Goal: Task Accomplishment & Management: Use online tool/utility

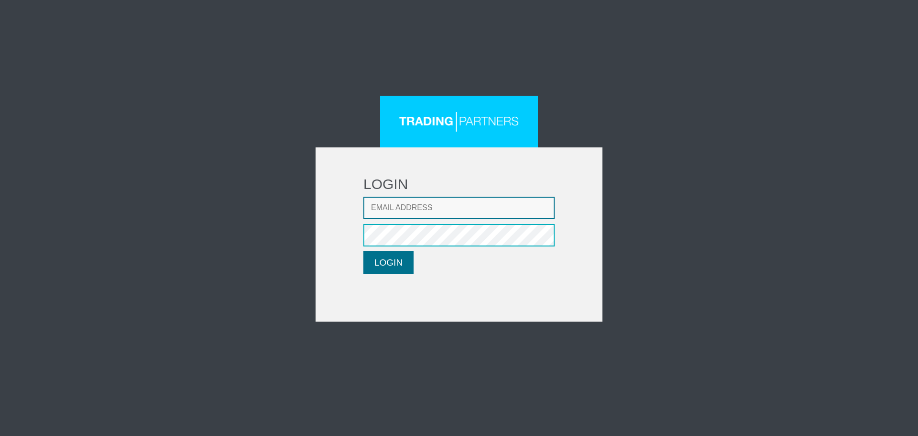
type input "lpatsalidou@fxcess.com"
click at [376, 258] on button "LOGIN" at bounding box center [388, 262] width 50 height 22
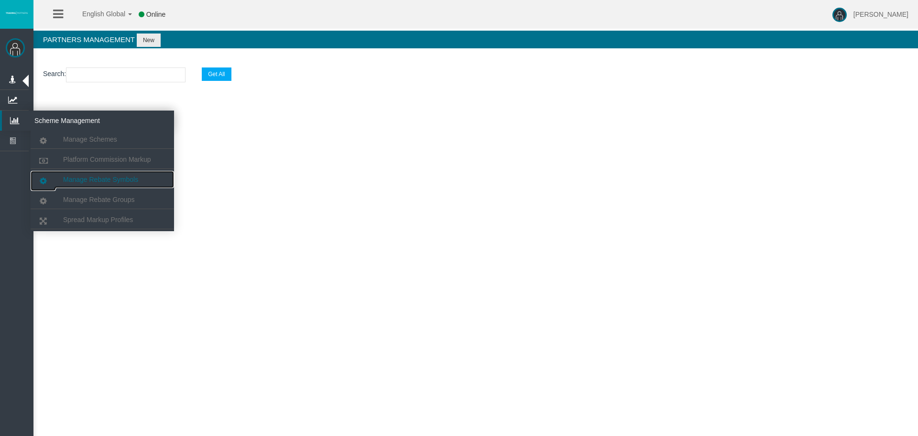
click at [127, 177] on span "Manage Rebate Symbols" at bounding box center [100, 179] width 75 height 8
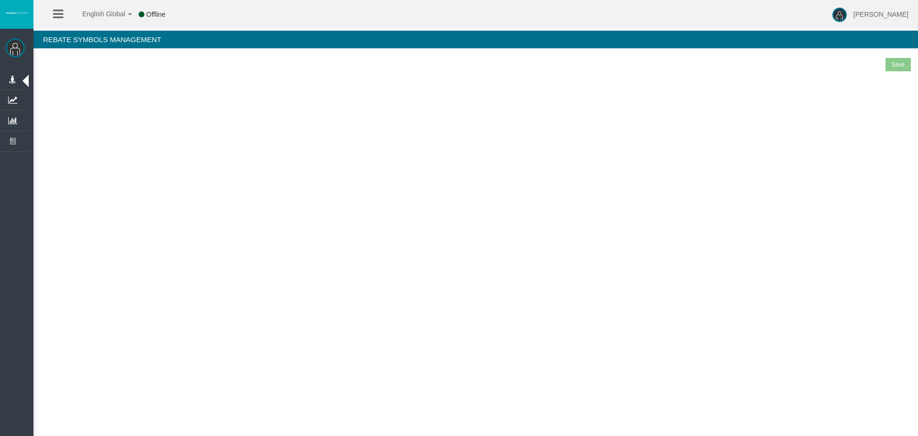
select select "25"
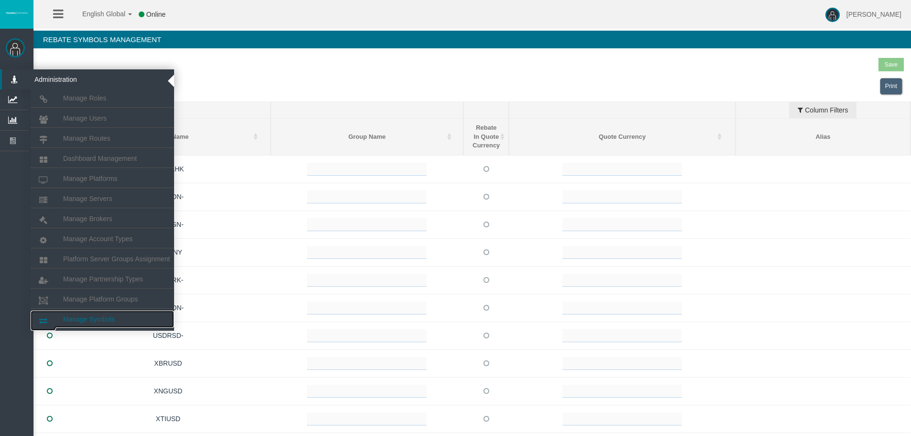
click at [112, 316] on span "Manage Symbols" at bounding box center [89, 319] width 52 height 8
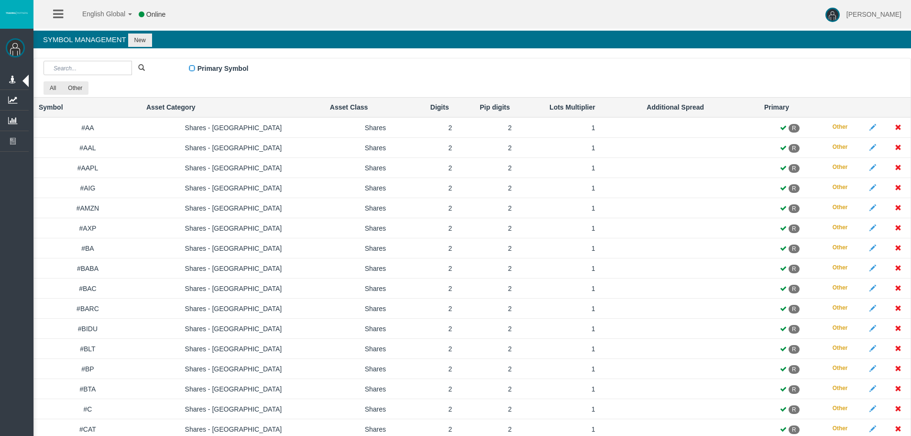
drag, startPoint x: 88, startPoint y: 197, endPoint x: 327, endPoint y: 41, distance: 285.2
click at [327, 41] on h4 "Symbol Management New" at bounding box center [471, 40] width 877 height 18
click at [88, 73] on input "text" at bounding box center [88, 68] width 88 height 14
drag, startPoint x: 70, startPoint y: 65, endPoint x: 97, endPoint y: 65, distance: 26.8
click at [97, 65] on input "text" at bounding box center [88, 68] width 88 height 14
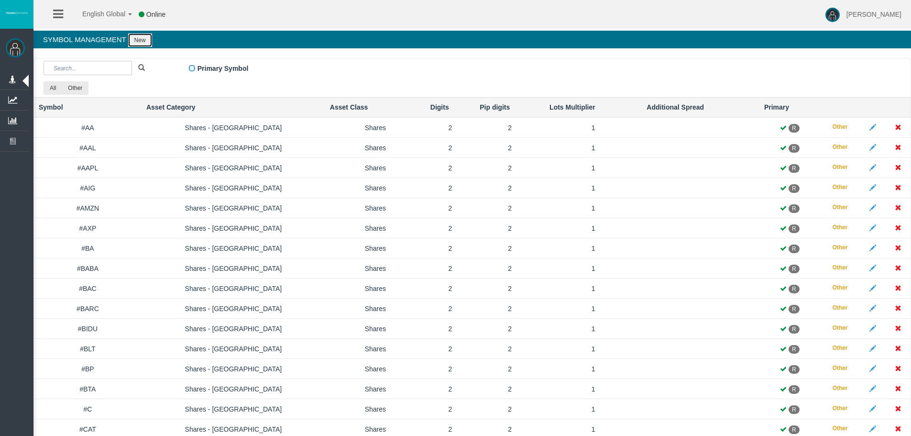
click at [142, 41] on button "New" at bounding box center [140, 39] width 24 height 13
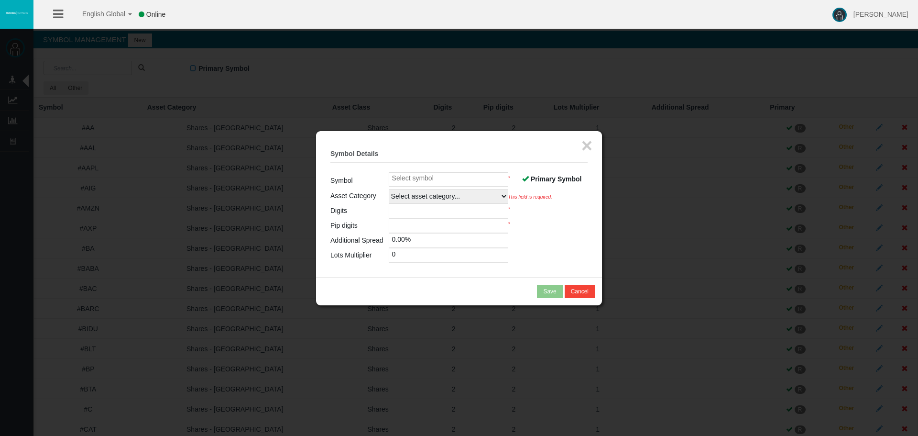
click at [426, 179] on input at bounding box center [449, 179] width 120 height 14
click at [545, 177] on span "Primary Symbol" at bounding box center [556, 179] width 51 height 8
click at [0, 0] on input "Primary Symbol" at bounding box center [0, 0] width 0 height 0
click at [425, 175] on input at bounding box center [449, 179] width 120 height 14
paste input "Rice_X5"
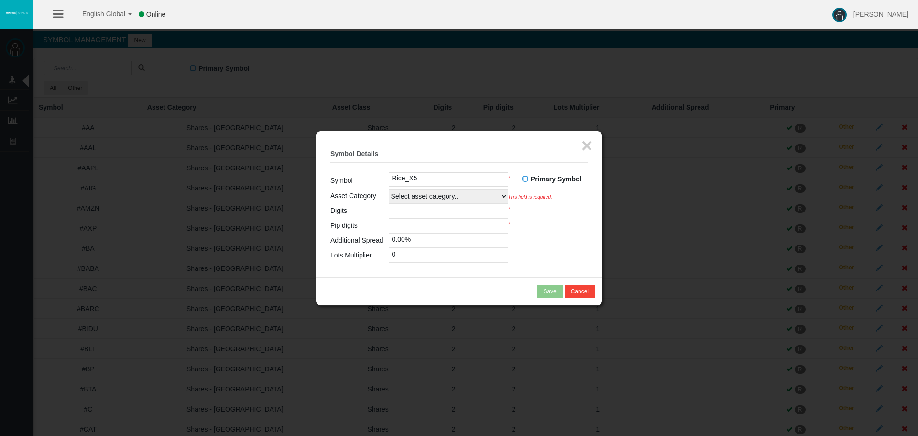
type input "Rice_X5"
click at [431, 195] on select "Select asset category... Forex - Majors Forex - Minors Forex - Exotics Spot - G…" at bounding box center [449, 196] width 120 height 14
select select
click at [389, 189] on select "Select asset category... Forex - Majors Forex - Minors Forex - Exotics Spot - G…" at bounding box center [449, 196] width 120 height 14
click at [415, 211] on input "number" at bounding box center [449, 210] width 120 height 15
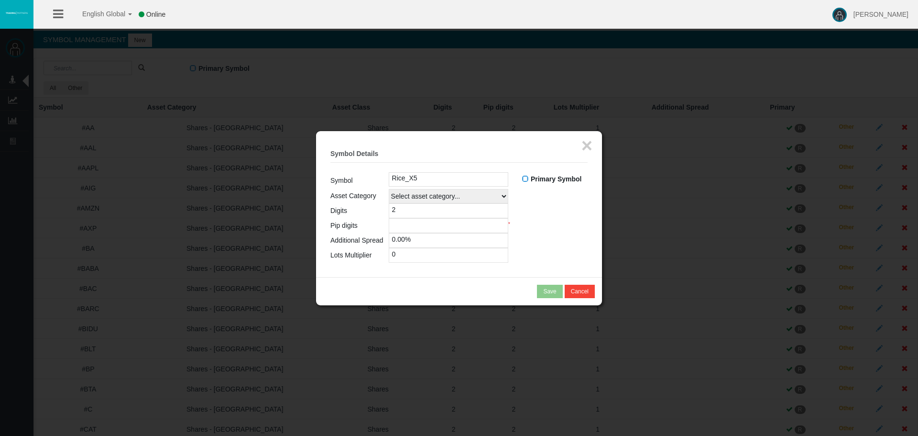
type input "2"
click at [422, 229] on input "number" at bounding box center [449, 225] width 120 height 15
type input "2"
click at [410, 259] on input "0" at bounding box center [449, 255] width 120 height 15
drag, startPoint x: 410, startPoint y: 259, endPoint x: 383, endPoint y: 258, distance: 27.3
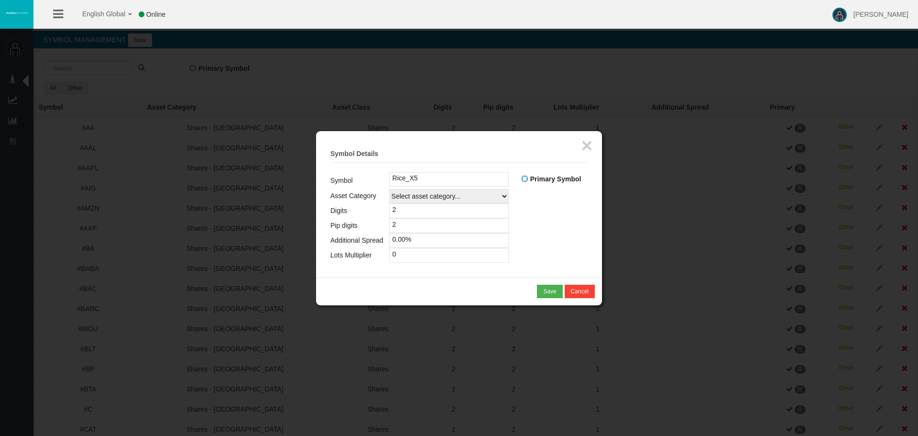
click at [383, 258] on tr "Lots Multiplier 0" at bounding box center [458, 255] width 257 height 15
type input "1"
click at [550, 290] on div "Save" at bounding box center [549, 291] width 13 height 9
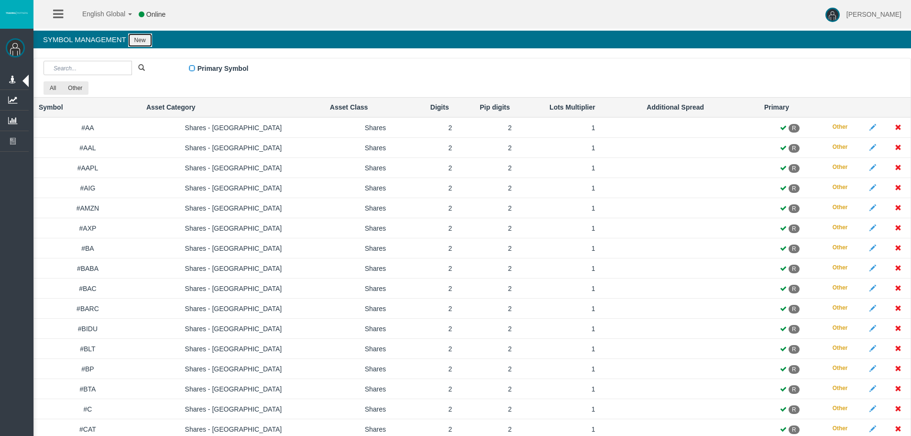
click at [144, 40] on button "New" at bounding box center [140, 39] width 24 height 13
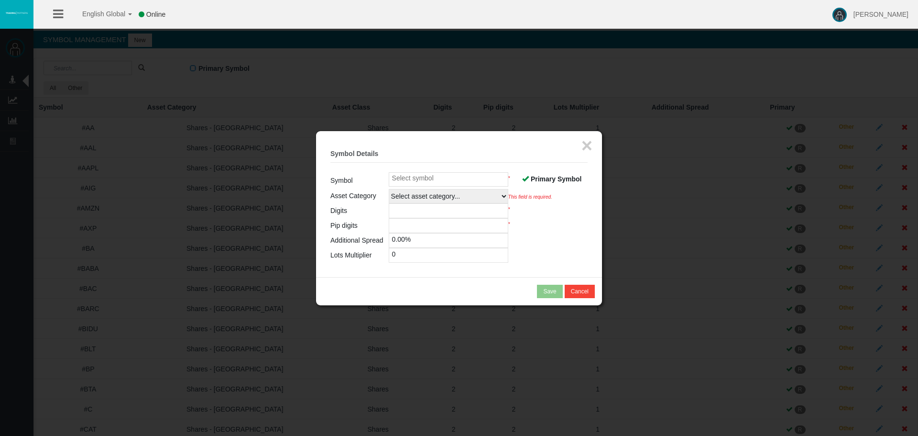
click at [435, 177] on input at bounding box center [449, 179] width 120 height 14
paste input "AUD_"
drag, startPoint x: 432, startPoint y: 179, endPoint x: 252, endPoint y: 175, distance: 179.4
click at [280, 179] on body "English Global 简体中文 English Global 日本語 한국어 Online Leticia Patsalidou Help Log O…" at bounding box center [459, 218] width 918 height 436
paste input "Z5"
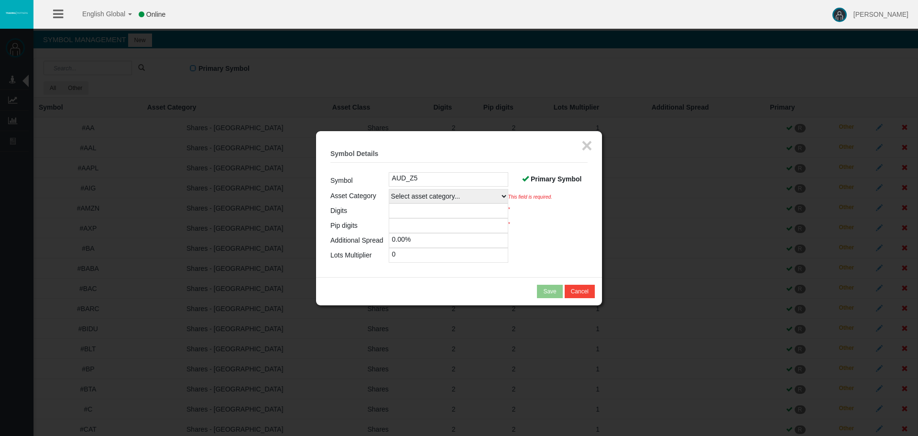
type input "AUD_Z5"
click at [441, 201] on select "Select asset category... Forex - Majors Forex - Minors Forex - Exotics Spot - G…" at bounding box center [449, 196] width 120 height 14
click at [525, 179] on span at bounding box center [525, 178] width 7 height 7
click at [0, 0] on input "Primary Symbol" at bounding box center [0, 0] width 0 height 0
click at [468, 197] on select "Select asset category... Forex - Majors Forex - Minors Forex - Exotics Spot - G…" at bounding box center [449, 196] width 120 height 14
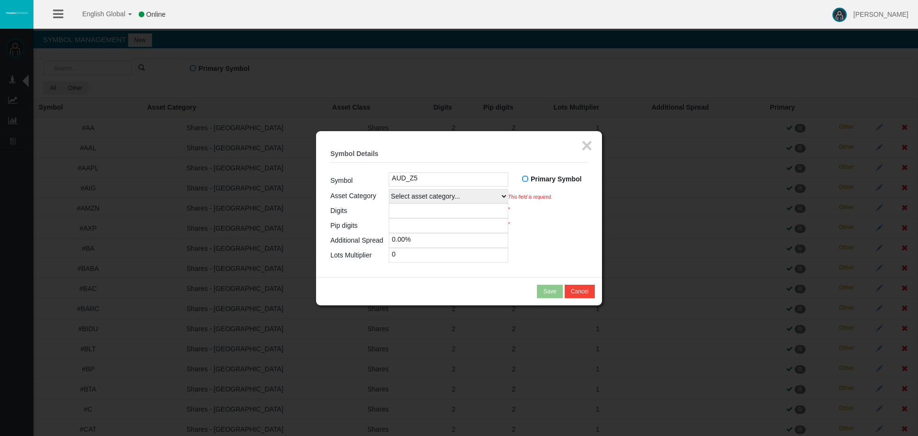
select select
click at [389, 189] on select "Select asset category... Forex - Majors Forex - Minors Forex - Exotics Spot - G…" at bounding box center [449, 196] width 120 height 14
click at [428, 214] on input "number" at bounding box center [449, 210] width 120 height 15
type input "4"
click at [427, 223] on input "number" at bounding box center [449, 225] width 120 height 15
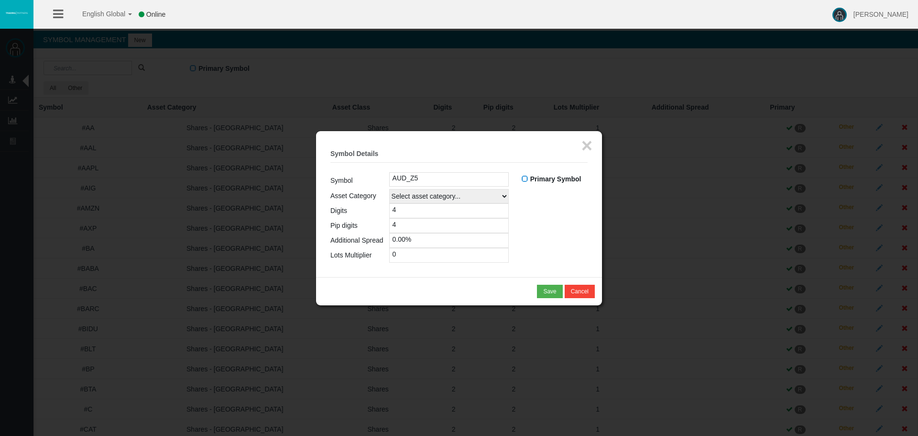
type input "4"
click at [423, 258] on input "0" at bounding box center [449, 255] width 120 height 15
click at [422, 258] on input "0" at bounding box center [449, 255] width 120 height 15
drag, startPoint x: 421, startPoint y: 254, endPoint x: 289, endPoint y: 251, distance: 132.5
click at [289, 251] on body "English Global 简体中文 English Global 日本語 한국어 Online Leticia Patsalidou Help Log O…" at bounding box center [459, 218] width 918 height 436
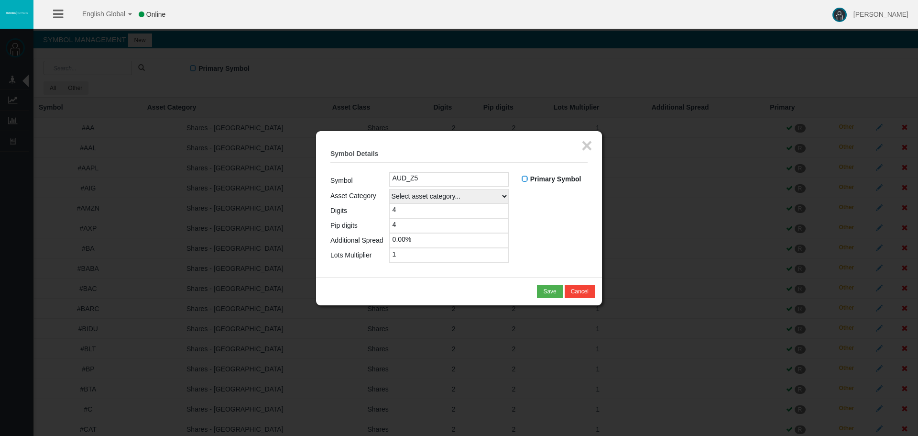
type input "1"
click at [587, 251] on table "Symbol AUD_Z5 Primary Symbol R A Asset Category Select asset category... Forex …" at bounding box center [458, 217] width 257 height 90
drag, startPoint x: 546, startPoint y: 292, endPoint x: 527, endPoint y: 286, distance: 19.7
click at [546, 292] on div "Save" at bounding box center [549, 291] width 13 height 9
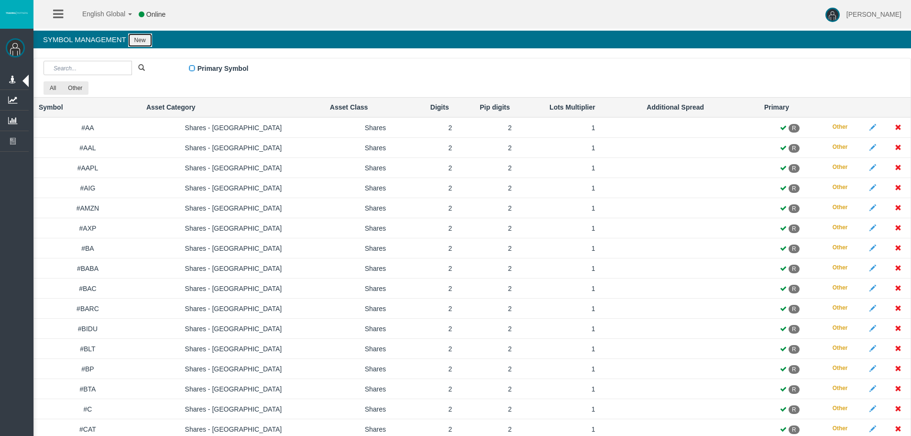
click at [138, 47] on button "New" at bounding box center [140, 39] width 24 height 13
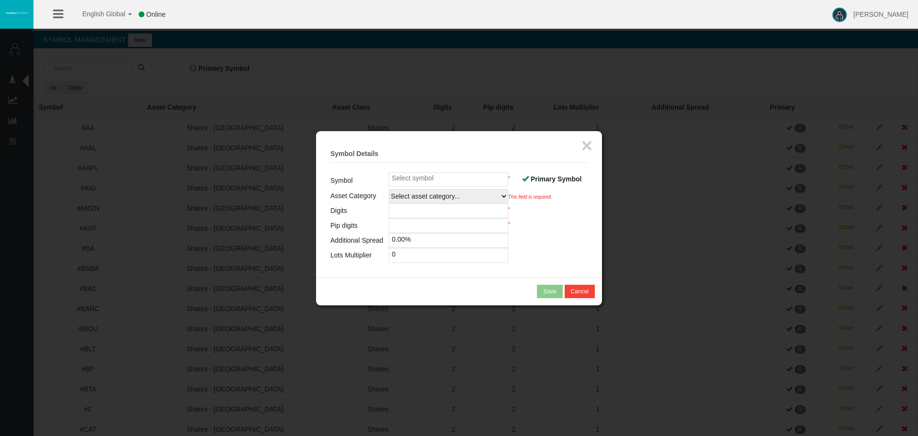
click at [441, 176] on input at bounding box center [449, 179] width 120 height 14
click at [428, 177] on input at bounding box center [449, 179] width 120 height 14
paste input "CHF_Z5"
type input "CHF_Z5"
click at [414, 194] on select "Select asset category... Forex - Majors Forex - Minors Forex - Exotics Spot - G…" at bounding box center [449, 196] width 120 height 14
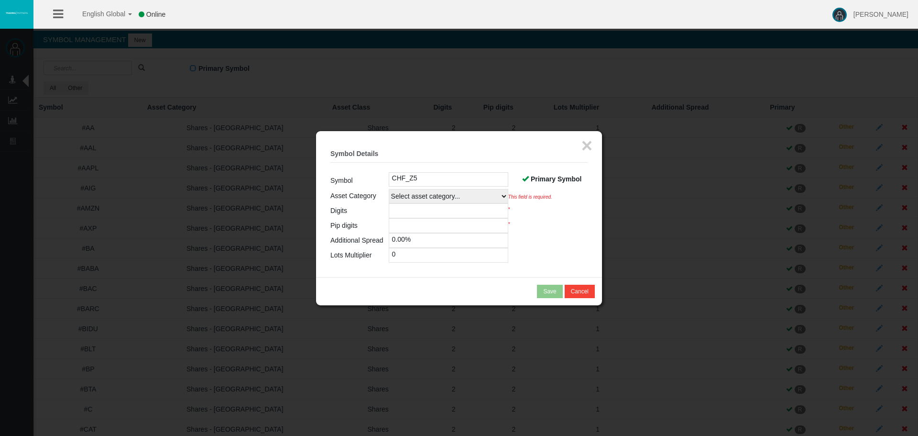
select select
click at [389, 189] on select "Select asset category... Forex - Majors Forex - Minors Forex - Exotics Spot - G…" at bounding box center [449, 196] width 120 height 14
click at [426, 213] on input "number" at bounding box center [449, 210] width 120 height 15
type input "4"
click at [424, 223] on input "number" at bounding box center [449, 225] width 120 height 15
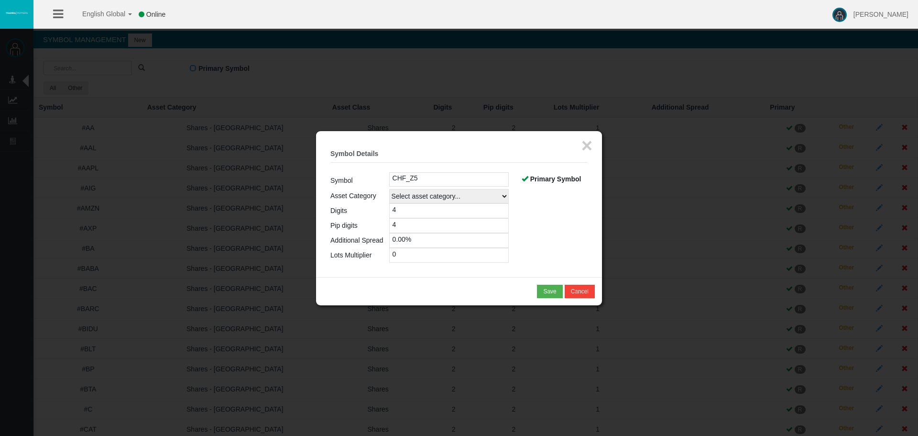
type input "4"
click at [414, 255] on input "0" at bounding box center [449, 255] width 120 height 15
drag, startPoint x: 414, startPoint y: 255, endPoint x: 359, endPoint y: 256, distance: 55.0
click at [359, 256] on tr "Lots Multiplier 0" at bounding box center [458, 255] width 257 height 15
type input "1"
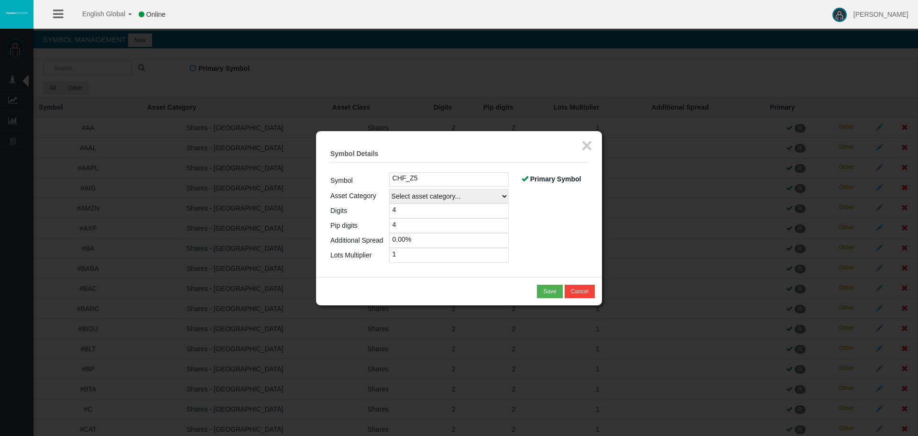
click at [561, 220] on table "Symbol CHF_Z5 Primary Symbol R A Asset Category Select asset category... Forex …" at bounding box center [458, 217] width 257 height 90
click at [527, 178] on span at bounding box center [525, 178] width 7 height 7
click at [0, 0] on input "Primary Symbol" at bounding box center [0, 0] width 0 height 0
click at [543, 290] on button "Save" at bounding box center [549, 290] width 25 height 13
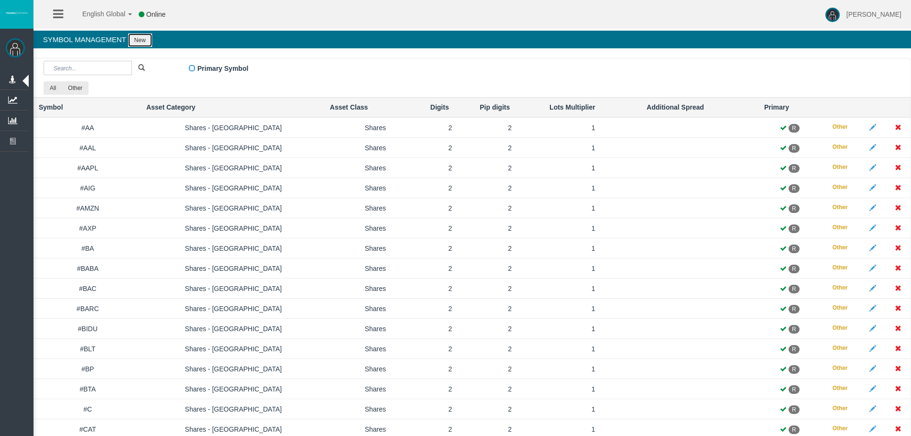
click at [142, 38] on button "New" at bounding box center [140, 39] width 24 height 13
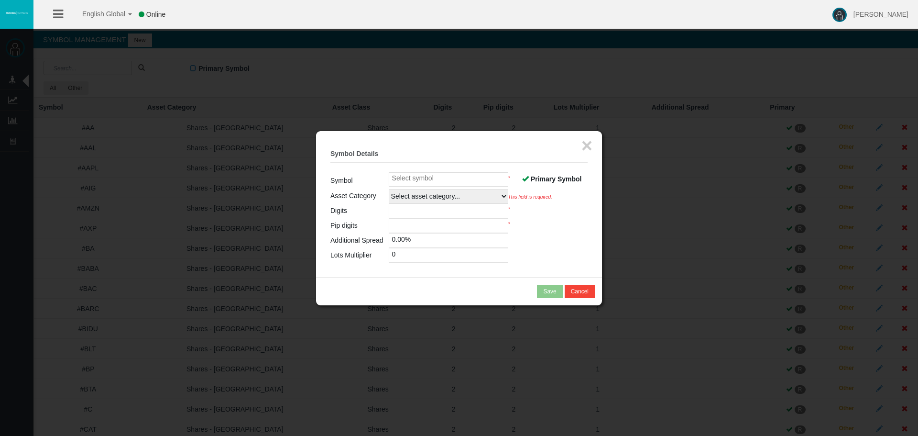
click at [430, 178] on input at bounding box center [449, 179] width 120 height 14
paste input "EUR_Z5"
type input "EUR_Z5"
click at [524, 178] on span at bounding box center [525, 178] width 7 height 7
click at [0, 0] on input "Primary Symbol" at bounding box center [0, 0] width 0 height 0
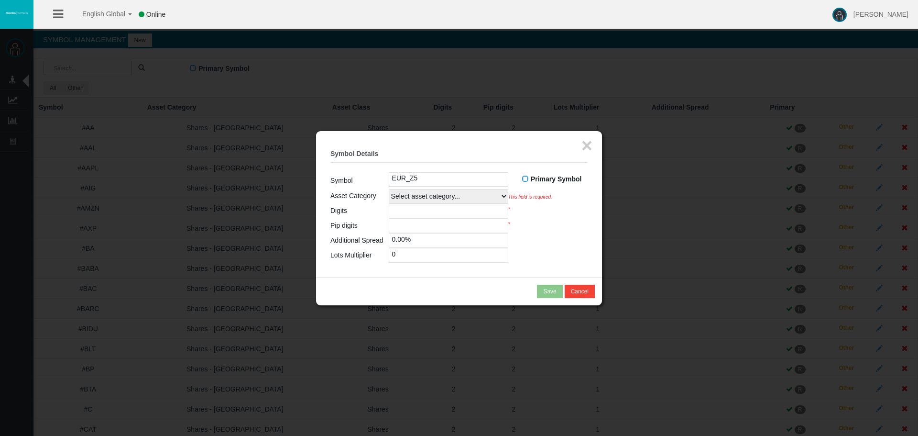
click at [435, 197] on select "Select asset category... Forex - Majors Forex - Minors Forex - Exotics Spot - G…" at bounding box center [449, 196] width 120 height 14
select select
click at [389, 189] on select "Select asset category... Forex - Majors Forex - Minors Forex - Exotics Spot - G…" at bounding box center [449, 196] width 120 height 14
click at [406, 211] on input "number" at bounding box center [449, 210] width 120 height 15
type input "4"
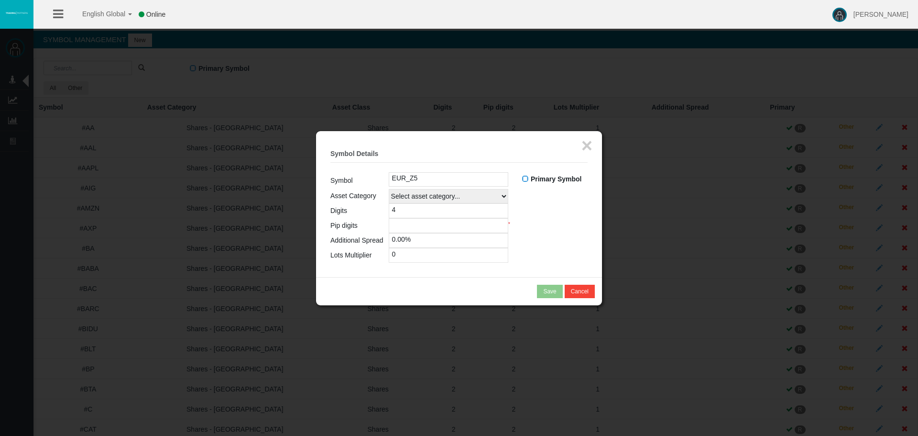
click at [405, 221] on input "number" at bounding box center [449, 225] width 120 height 15
type input "4"
drag, startPoint x: 414, startPoint y: 255, endPoint x: 313, endPoint y: 258, distance: 100.9
click at [313, 258] on body "English Global 简体中文 English Global 日本語 한국어 Online Leticia Patsalidou Help Log O…" at bounding box center [459, 218] width 918 height 436
type input "1"
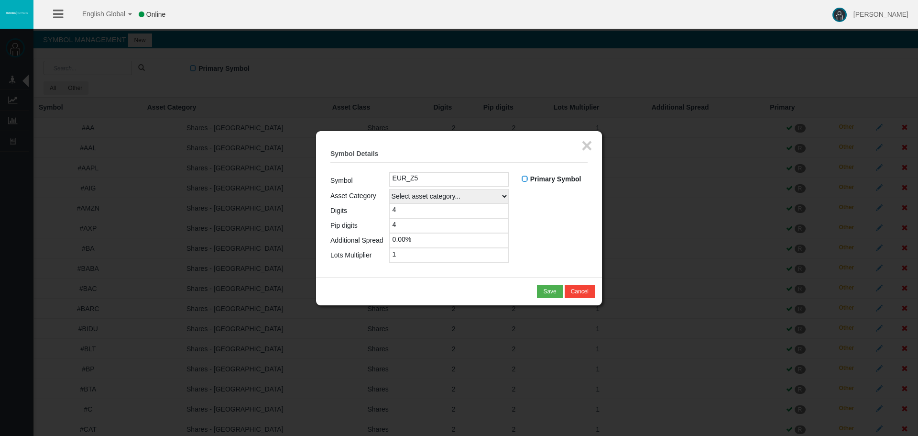
click at [534, 223] on table "Symbol EUR_Z5 Primary Symbol R A Asset Category Select asset category... Forex …" at bounding box center [458, 217] width 257 height 90
click at [545, 287] on div "Save" at bounding box center [549, 291] width 13 height 9
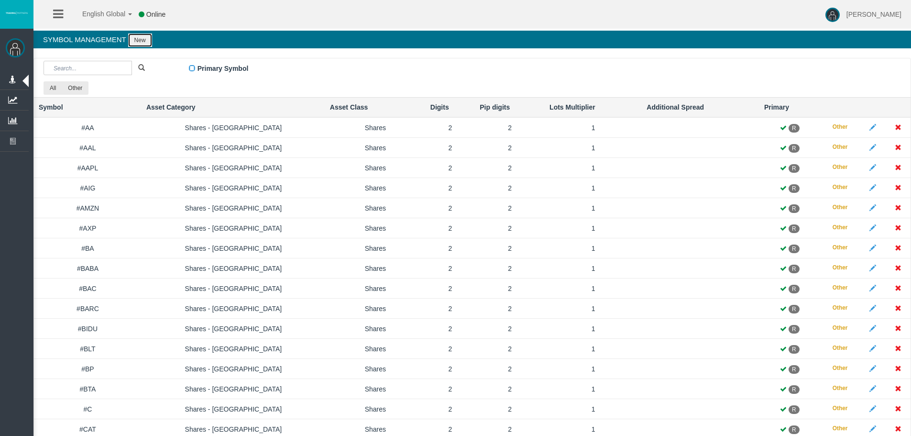
click at [138, 40] on button "New" at bounding box center [140, 39] width 24 height 13
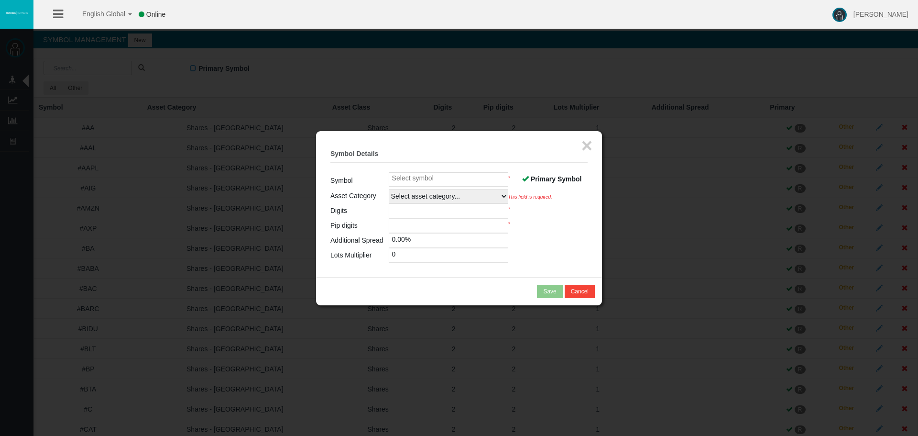
click at [526, 178] on span at bounding box center [525, 178] width 7 height 7
click at [0, 0] on input "Primary Symbol" at bounding box center [0, 0] width 0 height 0
click at [461, 179] on input at bounding box center [449, 179] width 120 height 14
paste input "GBP_Z5"
type input "GBP_Z5"
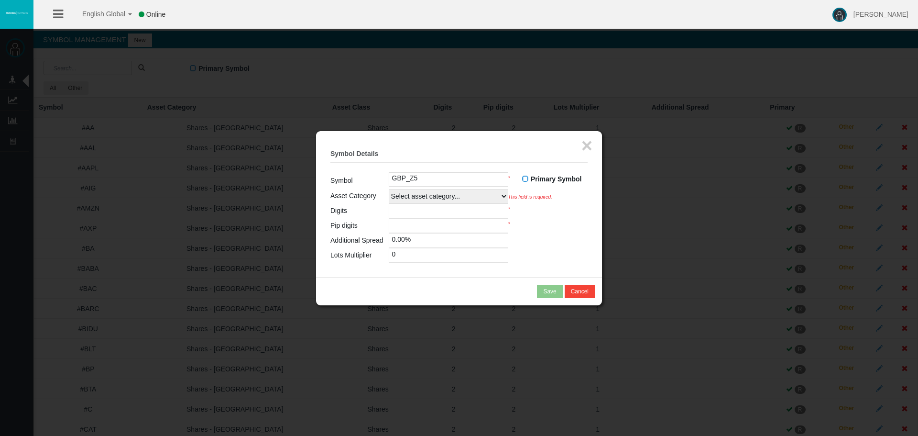
click at [463, 198] on select "Select asset category... Forex - Majors Forex - Minors Forex - Exotics Spot - G…" at bounding box center [449, 196] width 120 height 14
select select
click at [389, 189] on select "Select asset category... Forex - Majors Forex - Minors Forex - Exotics Spot - G…" at bounding box center [449, 196] width 120 height 14
click at [468, 208] on input "number" at bounding box center [449, 210] width 120 height 15
type input "4"
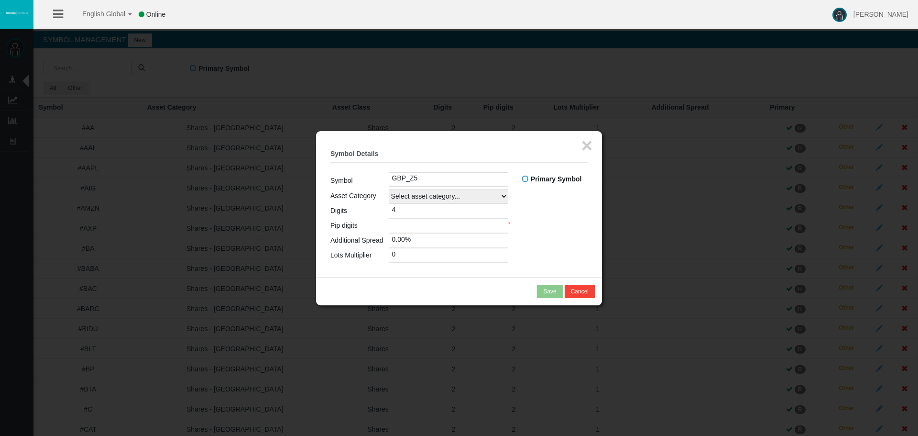
click at [475, 224] on input "number" at bounding box center [449, 225] width 120 height 15
type input "4"
drag, startPoint x: 412, startPoint y: 259, endPoint x: 209, endPoint y: 234, distance: 204.7
click at [223, 237] on body "English Global 简体中文 English Global 日本語 한국어 Online Leticia Patsalidou Help Log O…" at bounding box center [459, 218] width 918 height 436
type input "1"
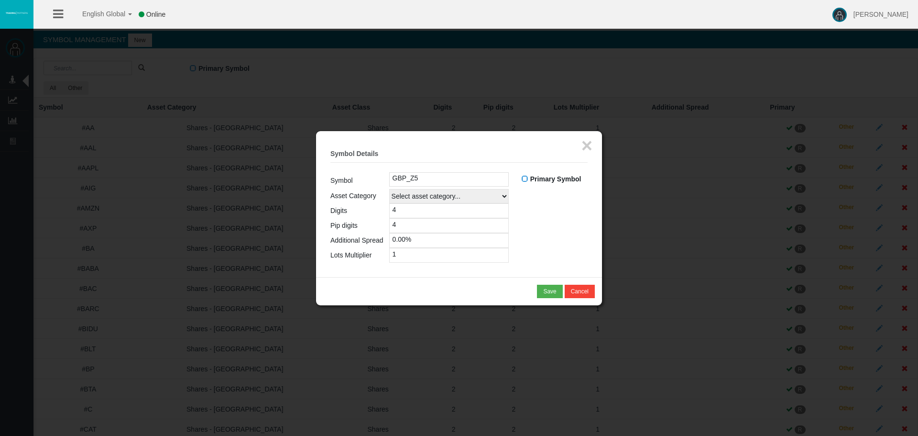
click at [584, 237] on table "Symbol GBP_Z5 Primary Symbol R A Asset Category Select asset category... Forex …" at bounding box center [458, 217] width 257 height 90
click at [549, 287] on div "Save" at bounding box center [549, 291] width 13 height 9
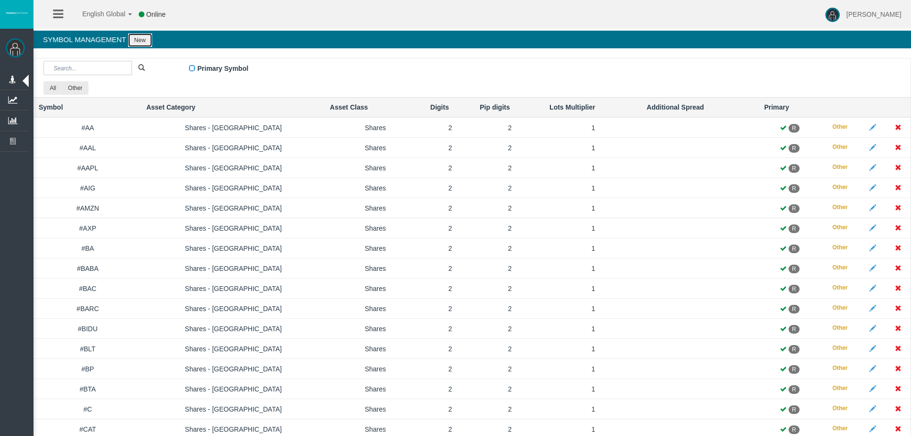
click at [137, 37] on button "New" at bounding box center [140, 39] width 24 height 13
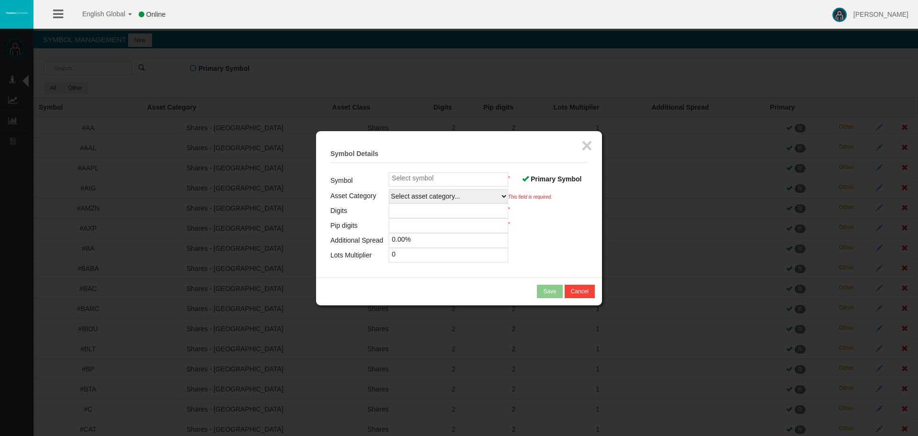
click at [444, 173] on input at bounding box center [449, 179] width 120 height 14
paste input "JPY_Z5"
type input "JPY_Z5"
click at [547, 182] on span "Primary Symbol" at bounding box center [556, 179] width 51 height 8
click at [0, 0] on input "Primary Symbol" at bounding box center [0, 0] width 0 height 0
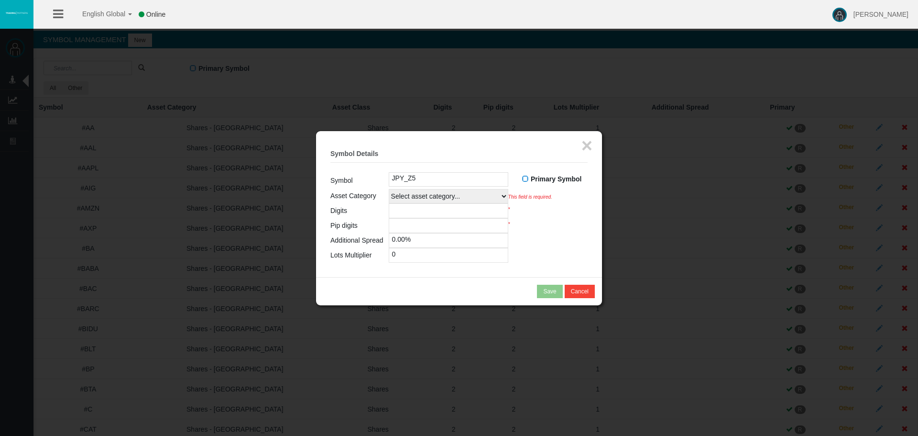
click at [419, 189] on select "Select asset category... Forex - Majors Forex - Minors Forex - Exotics Spot - G…" at bounding box center [449, 196] width 120 height 14
select select
click at [389, 189] on select "Select asset category... Forex - Majors Forex - Minors Forex - Exotics Spot - G…" at bounding box center [449, 196] width 120 height 14
click at [408, 209] on input "number" at bounding box center [449, 210] width 120 height 15
type input "4"
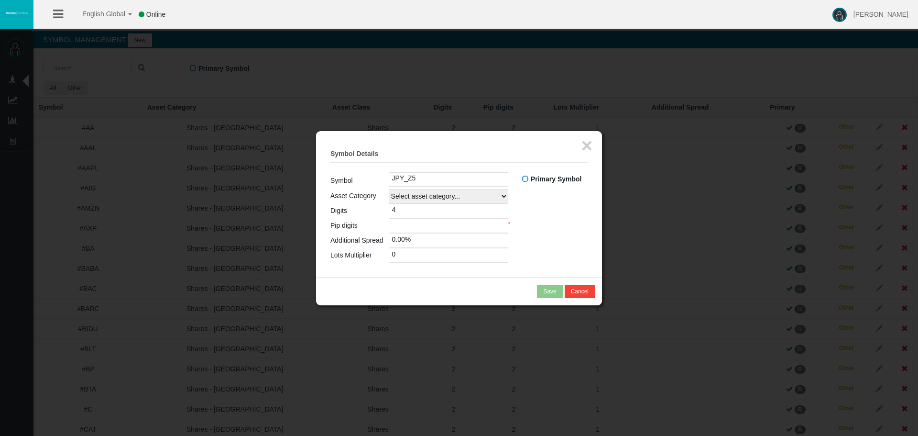
click at [418, 227] on input "number" at bounding box center [449, 225] width 120 height 15
type input "4"
drag, startPoint x: 415, startPoint y: 259, endPoint x: 310, endPoint y: 251, distance: 105.5
click at [310, 251] on body "English Global 简体中文 English Global 日本語 한국어 Online Leticia Patsalidou Help Log O…" at bounding box center [459, 218] width 918 height 436
type input "1"
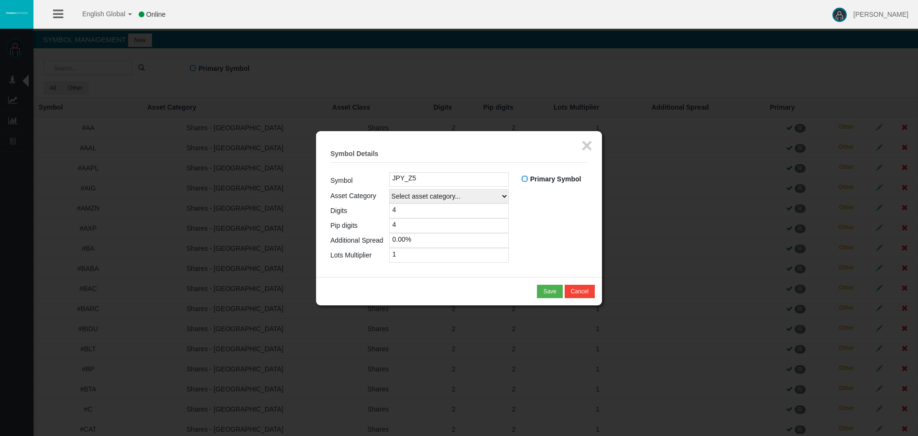
click at [555, 233] on table "Symbol JPY_Z5 Primary Symbol R A Asset Category Select asset category... Forex …" at bounding box center [458, 217] width 257 height 90
click at [550, 286] on button "Save" at bounding box center [549, 290] width 25 height 13
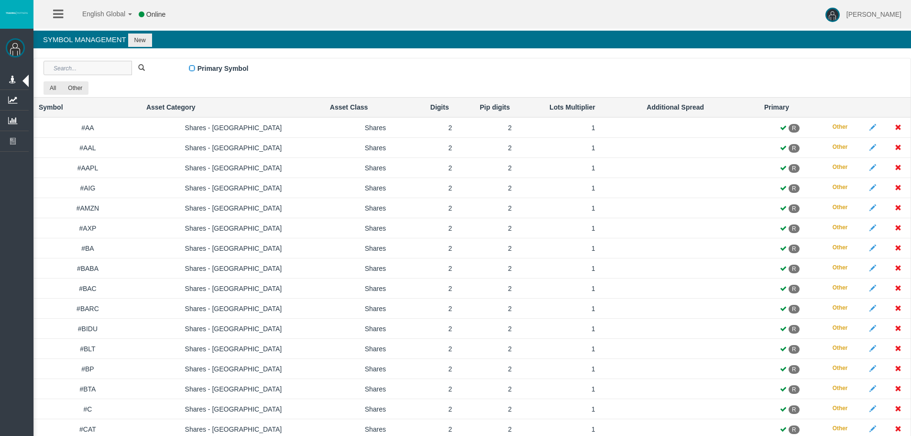
click at [67, 65] on input "text" at bounding box center [88, 68] width 88 height 14
paste input "USDIndex_Z5"
type input "USDIndex_Z5"
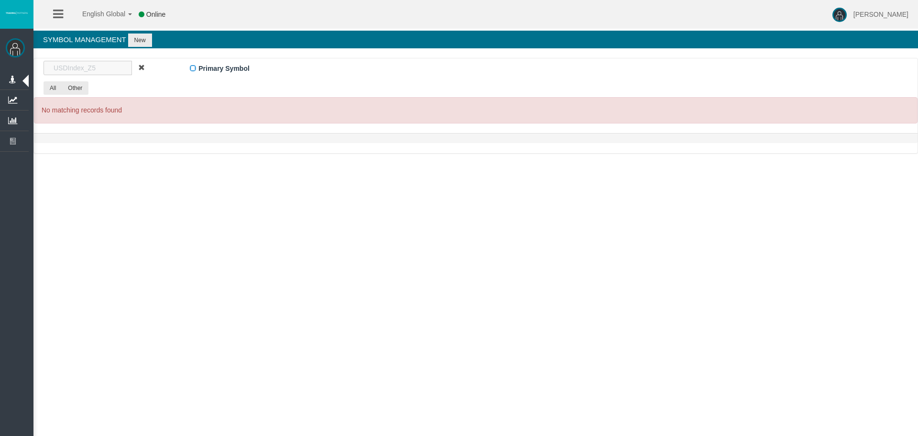
drag, startPoint x: 100, startPoint y: 67, endPoint x: -51, endPoint y: 54, distance: 152.2
click at [0, 54] on html "English Global 简体中文 English Global 日本語 한국어 Online Leticia Patsalidou Help Log O…" at bounding box center [459, 218] width 918 height 436
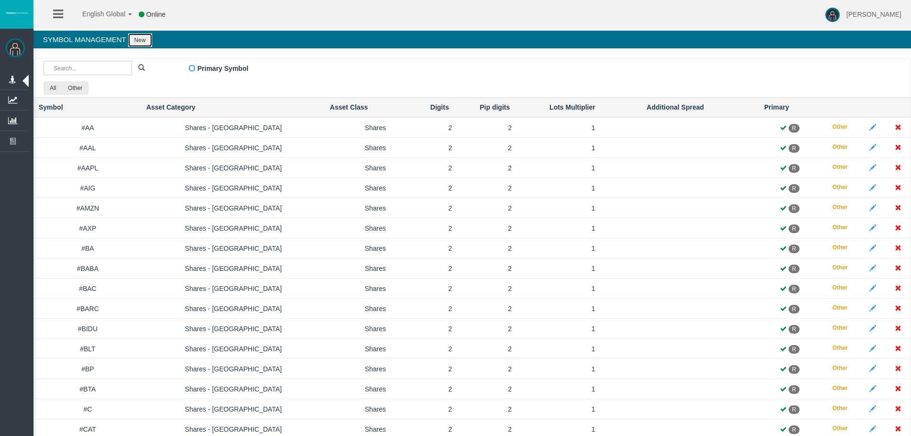
click at [133, 41] on button "New" at bounding box center [140, 39] width 24 height 13
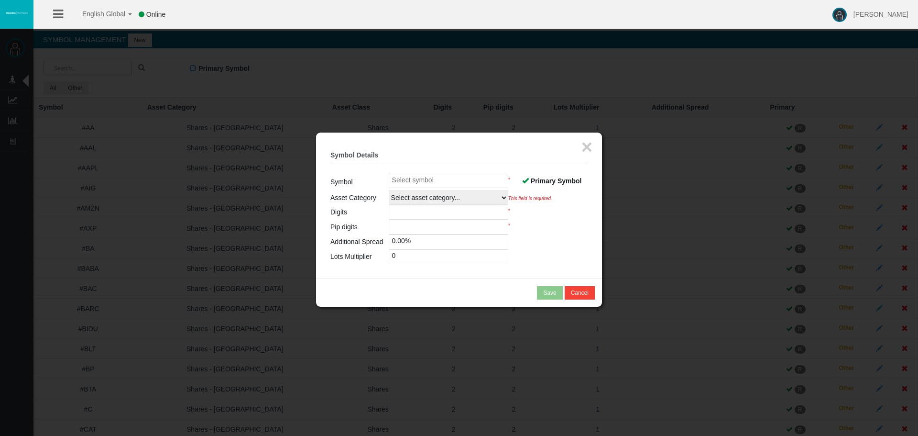
click at [415, 179] on input at bounding box center [449, 181] width 120 height 14
paste input "USDIndex_Z5"
type input "USDIndex_Z5"
click at [527, 179] on span at bounding box center [525, 180] width 7 height 7
click at [0, 0] on input "Primary Symbol" at bounding box center [0, 0] width 0 height 0
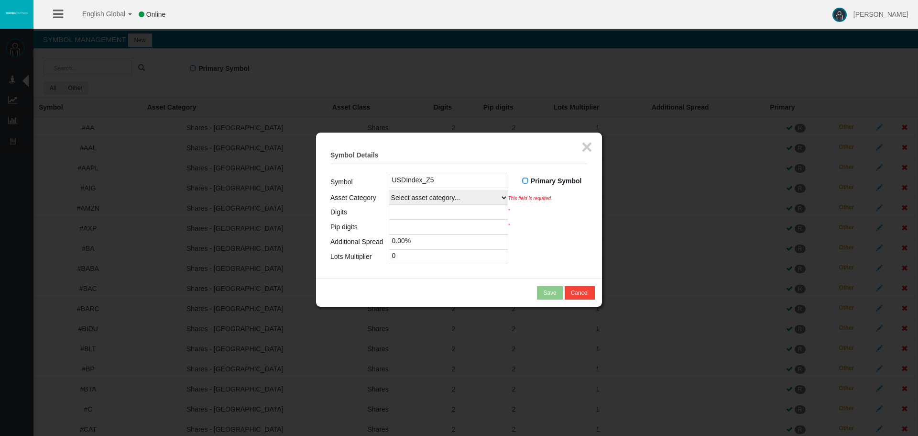
click at [454, 197] on select "Select asset category... Forex - Majors Forex - Minors Forex - Exotics Spot - G…" at bounding box center [449, 197] width 120 height 14
select select
click at [389, 190] on select "Select asset category... Forex - Majors Forex - Minors Forex - Exotics Spot - G…" at bounding box center [449, 197] width 120 height 14
click at [403, 215] on input "number" at bounding box center [449, 212] width 120 height 15
type input "3"
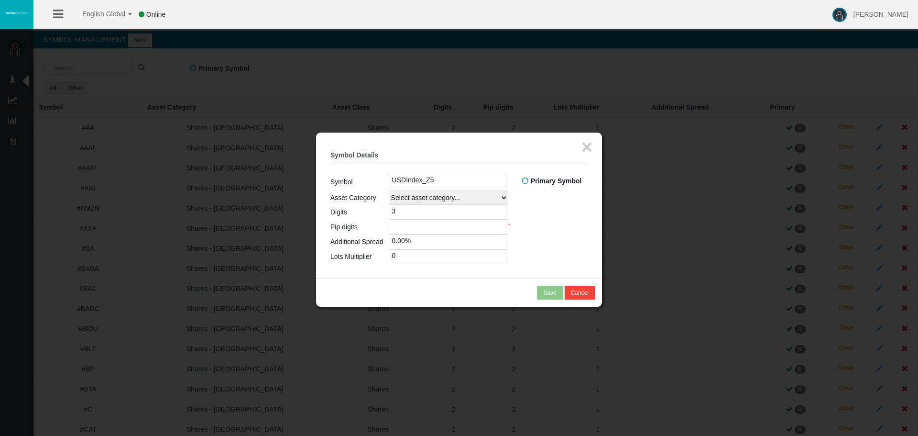
click at [413, 230] on input "number" at bounding box center [449, 226] width 120 height 15
type input "3"
drag, startPoint x: 407, startPoint y: 254, endPoint x: 334, endPoint y: 254, distance: 73.6
click at [334, 254] on tr "Lots Multiplier 0" at bounding box center [458, 256] width 257 height 15
type input "1"
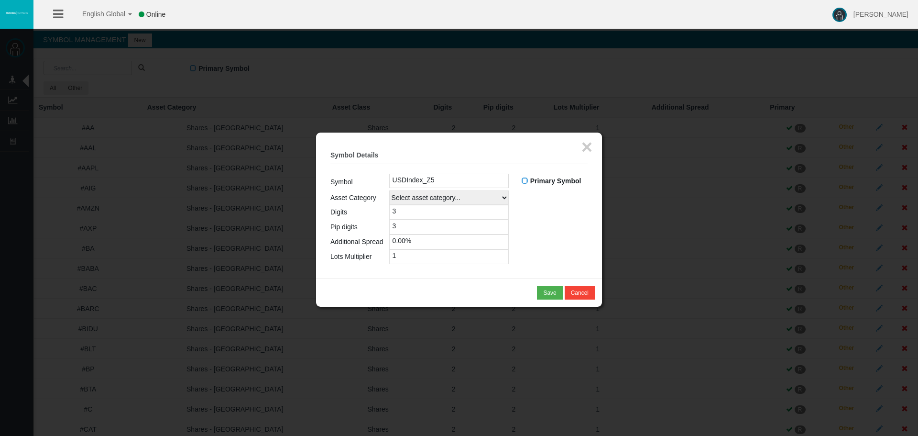
click at [555, 226] on table "Symbol USDIndex_Z5 Primary Symbol R A Asset Category Select asset category... F…" at bounding box center [458, 219] width 257 height 90
click at [547, 288] on button "Save" at bounding box center [549, 292] width 25 height 13
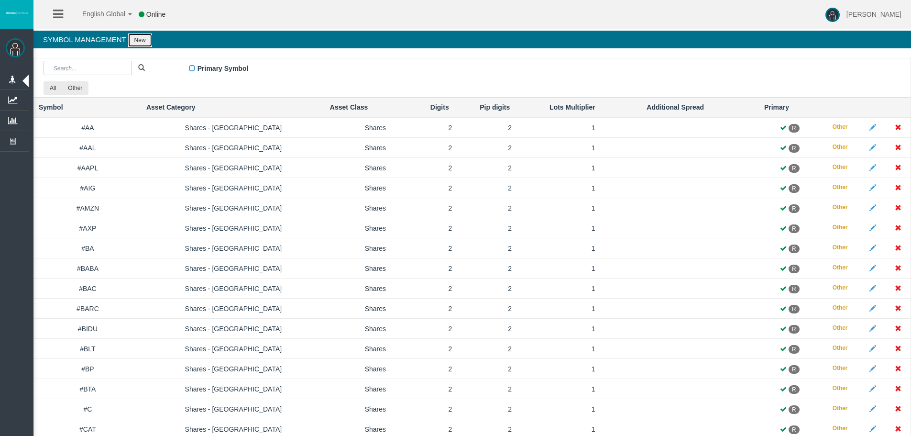
click at [140, 40] on button "New" at bounding box center [140, 39] width 24 height 13
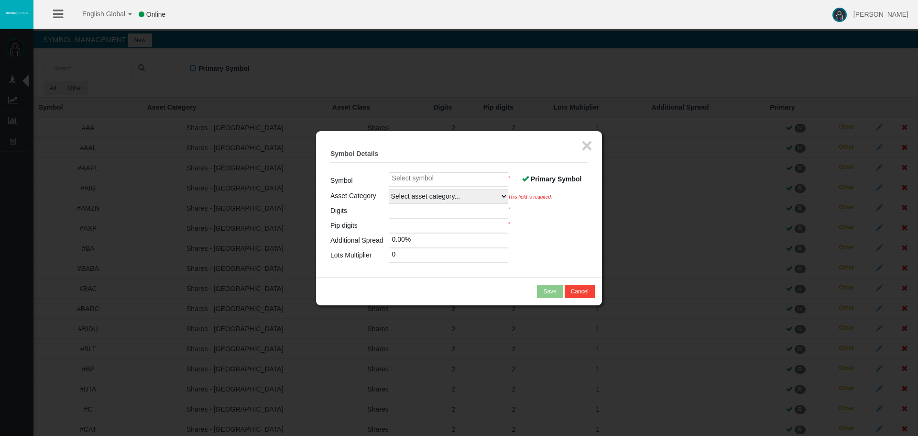
click at [402, 173] on input at bounding box center [449, 179] width 120 height 14
paste input "AUS200_Z5"
type input "AUS200_Z5"
click at [526, 178] on span at bounding box center [525, 178] width 7 height 7
click at [0, 0] on input "Primary Symbol" at bounding box center [0, 0] width 0 height 0
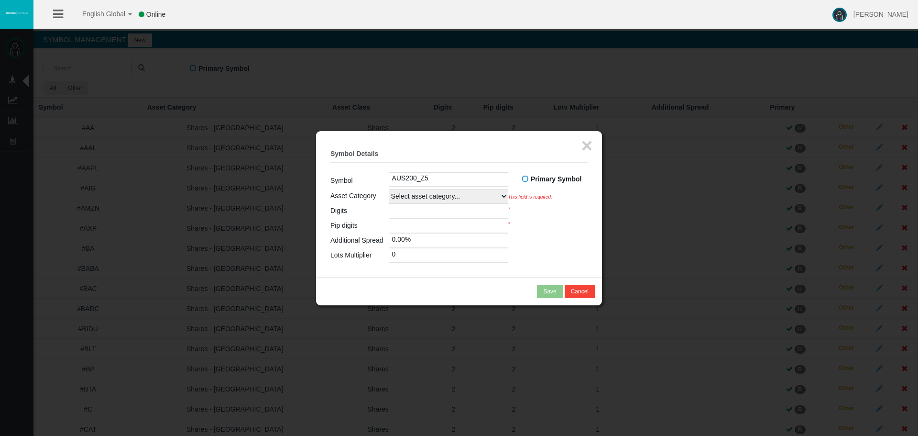
click at [441, 197] on select "Select asset category... Forex - Majors Forex - Minors Forex - Exotics Spot - G…" at bounding box center [449, 196] width 120 height 14
select select
click at [389, 189] on select "Select asset category... Forex - Majors Forex - Minors Forex - Exotics Spot - G…" at bounding box center [449, 196] width 120 height 14
click at [422, 211] on input "number" at bounding box center [449, 210] width 120 height 15
type input "0"
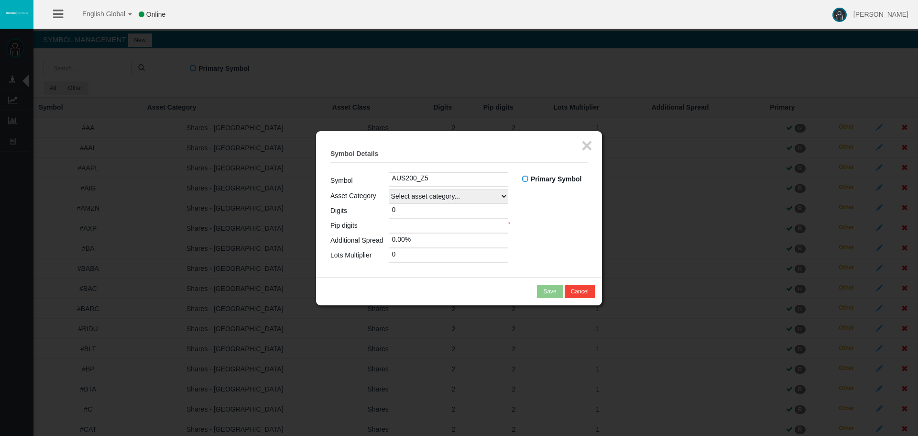
click at [424, 226] on input "number" at bounding box center [449, 225] width 120 height 15
type input "0"
drag, startPoint x: 422, startPoint y: 253, endPoint x: 338, endPoint y: 251, distance: 83.7
click at [338, 251] on tr "Lots Multiplier 0" at bounding box center [458, 255] width 257 height 15
type input "1"
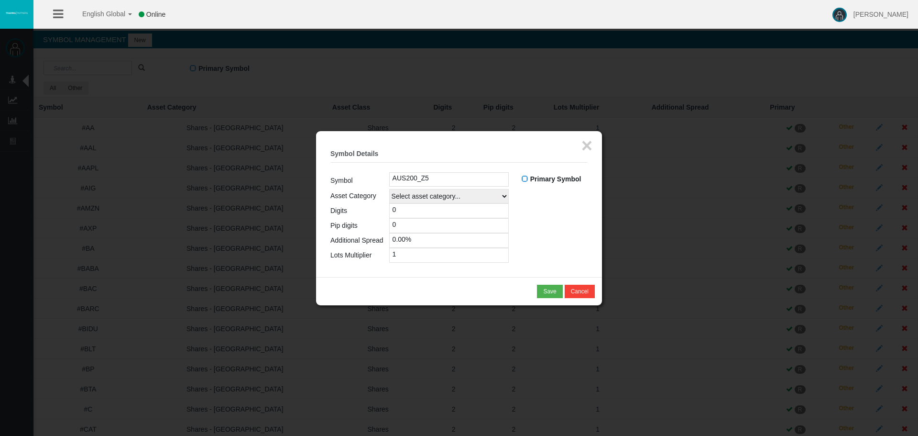
click at [538, 234] on table "Symbol AUS200_Z5 Primary Symbol R A Asset Category Select asset category... For…" at bounding box center [458, 217] width 257 height 90
click at [543, 290] on div "Save" at bounding box center [549, 291] width 13 height 9
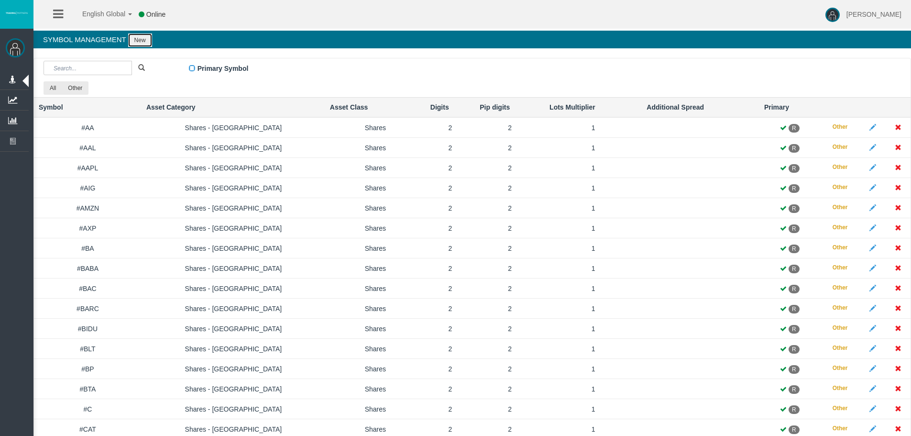
click at [141, 40] on button "New" at bounding box center [140, 39] width 24 height 13
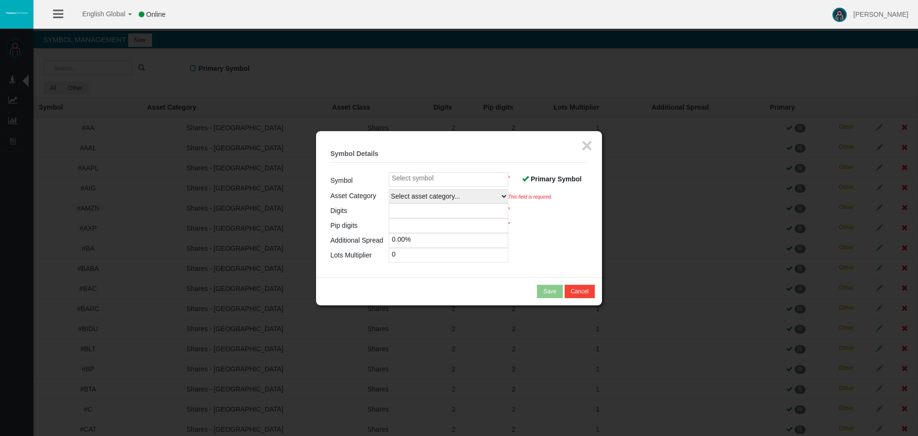
click at [420, 179] on input at bounding box center [449, 179] width 120 height 14
paste input "EU50_Z5"
type input "EU50_Z5"
click at [546, 175] on span "Primary Symbol" at bounding box center [556, 179] width 51 height 8
click at [0, 0] on input "Primary Symbol" at bounding box center [0, 0] width 0 height 0
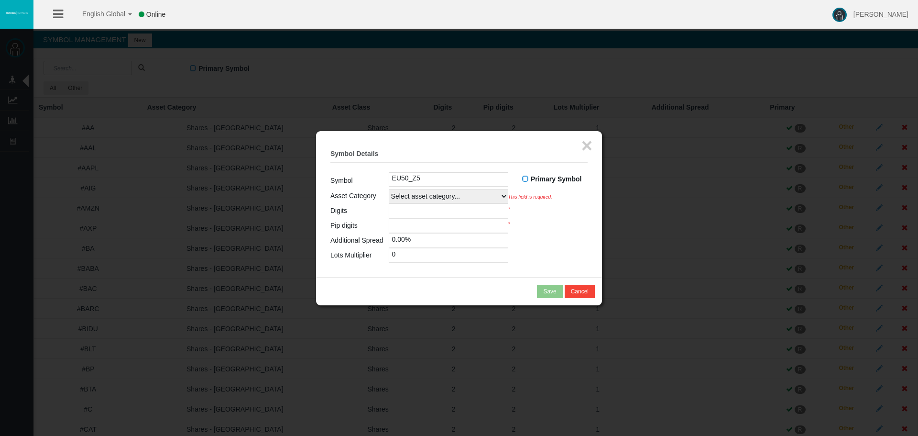
click at [468, 192] on select "Select asset category... Forex - Majors Forex - Minors Forex - Exotics Spot - G…" at bounding box center [449, 196] width 120 height 14
select select
click at [389, 189] on select "Select asset category... Forex - Majors Forex - Minors Forex - Exotics Spot - G…" at bounding box center [449, 196] width 120 height 14
click at [459, 212] on input "number" at bounding box center [449, 210] width 120 height 15
type input "0"
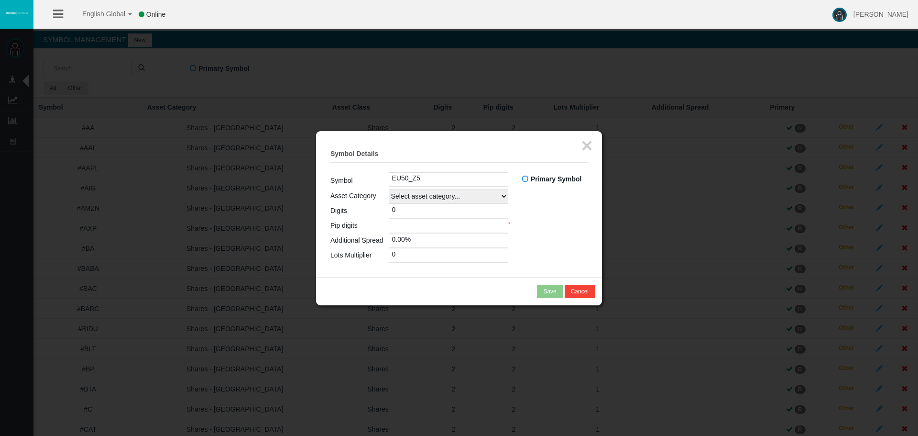
click at [428, 229] on input "number" at bounding box center [449, 225] width 120 height 15
type input "0"
drag, startPoint x: 413, startPoint y: 257, endPoint x: 327, endPoint y: 259, distance: 85.1
click at [330, 259] on div "× Symbol Details Symbol EU50_Z5 Primary Symbol R A Asset Category CFDs 0" at bounding box center [459, 204] width 286 height 146
type input "1"
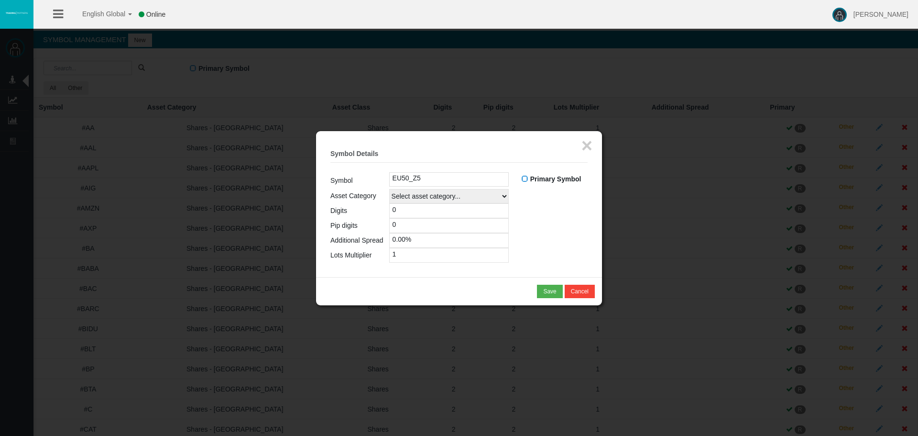
click at [560, 226] on table "Symbol EU50_Z5 Primary Symbol R A Asset Category Select asset category... Forex…" at bounding box center [458, 217] width 257 height 90
click at [553, 290] on div "Save" at bounding box center [549, 291] width 13 height 9
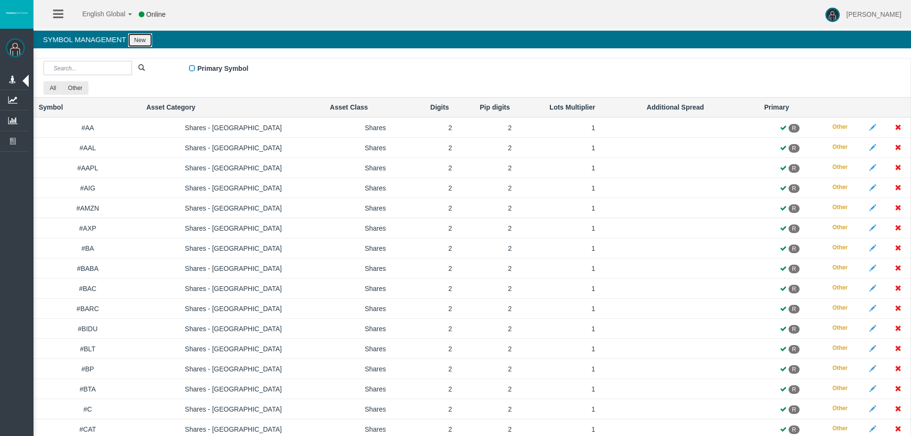
click at [141, 37] on button "New" at bounding box center [140, 39] width 24 height 13
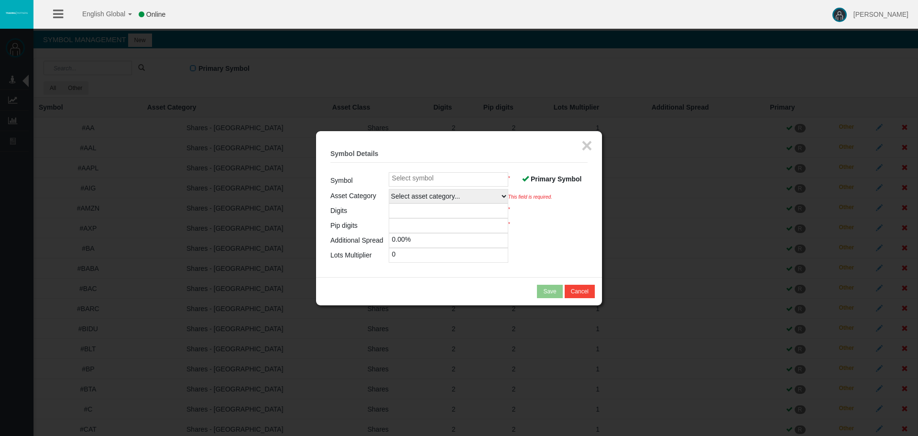
click at [437, 180] on input at bounding box center [449, 179] width 120 height 14
paste input "FRA40_Z5"
type input "FRA40_Z5"
click at [543, 175] on span "Primary Symbol" at bounding box center [556, 179] width 51 height 8
click at [0, 0] on input "Primary Symbol" at bounding box center [0, 0] width 0 height 0
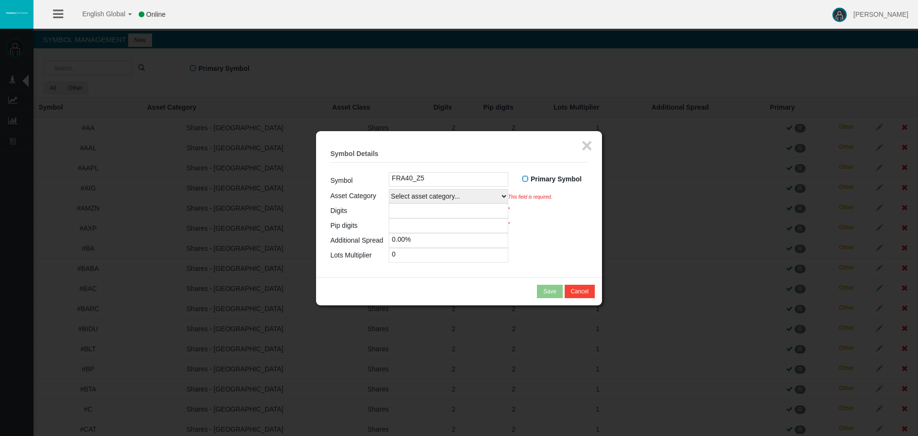
drag, startPoint x: 463, startPoint y: 199, endPoint x: 451, endPoint y: 185, distance: 18.3
click at [463, 199] on select "Select asset category... Forex - Majors Forex - Minors Forex - Exotics Spot - G…" at bounding box center [449, 196] width 120 height 14
select select
click at [389, 189] on select "Select asset category... Forex - Majors Forex - Minors Forex - Exotics Spot - G…" at bounding box center [449, 196] width 120 height 14
click at [412, 213] on input "number" at bounding box center [449, 210] width 120 height 15
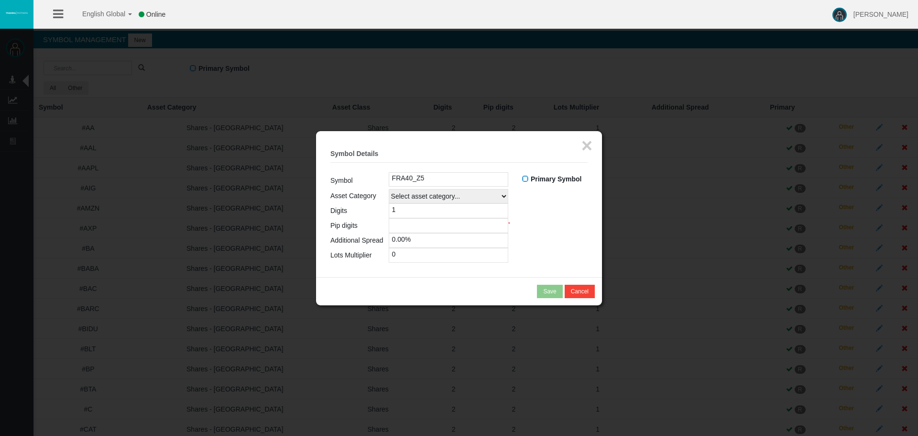
type input "1"
click at [428, 230] on input "number" at bounding box center [449, 225] width 120 height 15
type input "1"
drag, startPoint x: 431, startPoint y: 252, endPoint x: 342, endPoint y: 251, distance: 88.9
click at [342, 251] on tr "Lots Multiplier 0" at bounding box center [458, 255] width 257 height 15
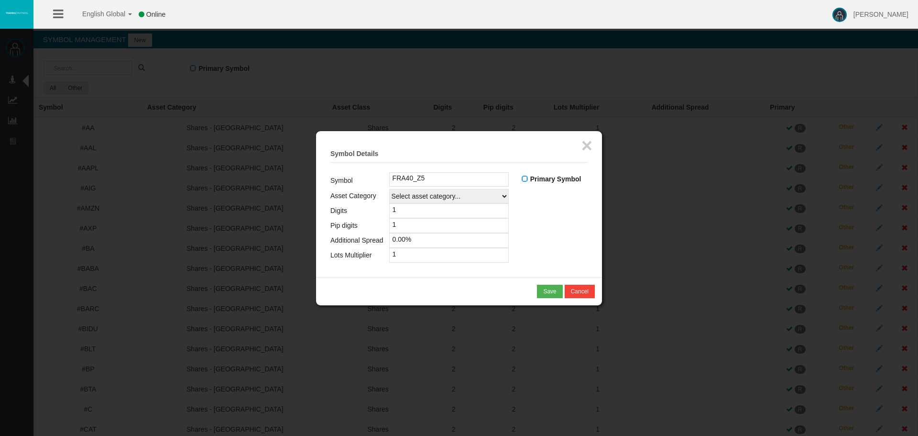
type input "1"
click at [546, 206] on table "Symbol FRA40_Z5 Primary Symbol R A Asset Category Select asset category... Fore…" at bounding box center [458, 217] width 257 height 90
click at [551, 288] on div "Save" at bounding box center [549, 291] width 13 height 9
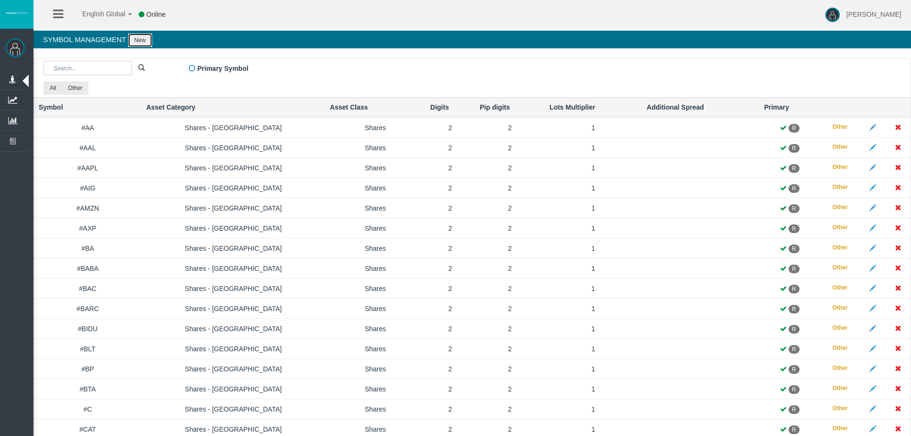
click at [143, 43] on button "New" at bounding box center [140, 39] width 24 height 13
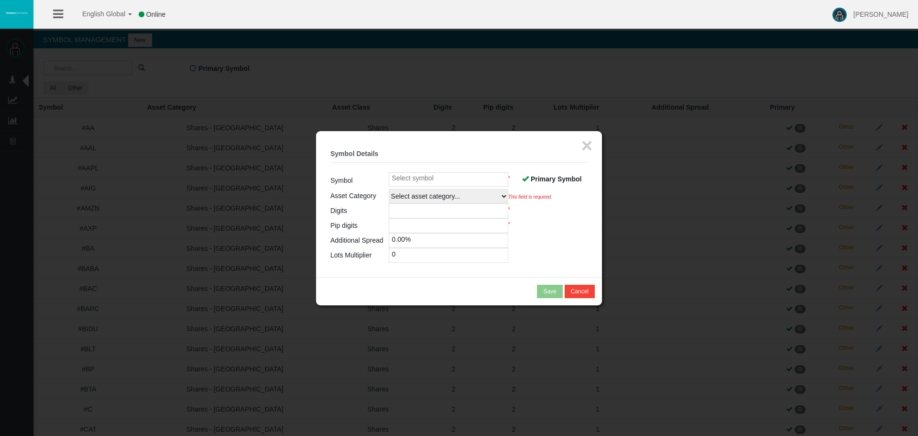
click at [439, 186] on input at bounding box center [449, 179] width 120 height 14
paste input "GER40_Z5"
type input "GER40_Z5"
click at [535, 179] on span "Primary Symbol" at bounding box center [556, 179] width 51 height 8
click at [0, 0] on input "Primary Symbol" at bounding box center [0, 0] width 0 height 0
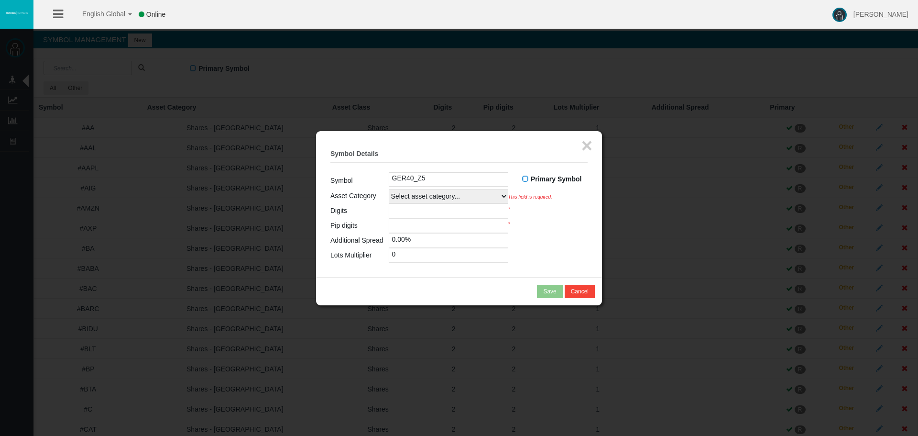
click at [449, 195] on select "Select asset category... Forex - Majors Forex - Minors Forex - Exotics Spot - G…" at bounding box center [449, 196] width 120 height 14
select select
click at [389, 189] on select "Select asset category... Forex - Majors Forex - Minors Forex - Exotics Spot - G…" at bounding box center [449, 196] width 120 height 14
click at [435, 209] on input "number" at bounding box center [449, 210] width 120 height 15
type input "1"
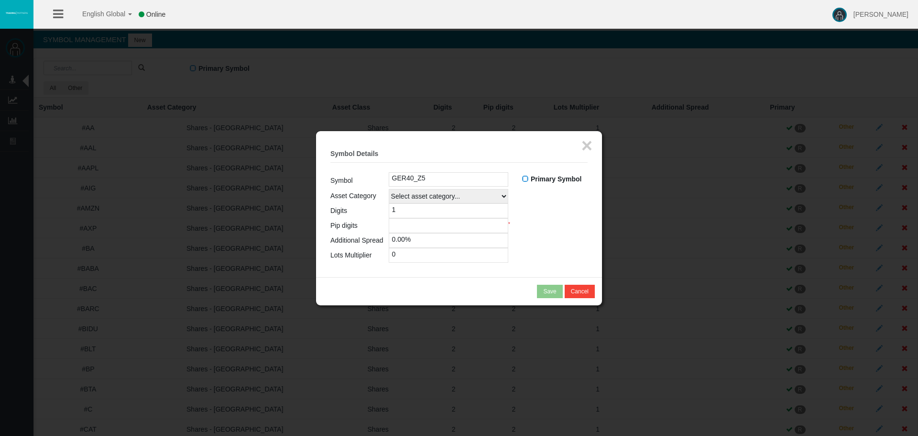
click at [425, 224] on input "number" at bounding box center [449, 225] width 120 height 15
type input "1"
drag, startPoint x: 435, startPoint y: 250, endPoint x: 348, endPoint y: 256, distance: 87.2
click at [353, 257] on tr "Lots Multiplier 0" at bounding box center [458, 255] width 257 height 15
type input "1"
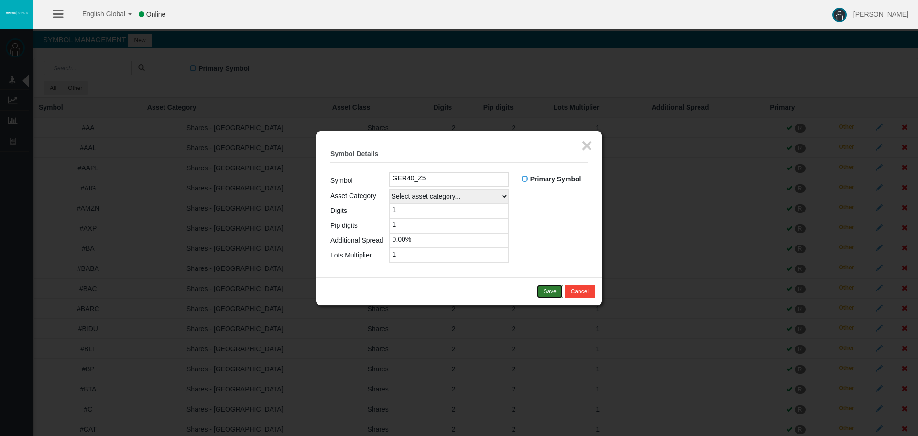
click at [547, 291] on div "Save" at bounding box center [549, 291] width 13 height 9
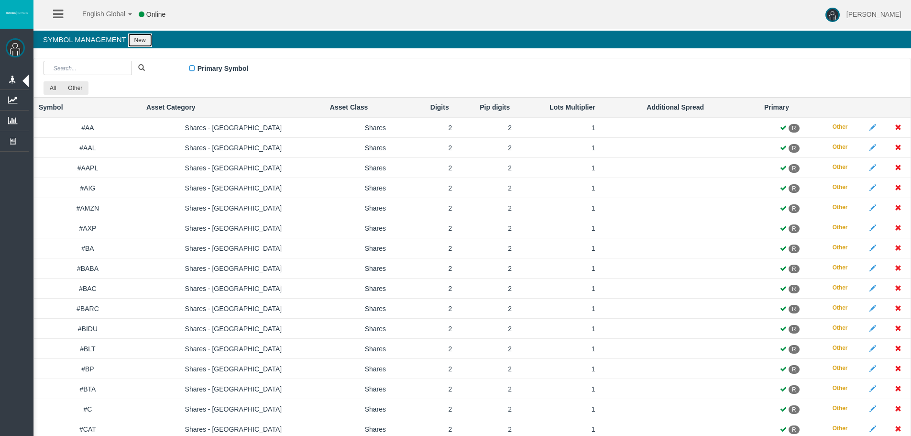
click at [144, 37] on button "New" at bounding box center [140, 39] width 24 height 13
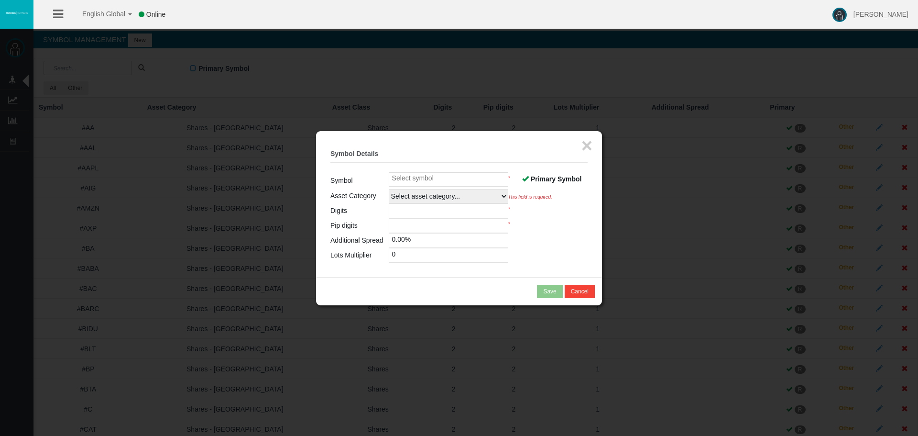
click at [413, 179] on input at bounding box center [449, 179] width 120 height 14
paste input "Swiss20_Z5"
type input "Swiss20_Z5"
drag, startPoint x: 470, startPoint y: 195, endPoint x: 465, endPoint y: 196, distance: 5.8
click at [470, 195] on select "Select asset category... Forex - Majors Forex - Minors Forex - Exotics Spot - G…" at bounding box center [449, 196] width 120 height 14
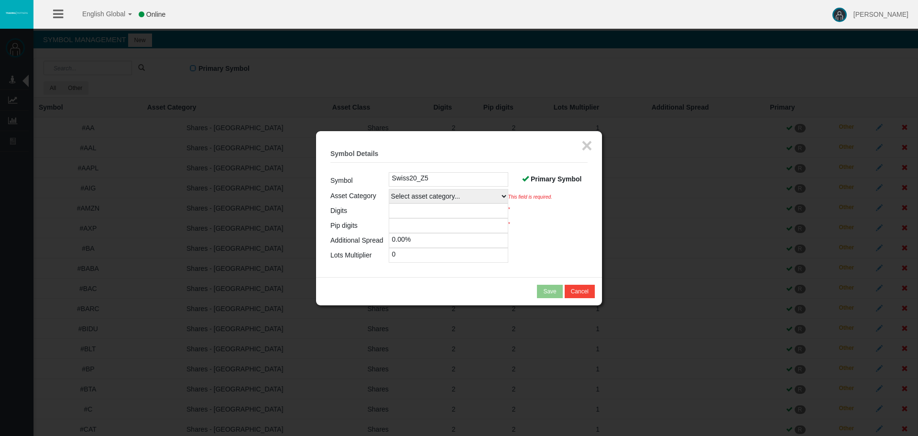
click at [558, 181] on span "Primary Symbol" at bounding box center [556, 179] width 51 height 8
click at [0, 0] on input "Primary Symbol" at bounding box center [0, 0] width 0 height 0
click at [416, 199] on select "Select asset category... Forex - Majors Forex - Minors Forex - Exotics Spot - G…" at bounding box center [449, 196] width 120 height 14
select select
click at [389, 189] on select "Select asset category... Forex - Majors Forex - Minors Forex - Exotics Spot - G…" at bounding box center [449, 196] width 120 height 14
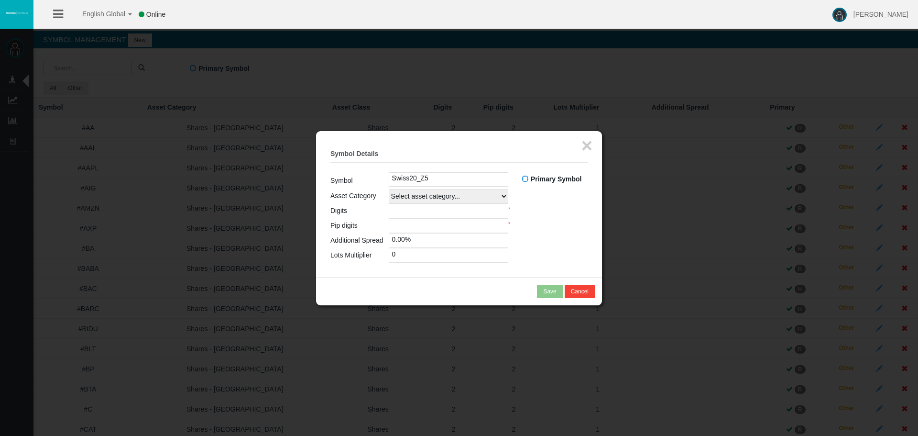
click at [424, 207] on input "number" at bounding box center [449, 210] width 120 height 15
type input "0"
click at [425, 226] on input "number" at bounding box center [449, 225] width 120 height 15
type input "0"
drag, startPoint x: 414, startPoint y: 257, endPoint x: 269, endPoint y: 257, distance: 144.9
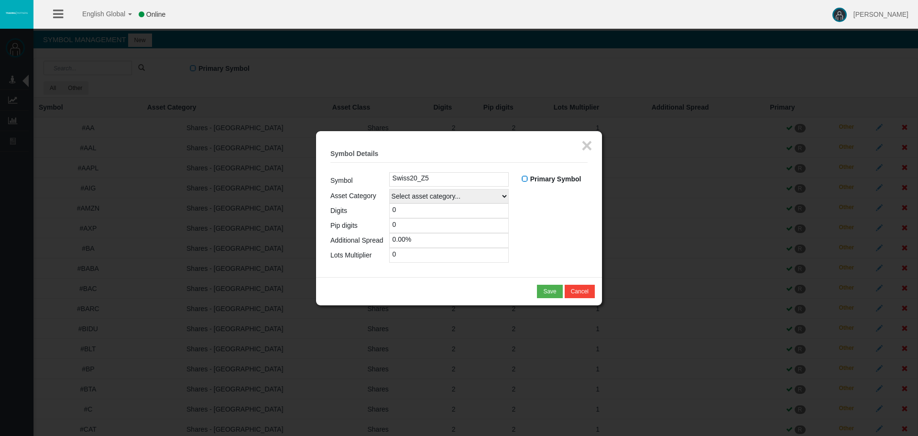
click at [269, 257] on body "English Global 简体中文 English Global 日本語 한국어 Online Leticia Patsalidou Help Log O…" at bounding box center [459, 218] width 918 height 436
type input "1"
click at [553, 288] on div "Save" at bounding box center [549, 291] width 13 height 9
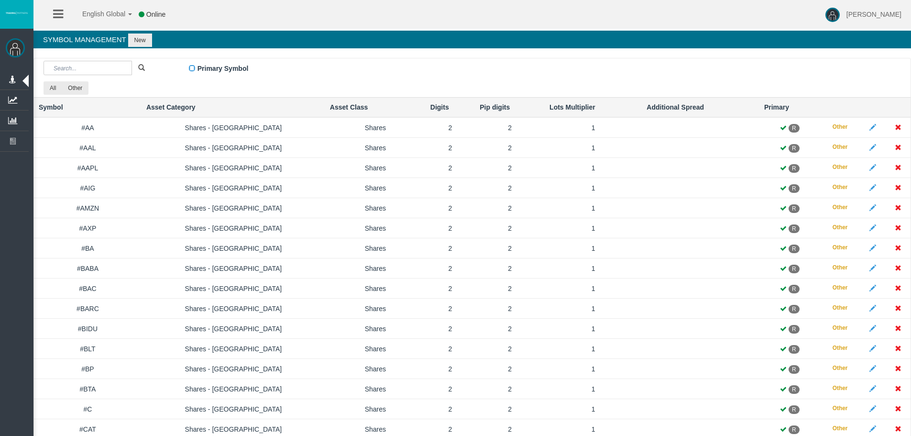
click at [129, 32] on h4 "Symbol Management New" at bounding box center [471, 40] width 877 height 18
click at [140, 40] on button "New" at bounding box center [140, 39] width 24 height 13
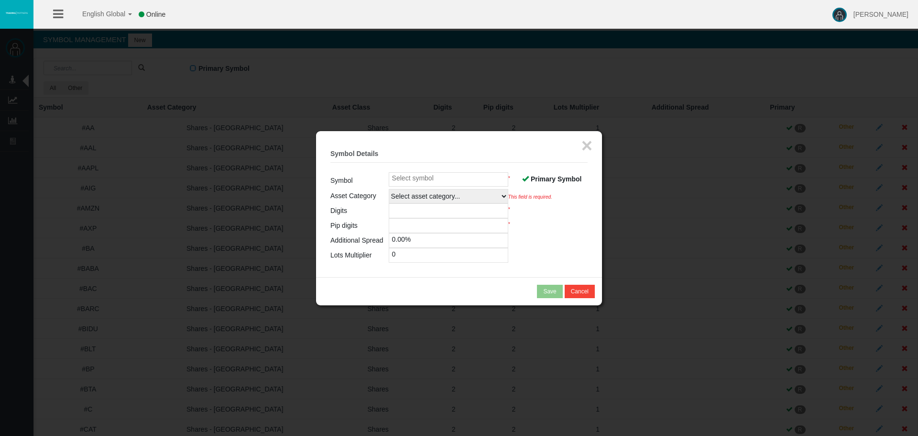
click at [431, 184] on input at bounding box center [449, 179] width 120 height 14
paste input "UK100_Z5"
type input "UK100_Z5"
click at [462, 195] on select "Select asset category... Forex - Majors Forex - Minors Forex - Exotics Spot - G…" at bounding box center [449, 196] width 120 height 14
select select
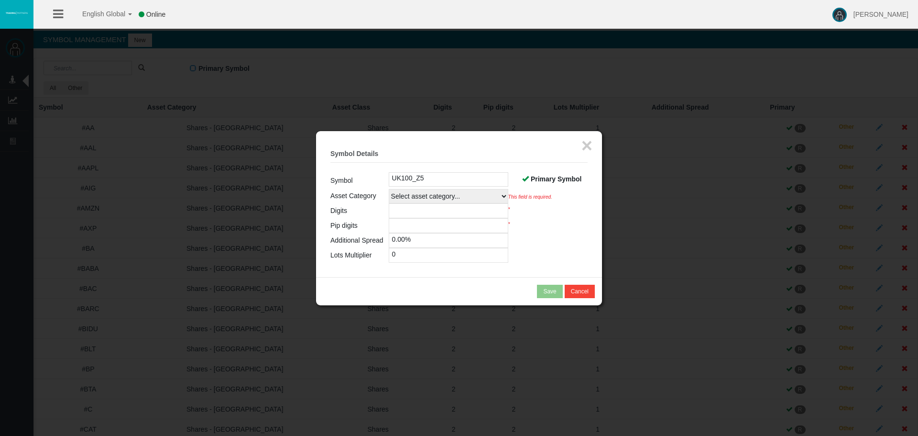
click at [389, 189] on select "Select asset category... Forex - Majors Forex - Minors Forex - Exotics Spot - G…" at bounding box center [449, 196] width 120 height 14
click at [549, 175] on span "Primary Symbol" at bounding box center [556, 179] width 51 height 8
click at [0, 0] on input "Primary Symbol" at bounding box center [0, 0] width 0 height 0
click at [409, 211] on input "number" at bounding box center [449, 210] width 120 height 15
type input "1"
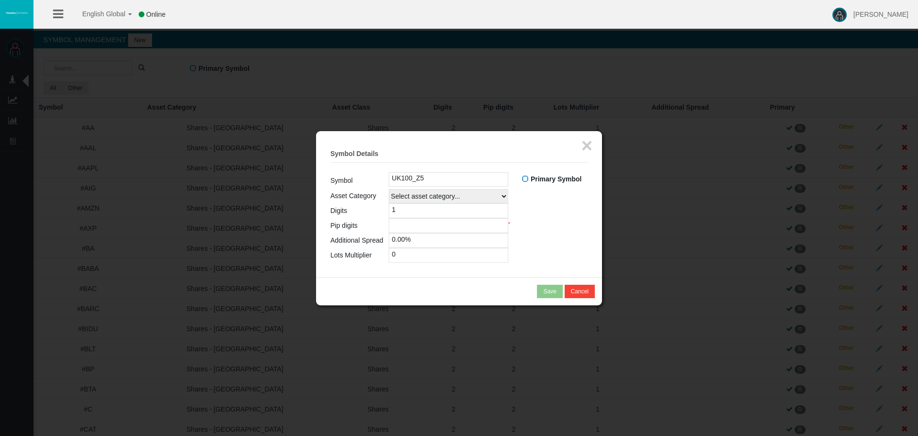
click at [408, 219] on input "number" at bounding box center [449, 225] width 120 height 15
type input "1"
drag, startPoint x: 426, startPoint y: 260, endPoint x: 221, endPoint y: 250, distance: 204.4
click at [222, 250] on body "English Global 简体中文 English Global 日本語 한국어 Online Leticia Patsalidou Help Log O…" at bounding box center [459, 218] width 918 height 436
type input "1"
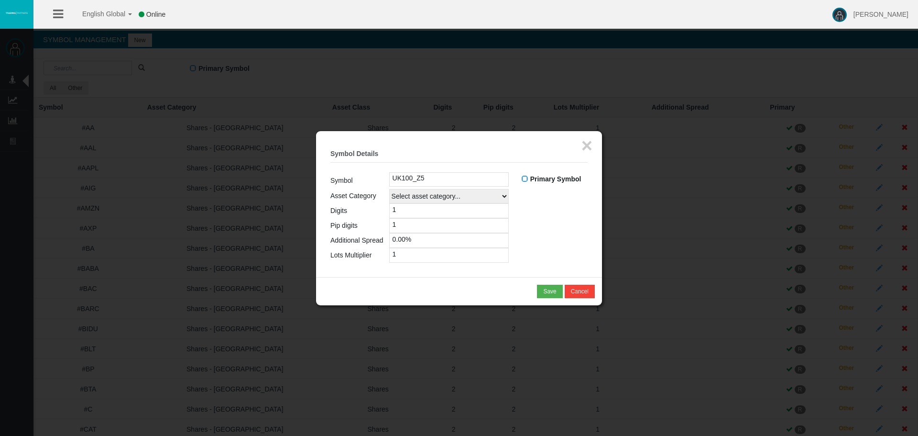
click at [568, 224] on table "Symbol UK100_Z5 Primary Symbol R A Asset Category Select asset category... Fore…" at bounding box center [458, 217] width 257 height 90
click at [545, 288] on div "Save" at bounding box center [549, 291] width 13 height 9
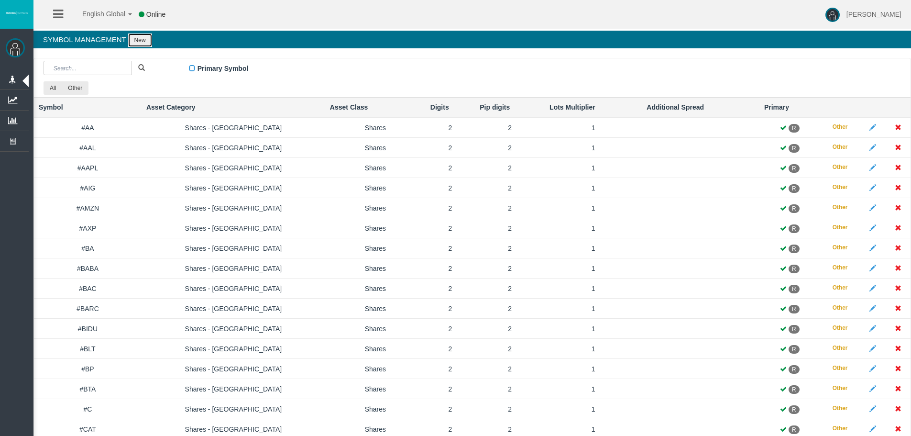
click at [138, 36] on button "New" at bounding box center [140, 39] width 24 height 13
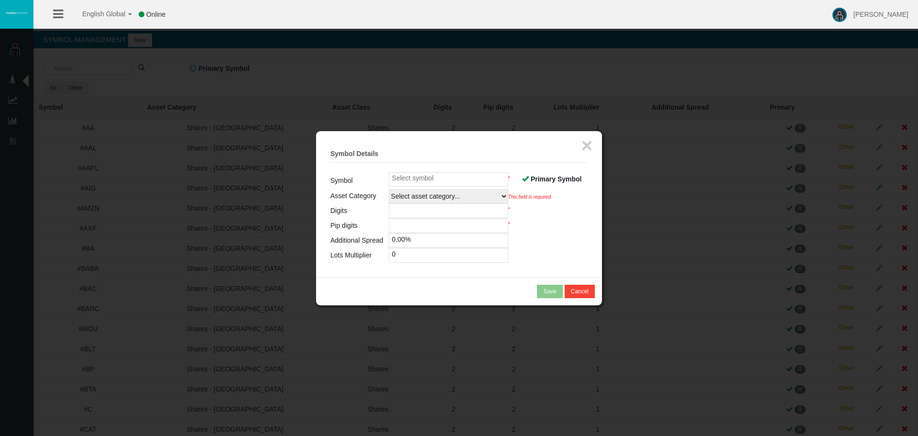
click at [437, 171] on fieldset "× Symbol Details Symbol * Primary Symbol R A Asset Category Select asset catego…" at bounding box center [458, 203] width 257 height 117
click at [437, 178] on input at bounding box center [449, 179] width 120 height 14
paste input "US100_Z5"
type input "US100_Z5"
click at [529, 176] on label "Primary Symbol" at bounding box center [552, 179] width 60 height 11
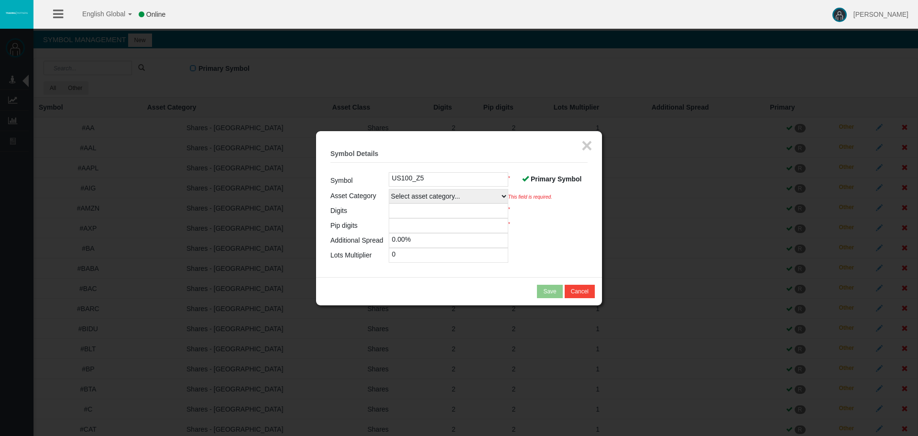
click at [0, 0] on input "Primary Symbol" at bounding box center [0, 0] width 0 height 0
click at [429, 196] on select "Select asset category... Forex - Majors Forex - Minors Forex - Exotics Spot - G…" at bounding box center [449, 196] width 120 height 14
select select
click at [389, 189] on select "Select asset category... Forex - Majors Forex - Minors Forex - Exotics Spot - G…" at bounding box center [449, 196] width 120 height 14
click at [407, 208] on input "number" at bounding box center [449, 210] width 120 height 15
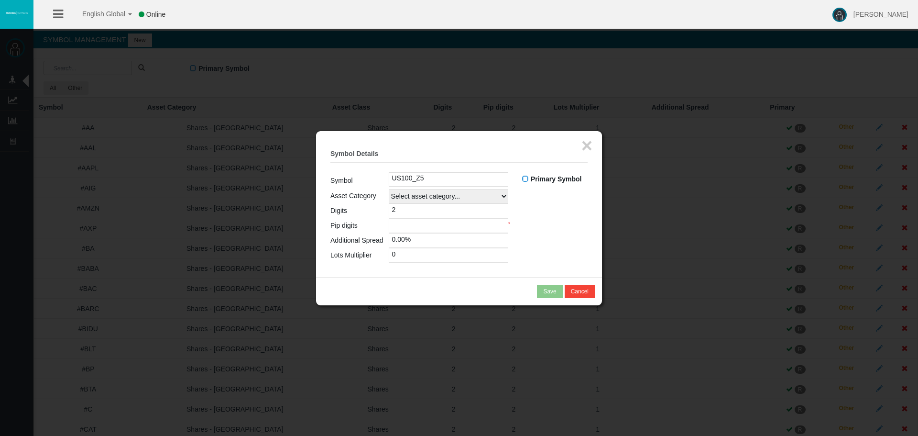
type input "2"
click at [415, 227] on input "number" at bounding box center [449, 225] width 120 height 15
type input "2"
drag, startPoint x: 416, startPoint y: 258, endPoint x: 320, endPoint y: 237, distance: 98.9
click at [320, 237] on div "× Symbol Details Symbol US100_Z5 Primary Symbol R A Asset Category CFDs" at bounding box center [459, 204] width 286 height 146
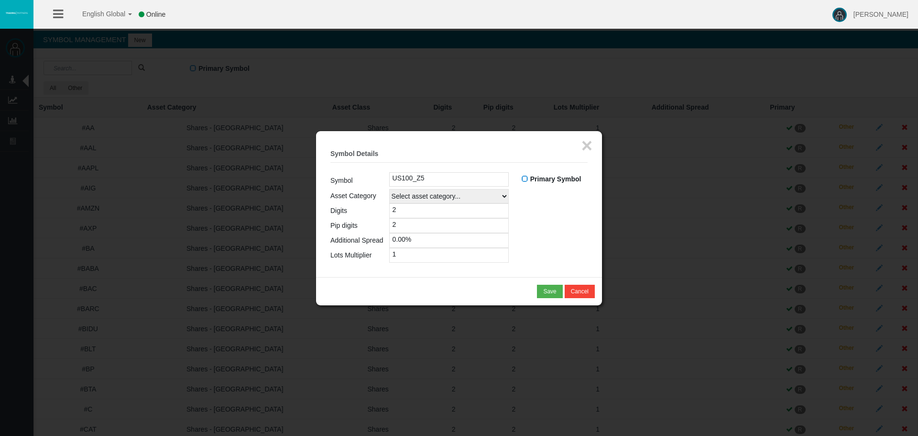
type input "1"
click at [554, 226] on table "Symbol US100_Z5 Primary Symbol R A Asset Category Select asset category... Fore…" at bounding box center [458, 217] width 257 height 90
click at [543, 284] on button "Save" at bounding box center [549, 290] width 25 height 13
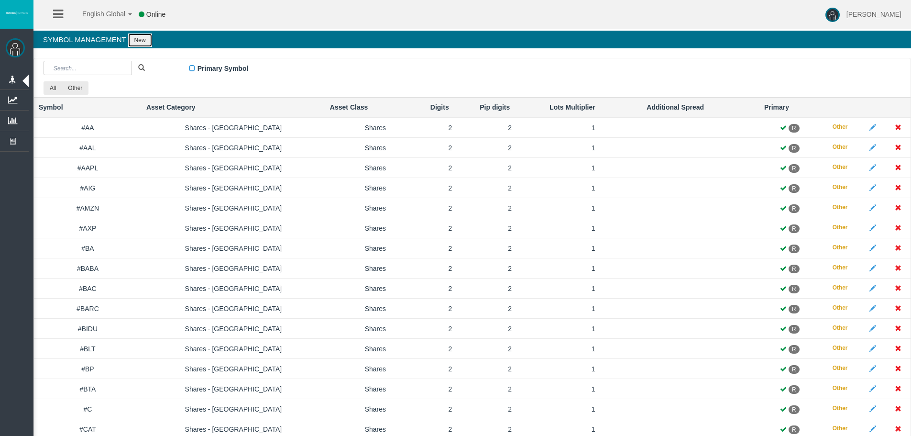
click at [142, 36] on button "New" at bounding box center [140, 39] width 24 height 13
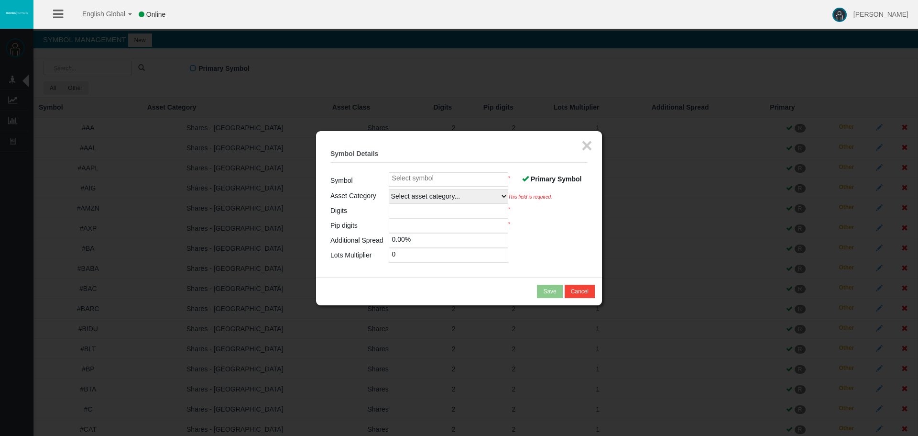
click at [425, 176] on input at bounding box center [449, 179] width 120 height 14
paste input "US30_Z5"
type input "US30_Z5"
click at [545, 176] on span "Primary Symbol" at bounding box center [556, 179] width 51 height 8
click at [0, 0] on input "Primary Symbol" at bounding box center [0, 0] width 0 height 0
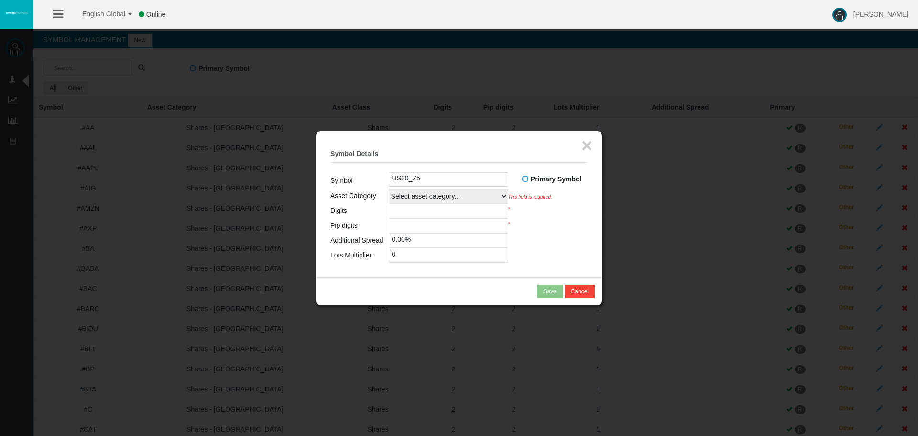
click at [438, 198] on select "Select asset category... Forex - Majors Forex - Minors Forex - Exotics Spot - G…" at bounding box center [449, 196] width 120 height 14
select select
click at [389, 189] on select "Select asset category... Forex - Majors Forex - Minors Forex - Exotics Spot - G…" at bounding box center [449, 196] width 120 height 14
click at [424, 218] on input "number" at bounding box center [449, 225] width 120 height 15
click at [427, 209] on input "number" at bounding box center [449, 210] width 120 height 15
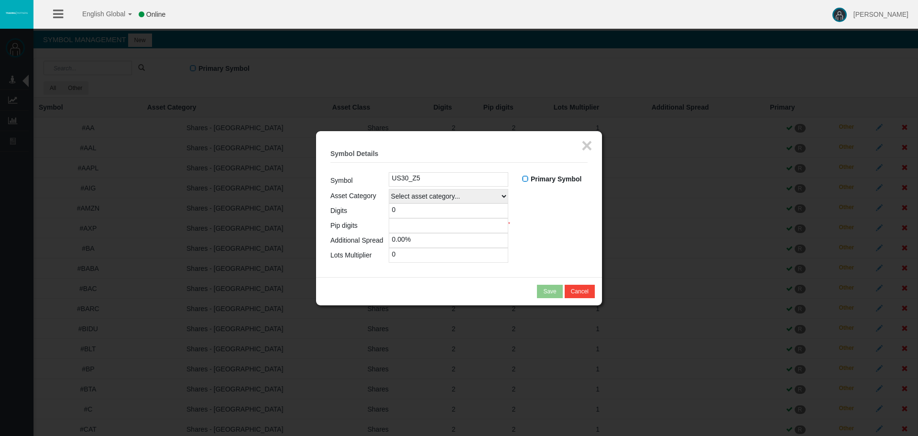
type input "0"
click at [419, 228] on input "number" at bounding box center [449, 225] width 120 height 15
type input "0"
drag, startPoint x: 409, startPoint y: 261, endPoint x: 369, endPoint y: 258, distance: 40.3
click at [372, 259] on tr "Lots Multiplier 0" at bounding box center [458, 255] width 257 height 15
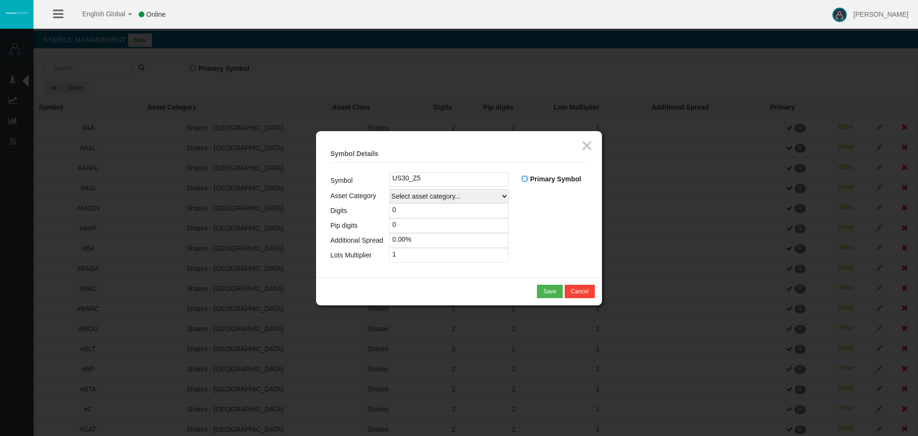
type input "1"
click at [537, 230] on table "Symbol US30_Z5 Primary Symbol R A Asset Category Select asset category... Forex…" at bounding box center [458, 217] width 257 height 90
click at [540, 288] on button "Save" at bounding box center [549, 290] width 25 height 13
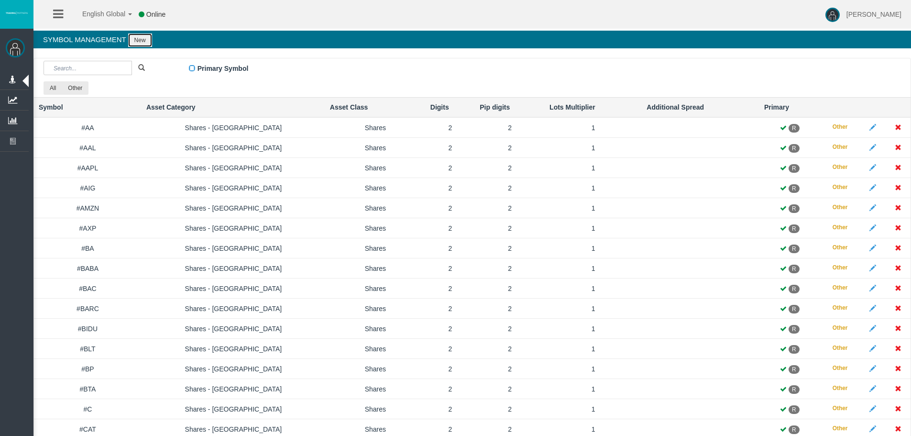
click at [134, 36] on button "New" at bounding box center [140, 39] width 24 height 13
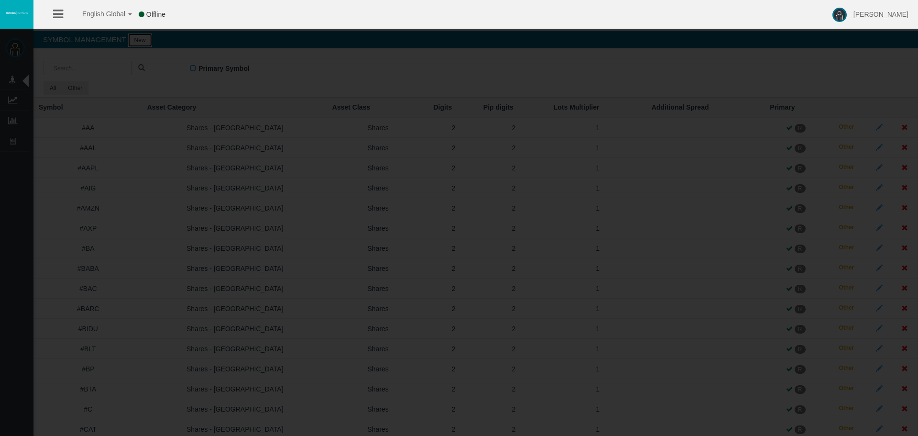
type input "0"
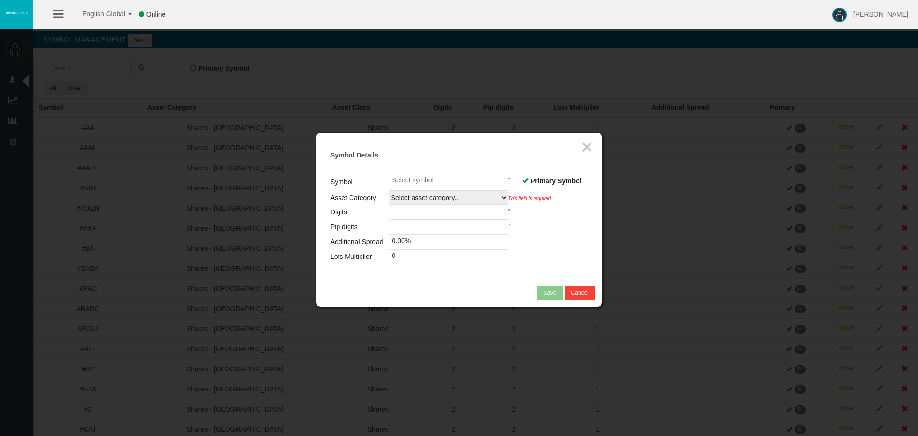
click at [408, 181] on input at bounding box center [449, 181] width 120 height 14
paste input "US500_Z5"
type input "US500_Z5"
click at [432, 200] on select "Select asset category... Forex - Majors Forex - Minors Forex - Exotics Spot - G…" at bounding box center [449, 197] width 120 height 14
select select
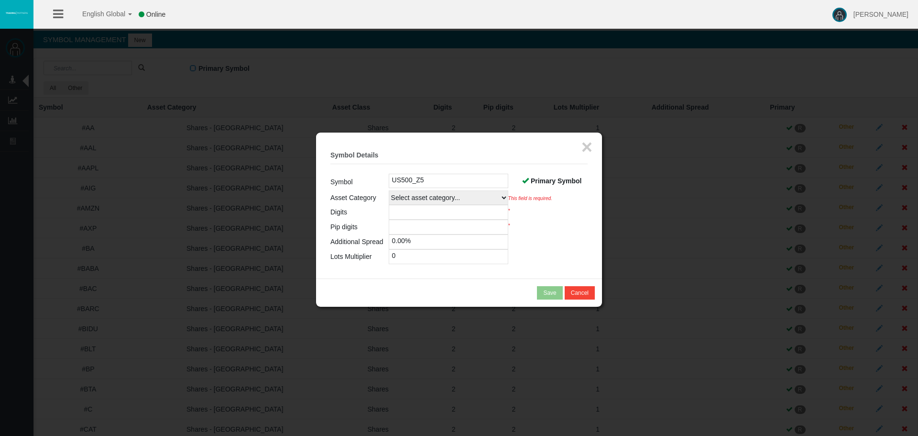
click at [389, 190] on select "Select asset category... Forex - Majors Forex - Minors Forex - Exotics Spot - G…" at bounding box center [449, 197] width 120 height 14
click at [413, 218] on input "number" at bounding box center [449, 212] width 120 height 15
type input "2"
click at [407, 223] on input "number" at bounding box center [449, 226] width 120 height 15
type input "2"
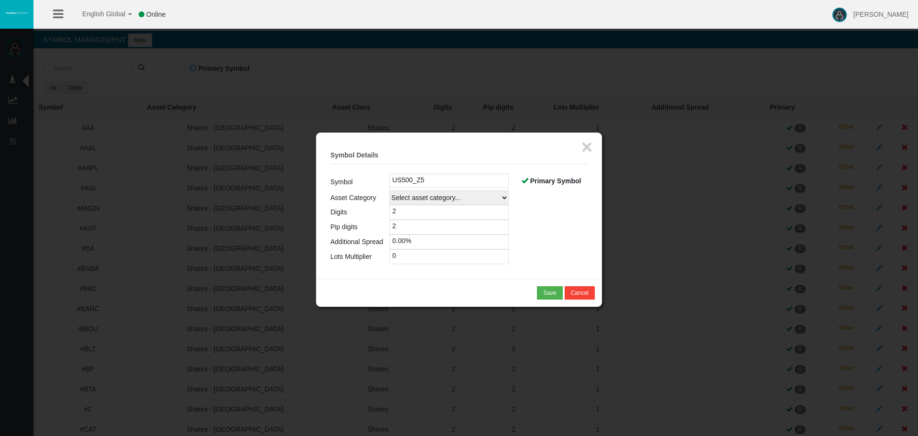
drag, startPoint x: 411, startPoint y: 254, endPoint x: 358, endPoint y: 261, distance: 53.9
click at [358, 261] on tr "Lots Multiplier 0" at bounding box center [458, 256] width 257 height 15
type input "1"
click at [534, 181] on span "Primary Symbol" at bounding box center [555, 181] width 51 height 8
click at [0, 0] on input "Primary Symbol" at bounding box center [0, 0] width 0 height 0
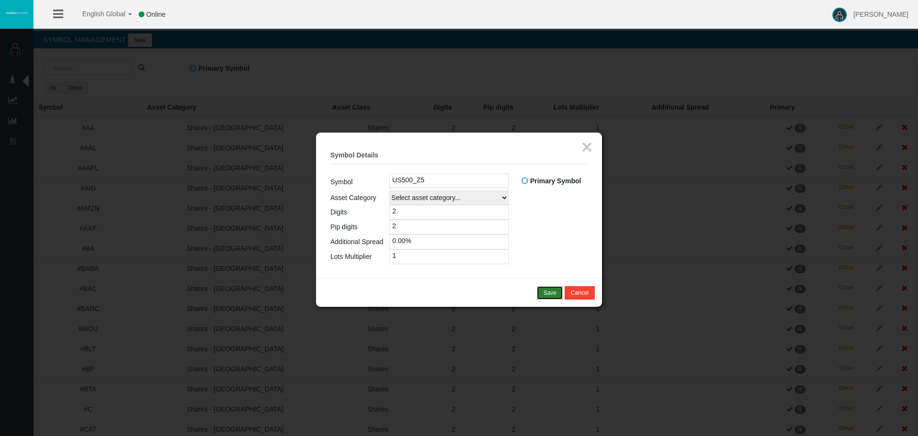
click at [546, 295] on div "Save" at bounding box center [549, 292] width 13 height 9
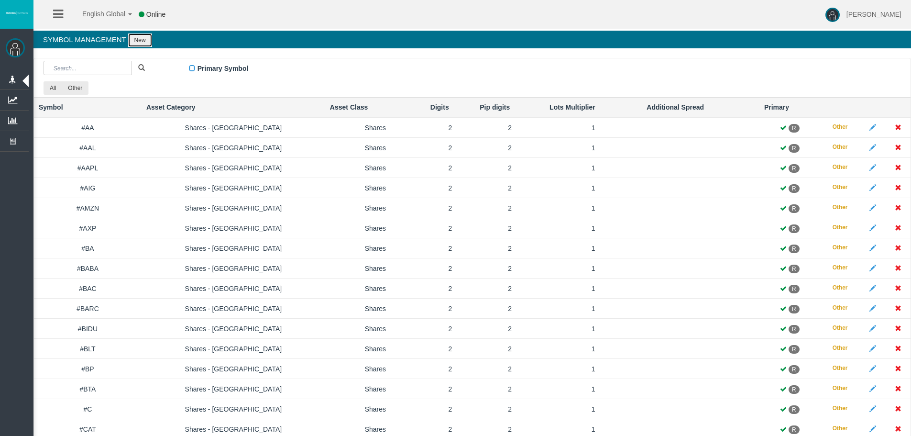
click at [134, 41] on button "New" at bounding box center [140, 39] width 24 height 13
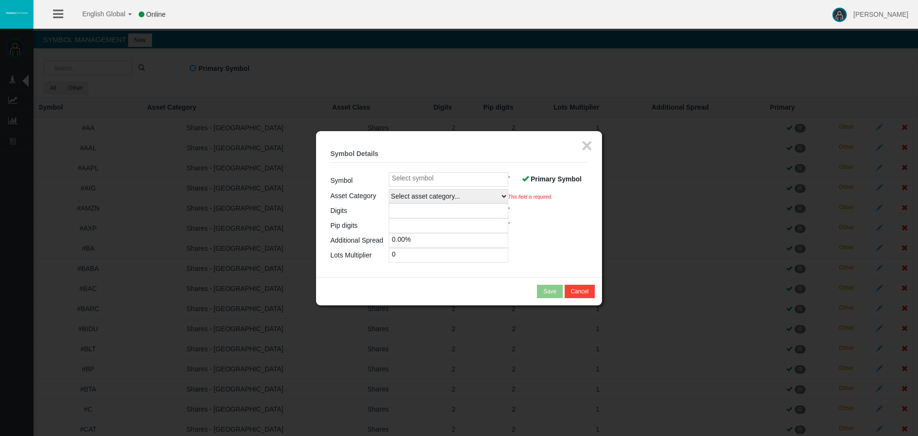
click at [542, 176] on span "Primary Symbol" at bounding box center [556, 179] width 51 height 8
click at [0, 0] on input "Primary Symbol" at bounding box center [0, 0] width 0 height 0
click at [402, 174] on input at bounding box center [449, 179] width 120 height 14
paste input "USOIL_X5"
type input "USOIL_X5"
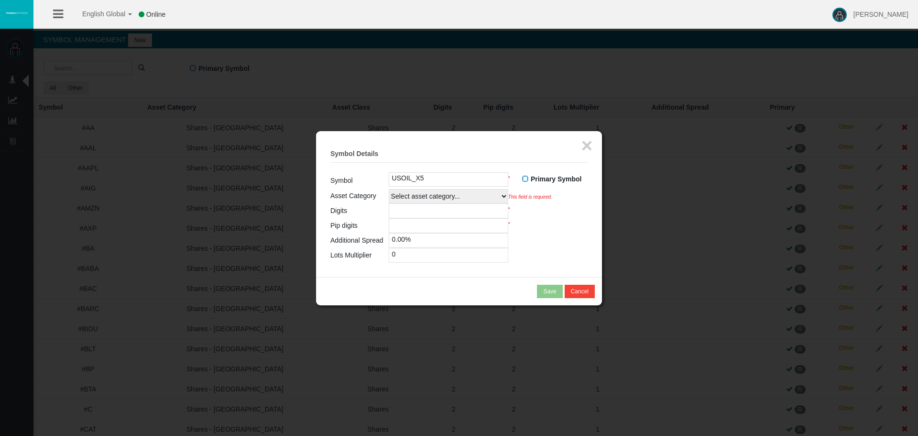
click at [413, 191] on select "Select asset category... Forex - Majors Forex - Minors Forex - Exotics Spot - G…" at bounding box center [449, 196] width 120 height 14
select select
click at [389, 189] on select "Select asset category... Forex - Majors Forex - Minors Forex - Exotics Spot - G…" at bounding box center [449, 196] width 120 height 14
click at [429, 208] on input "number" at bounding box center [449, 210] width 120 height 15
type input "2"
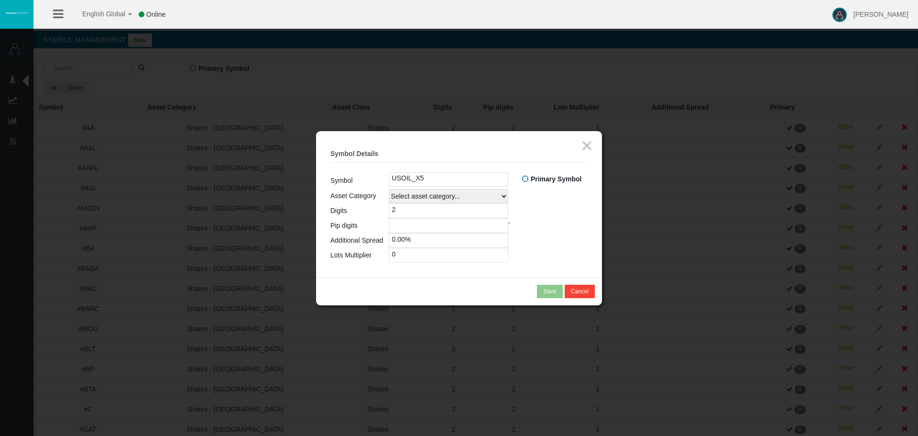
click at [414, 229] on input "number" at bounding box center [449, 225] width 120 height 15
type input "2"
drag, startPoint x: 414, startPoint y: 256, endPoint x: 282, endPoint y: 254, distance: 132.0
click at [289, 256] on body "English Global 简体中文 English Global 日本語 한국어 Online Leticia Patsalidou Help Log O…" at bounding box center [459, 218] width 918 height 436
type input "1"
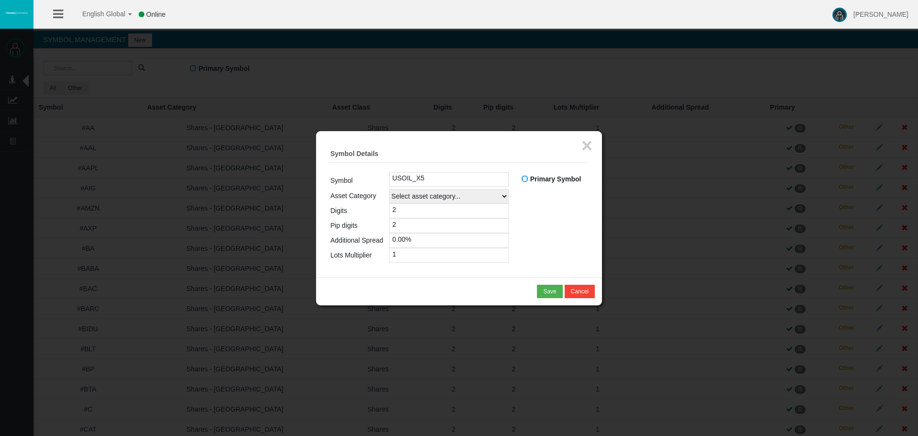
click at [539, 233] on table "Symbol USOIL_X5 Primary Symbol R A Asset Category Select asset category... Fore…" at bounding box center [458, 217] width 257 height 90
click at [542, 289] on button "Save" at bounding box center [549, 290] width 25 height 13
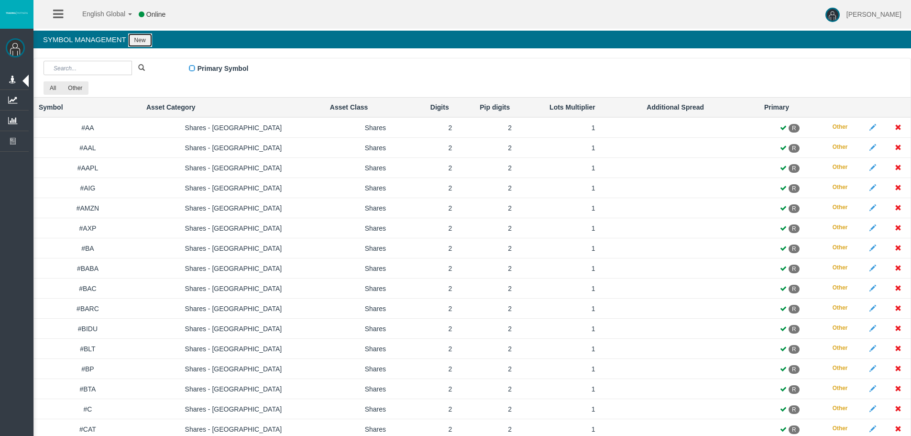
click at [143, 41] on button "New" at bounding box center [140, 39] width 24 height 13
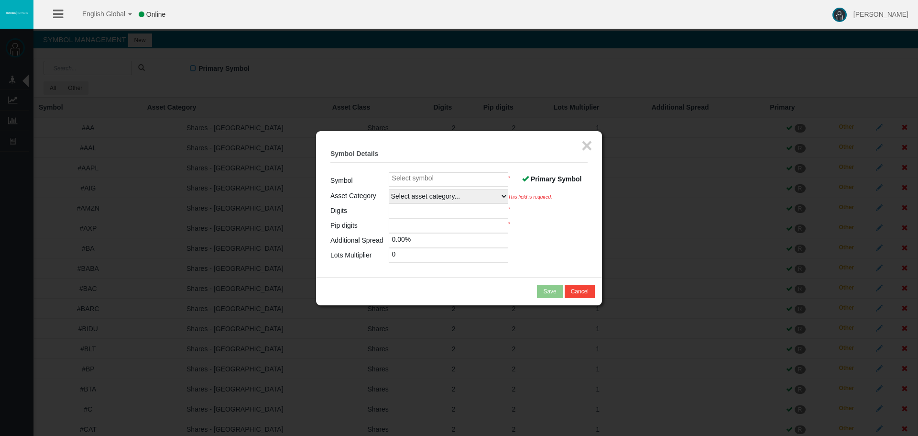
click at [455, 176] on input at bounding box center [449, 179] width 120 height 14
paste input "Cotton_Z5"
type input "Cotton_Z5"
click at [524, 177] on span at bounding box center [525, 178] width 7 height 7
click at [0, 0] on input "Primary Symbol" at bounding box center [0, 0] width 0 height 0
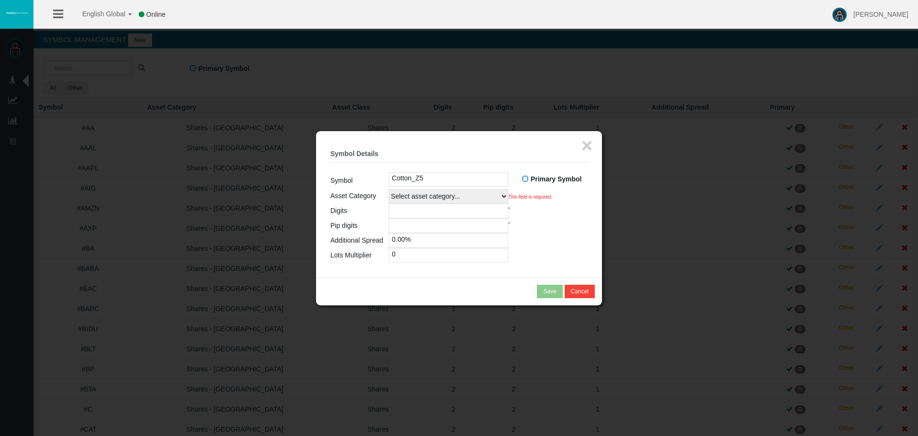
click at [486, 196] on select "Select asset category... Forex - Majors Forex - Minors Forex - Exotics Spot - G…" at bounding box center [449, 196] width 120 height 14
select select
click at [389, 189] on select "Select asset category... Forex - Majors Forex - Minors Forex - Exotics Spot - G…" at bounding box center [449, 196] width 120 height 14
click at [407, 206] on input "number" at bounding box center [449, 210] width 120 height 15
type input "2"
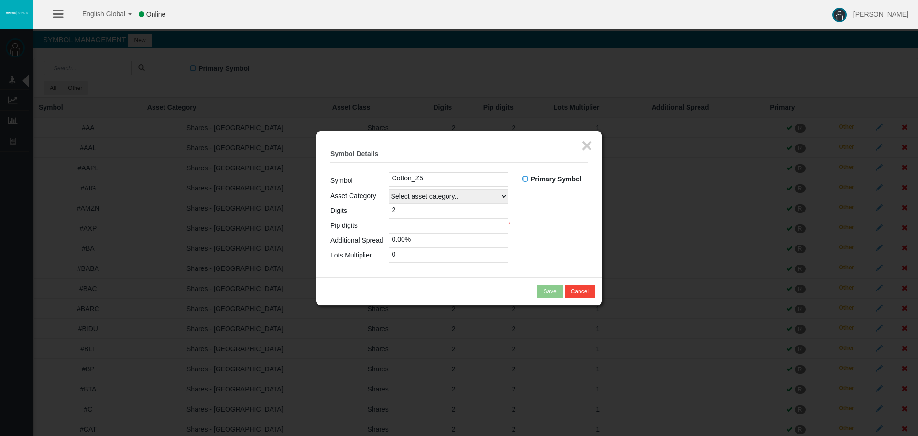
click at [416, 231] on input "number" at bounding box center [449, 225] width 120 height 15
type input "2"
drag, startPoint x: 417, startPoint y: 253, endPoint x: 215, endPoint y: 241, distance: 202.6
click at [240, 248] on body "English Global 简体中文 English Global 日本語 한국어 Online Leticia Patsalidou Help Log O…" at bounding box center [459, 218] width 918 height 436
type input "1"
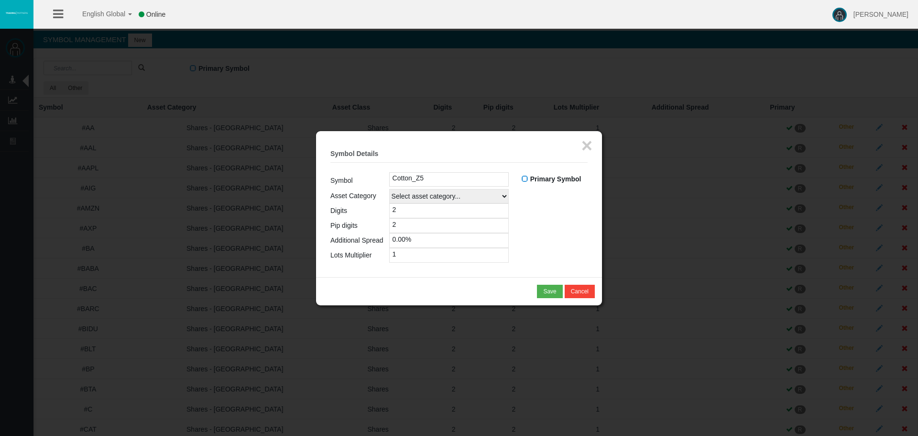
click at [573, 243] on table "Symbol Cotton_Z5 Primary Symbol R A Asset Category Select asset category... For…" at bounding box center [458, 217] width 257 height 90
click at [547, 292] on div "Save" at bounding box center [549, 291] width 13 height 9
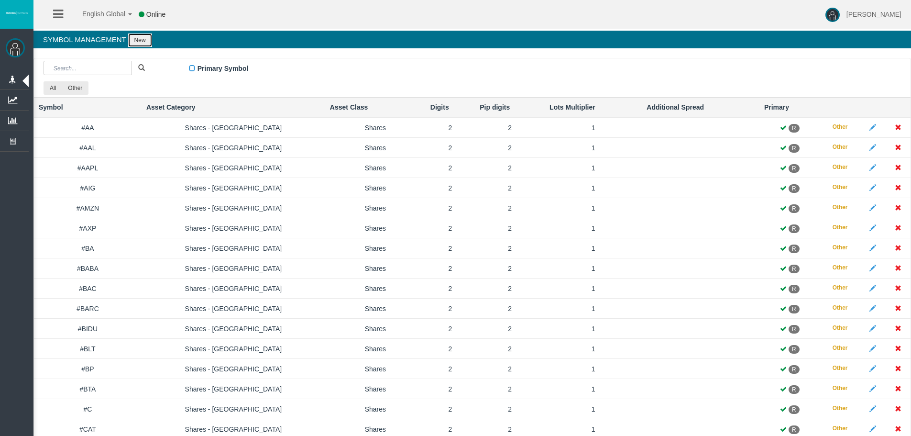
click at [137, 41] on button "New" at bounding box center [140, 39] width 24 height 13
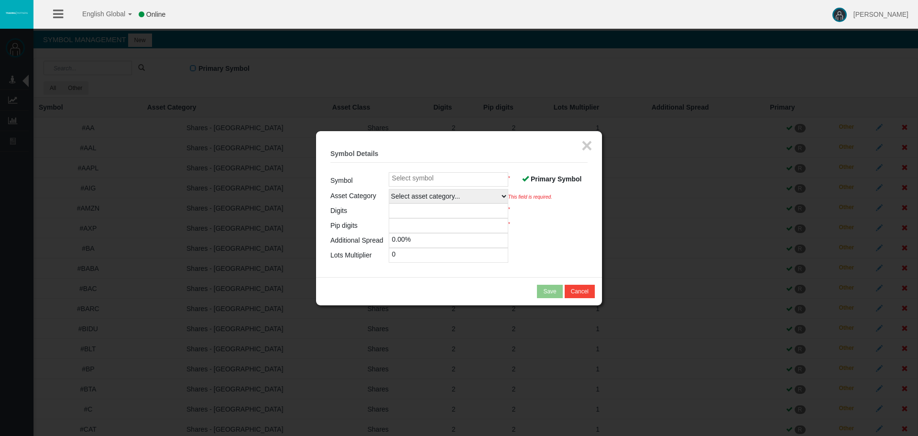
click at [448, 175] on input at bounding box center [449, 179] width 120 height 14
paste input "NAT.GAS_X5"
type input "NAT.GAS_X5"
click at [523, 178] on span at bounding box center [525, 178] width 7 height 7
click at [0, 0] on input "Primary Symbol" at bounding box center [0, 0] width 0 height 0
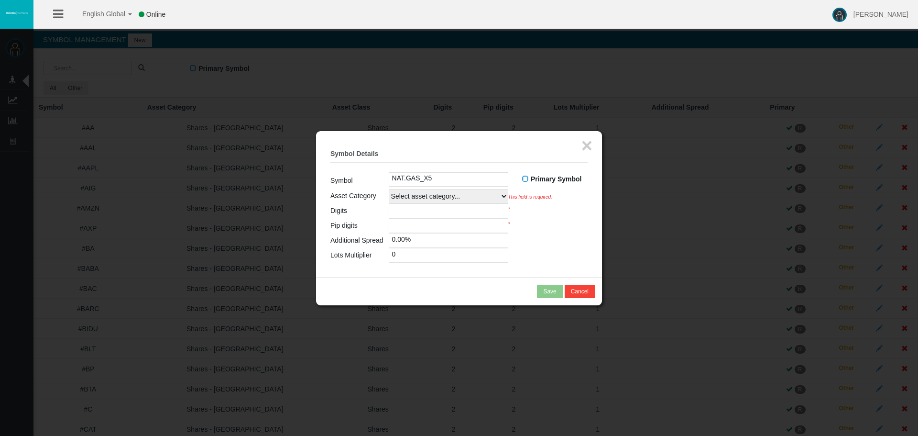
click at [468, 191] on select "Select asset category... Forex - Majors Forex - Minors Forex - Exotics Spot - G…" at bounding box center [449, 196] width 120 height 14
select select
click at [389, 189] on select "Select asset category... Forex - Majors Forex - Minors Forex - Exotics Spot - G…" at bounding box center [449, 196] width 120 height 14
click at [424, 210] on input "number" at bounding box center [449, 210] width 120 height 15
type input "3"
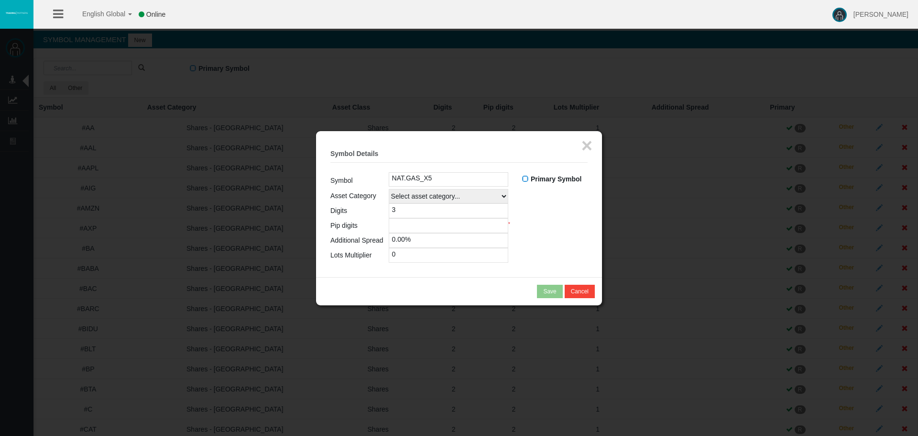
click at [421, 228] on input "number" at bounding box center [449, 225] width 120 height 15
type input "3"
drag, startPoint x: 412, startPoint y: 254, endPoint x: 302, endPoint y: 258, distance: 110.0
click at [313, 258] on body "English Global 简体中文 English Global 日本語 한국어 Online Leticia Patsalidou Help Log O…" at bounding box center [459, 218] width 918 height 436
type input "1"
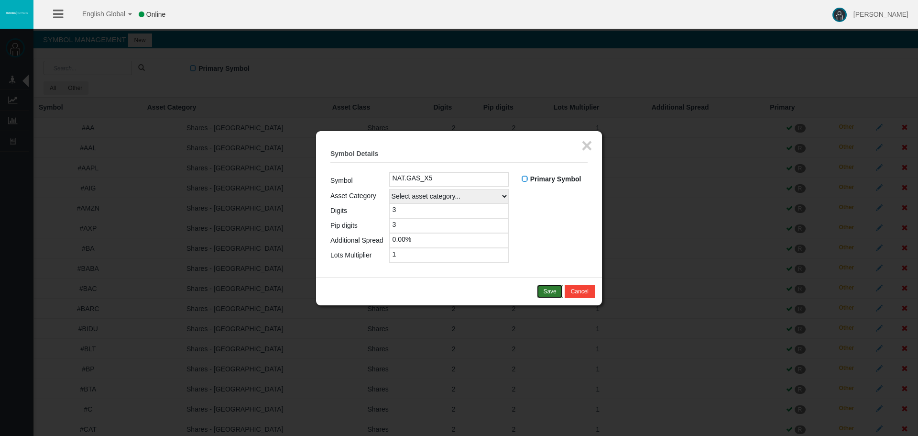
click at [556, 291] on div "Save" at bounding box center [549, 291] width 13 height 9
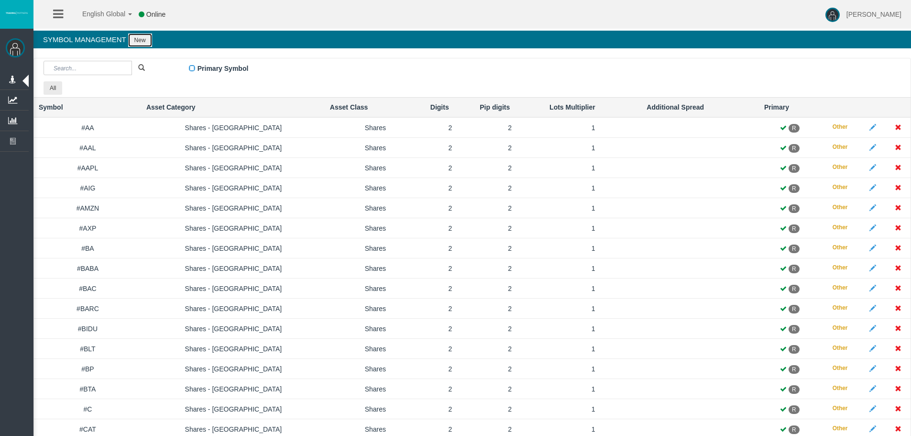
click at [135, 35] on button "New" at bounding box center [140, 39] width 24 height 13
click input
paste input "China50_V5"
type input "China50_V5"
click span
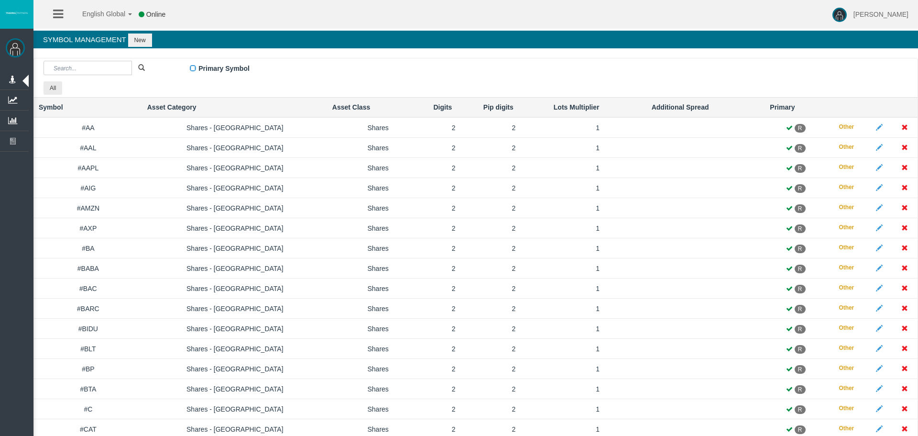
click input "Primary Symbol"
click select "Select asset category... Forex - Majors Forex - Minors Forex - Exotics Spot - G…"
select select
click select "Select asset category... Forex - Majors Forex - Minors Forex - Exotics Spot - G…"
click input "number"
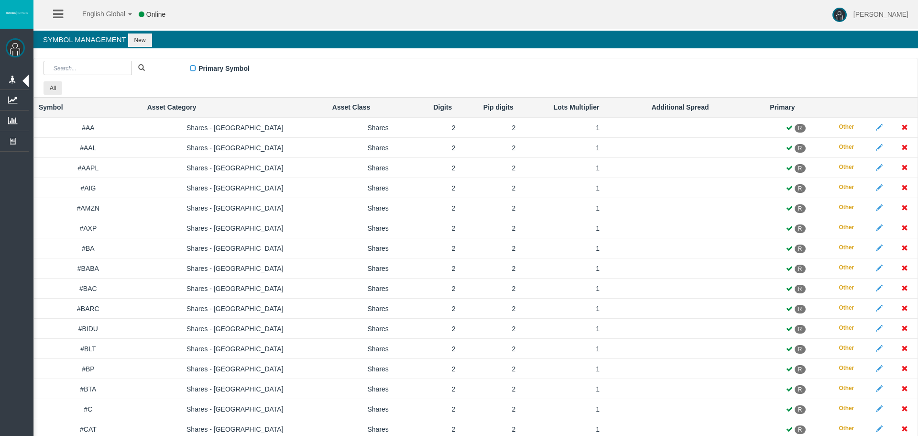
type input "1"
click input "number"
type input "1"
drag, startPoint x: 426, startPoint y: 261, endPoint x: 320, endPoint y: 253, distance: 106.9
click div "× Symbol Details Symbol China50_V5 Primary Symbol R A Asset Category 1 1"
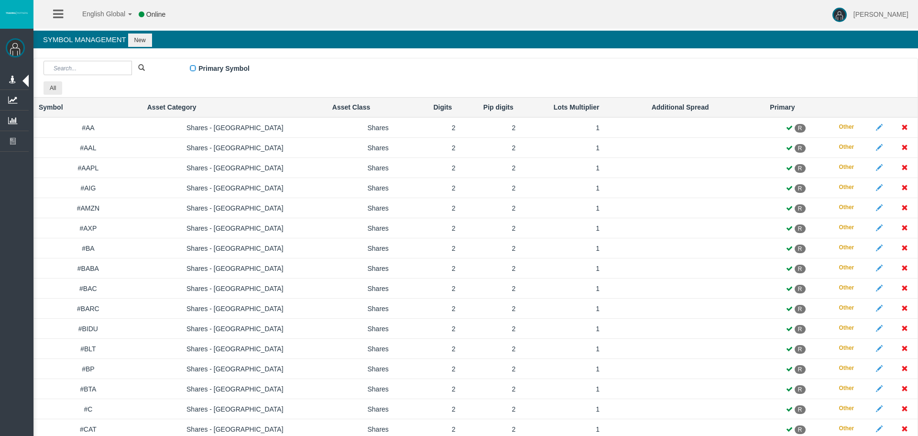
type input "1"
click table "Symbol China50_V5 Primary Symbol R A Asset Category Select asset category... Fo…"
click div "Save"
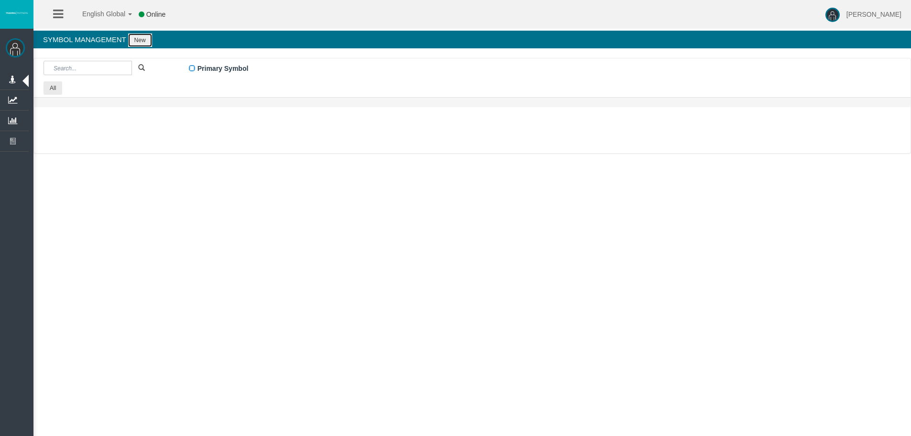
click at [140, 39] on button "New" at bounding box center [140, 39] width 24 height 13
click input
paste input "Sugar_H6"
type input "Sugar_H6"
click span "Primary Symbol"
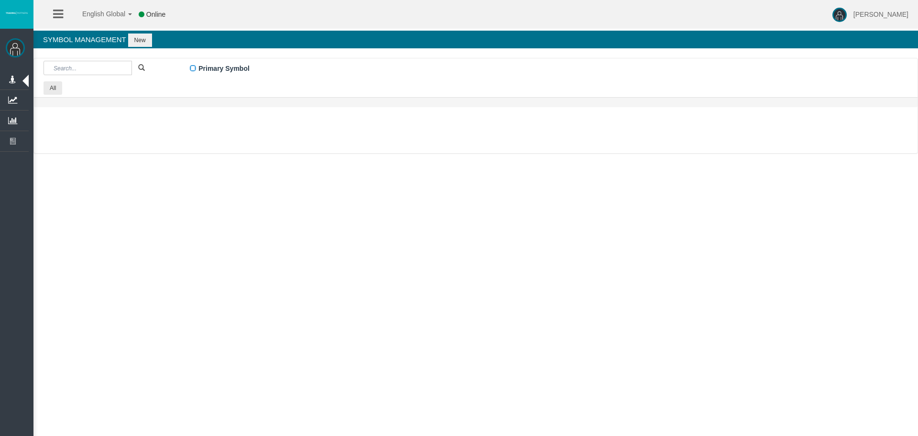
click input "Primary Symbol"
click select "Select asset category... Forex - Majors Forex - Minors Forex - Exotics Spot - G…"
select select
click select "Select asset category... Forex - Majors Forex - Minors Forex - Exotics Spot - G…"
click input "number"
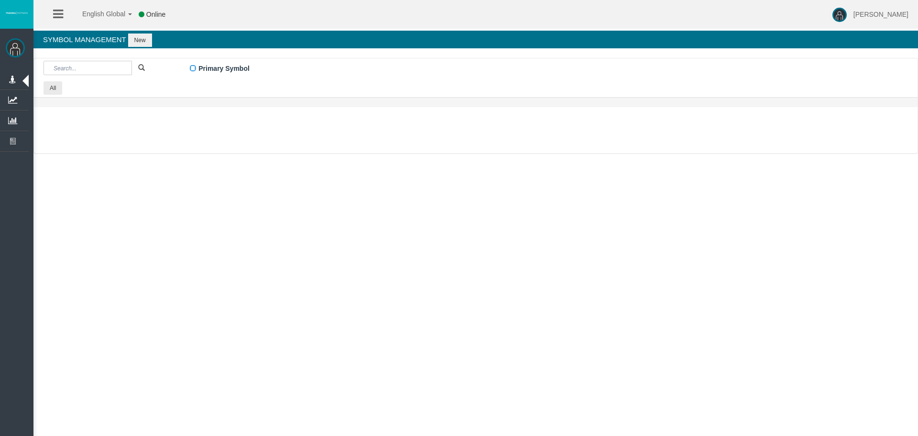
type input "2"
click input "number"
type input "2"
drag, startPoint x: 417, startPoint y: 255, endPoint x: 360, endPoint y: 249, distance: 57.2
click tr "Lots Multiplier 0"
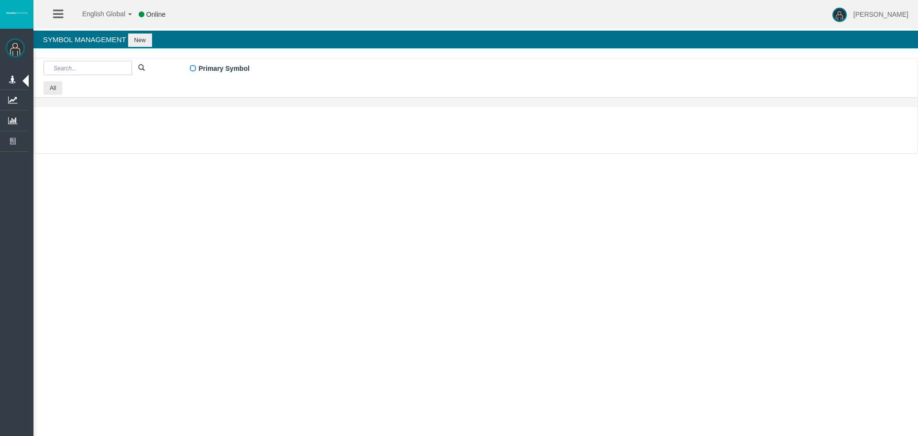
type input "1"
click table "Symbol Sugar_H6 Primary Symbol R A Asset Category Select asset category... Fore…"
click div "Save"
click at [138, 40] on button "New" at bounding box center [140, 39] width 24 height 13
click input
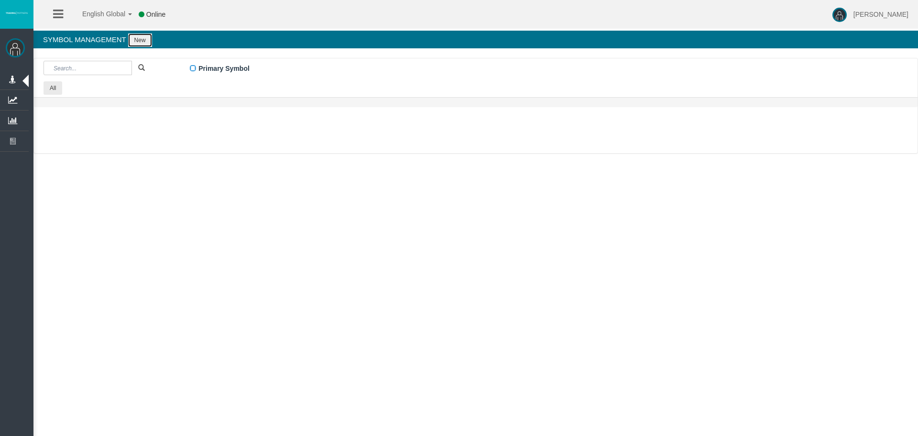
paste input "UKOIL_Z5"
type input "UKOIL_Z5"
click label "Primary Symbol"
click span
click input "Primary Symbol"
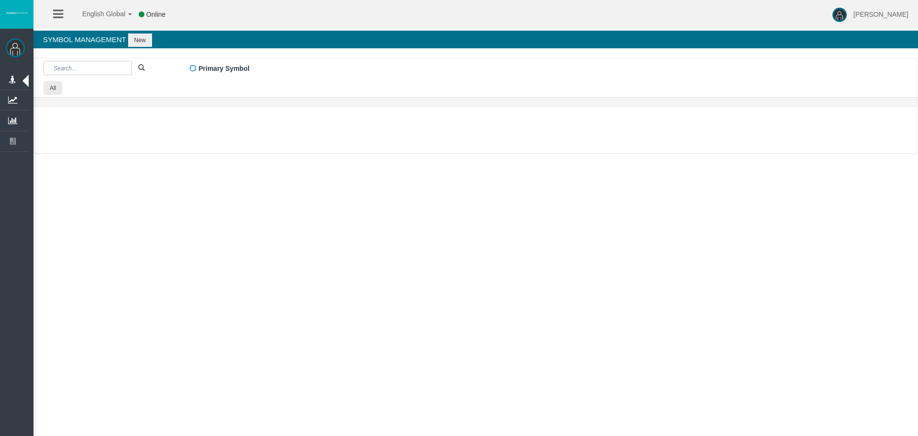
click select "Select asset category... Forex - Majors Forex - Minors Forex - Exotics Spot - G…"
select select
click select "Select asset category... Forex - Majors Forex - Minors Forex - Exotics Spot - G…"
click input "number"
type input "2"
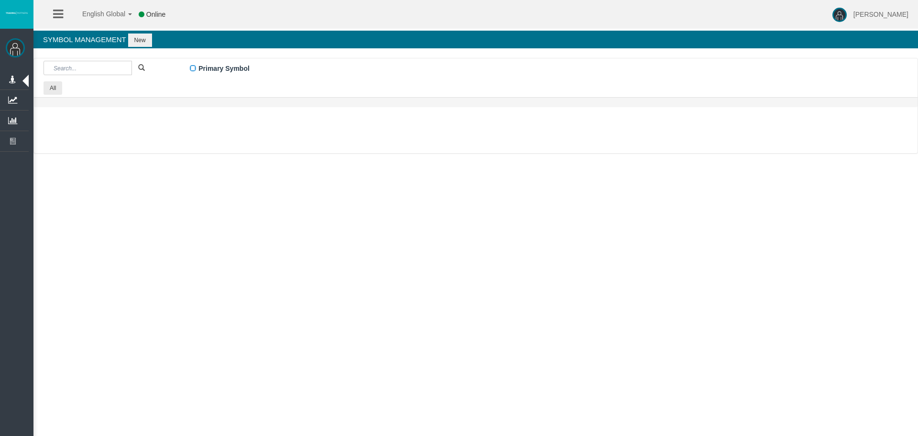
click input "number"
type input "2"
drag, startPoint x: 410, startPoint y: 254, endPoint x: 292, endPoint y: 256, distance: 118.1
click at [293, 256] on body "English Global 简体中文 English Global 日本語 한국어 Online Leticia Patsalidou Help Log O…" at bounding box center [459, 218] width 918 height 436
type input "1"
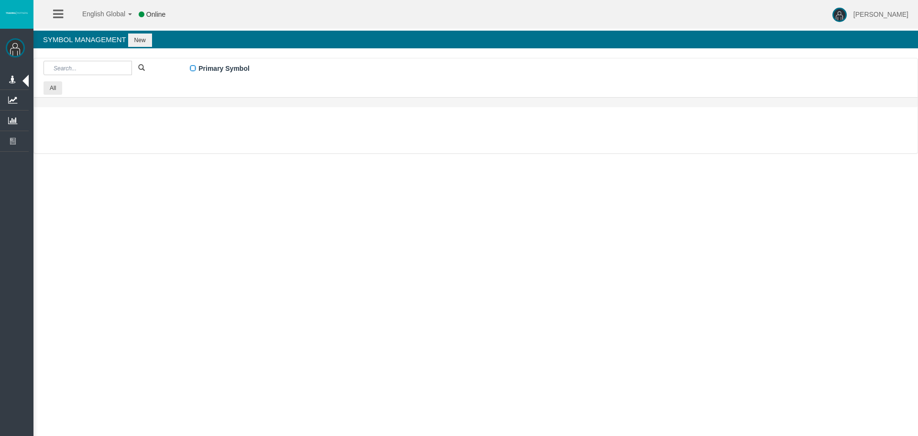
click table "Symbol UKOIL_Z5 Primary Symbol R A Asset Category Select asset category... Fore…"
click div "Save"
drag, startPoint x: 341, startPoint y: 70, endPoint x: 339, endPoint y: 63, distance: 7.3
click at [341, 69] on div "Primary Symbol All Other" at bounding box center [472, 77] width 876 height 39
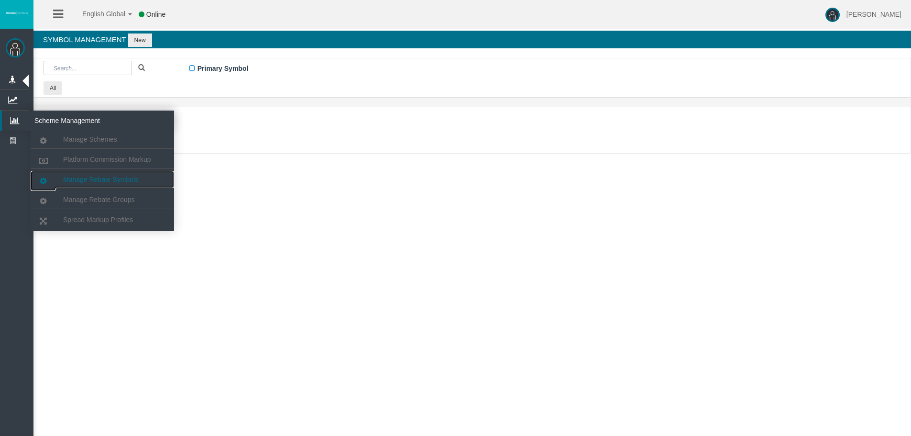
click at [86, 180] on span "Manage Rebate Symbols" at bounding box center [100, 179] width 75 height 8
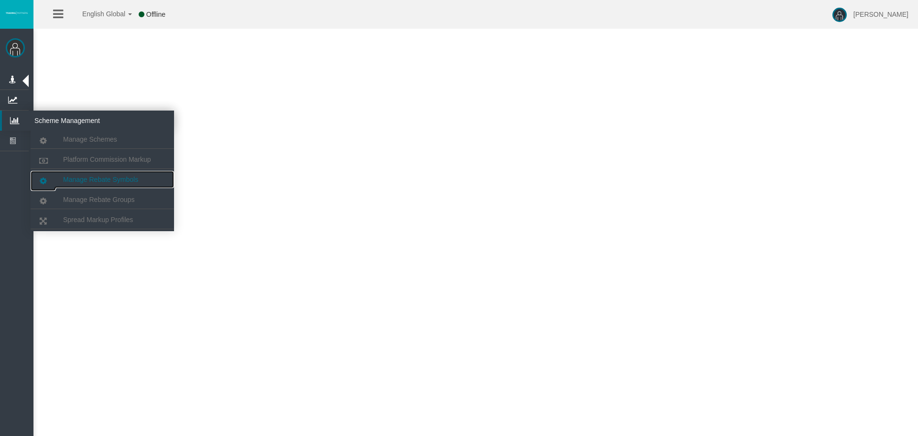
select select "25"
drag, startPoint x: 742, startPoint y: 392, endPoint x: 666, endPoint y: 392, distance: 76.0
click input "Search:"
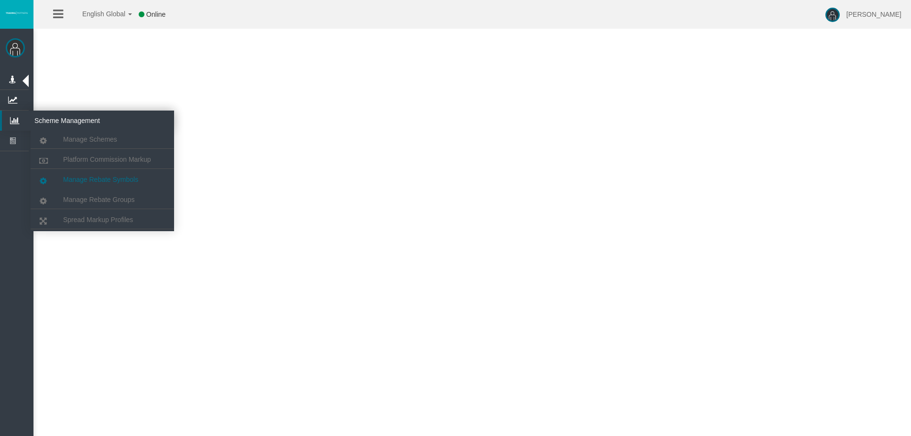
paste input "Rice"
type input "Rice"
click icon
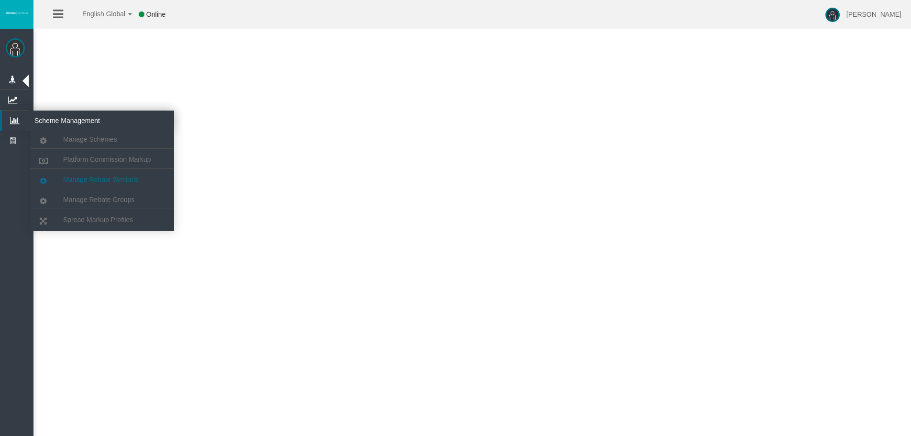
click link "Rice_X5"
click button "Save"
select select "25"
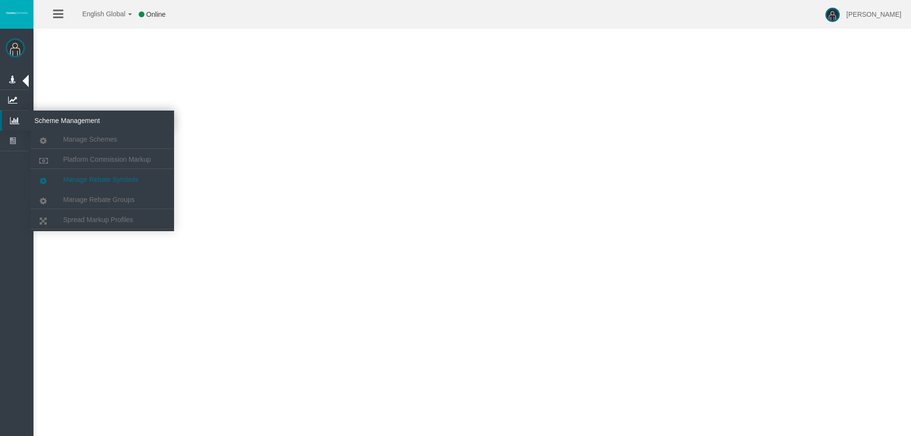
click input "Search:"
paste input "AUD"
type input "AUD"
click icon
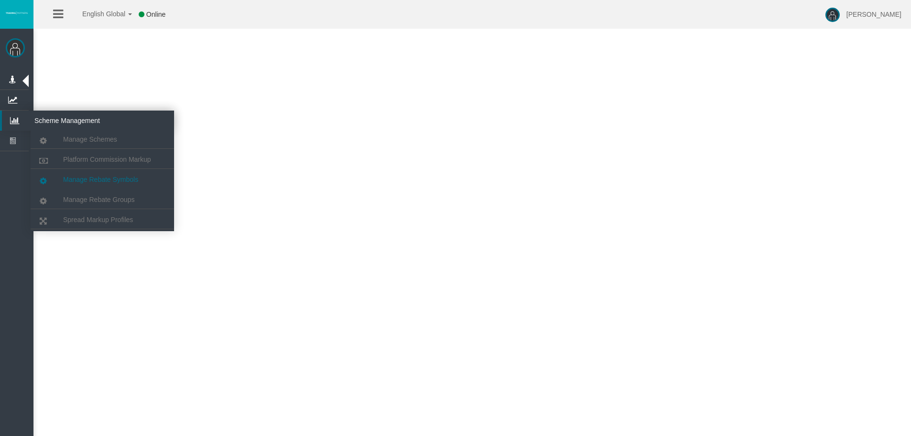
click link "AUD_Z5"
click div "Save"
select select "25"
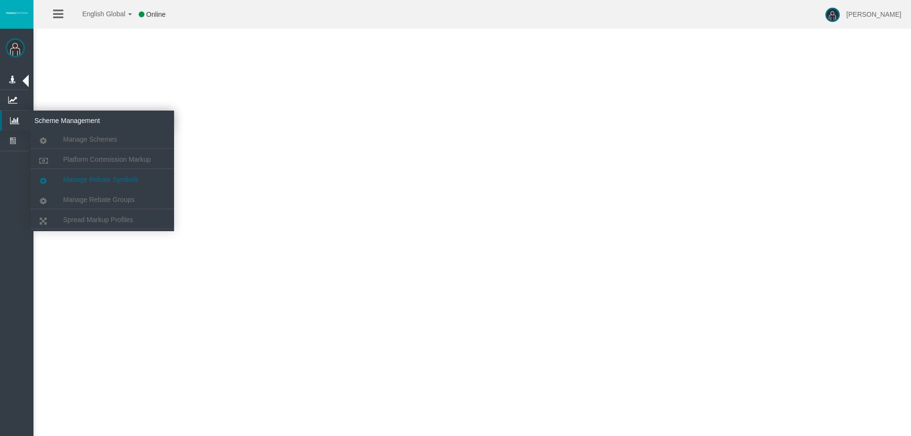
click input "Search:"
paste input "CHF"
type input "CHF"
click icon
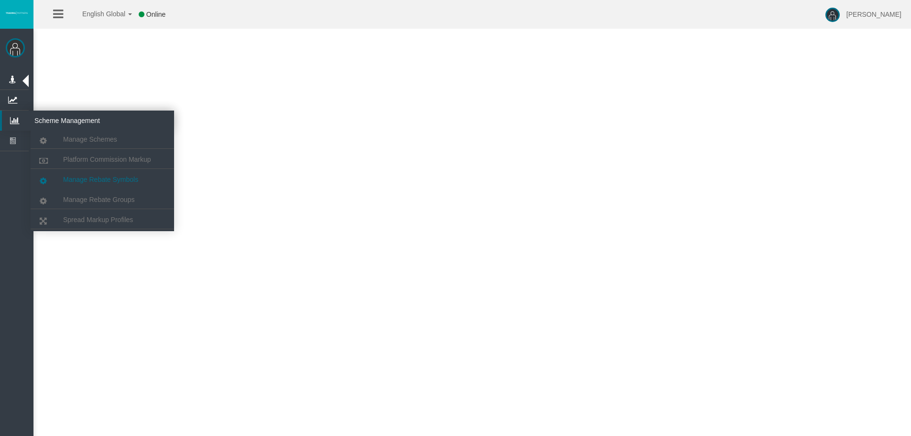
scroll to position [48, 0]
click link "CHF_Z5"
click div "Save"
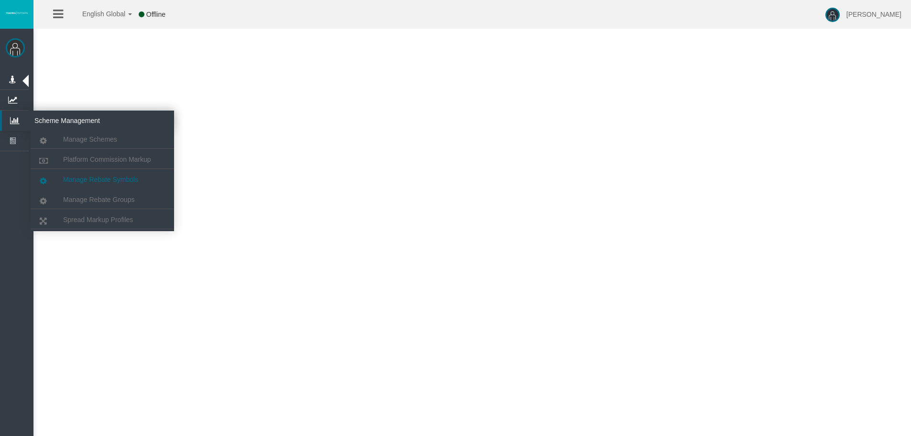
select select "25"
click input "Search:"
paste input "EUR"
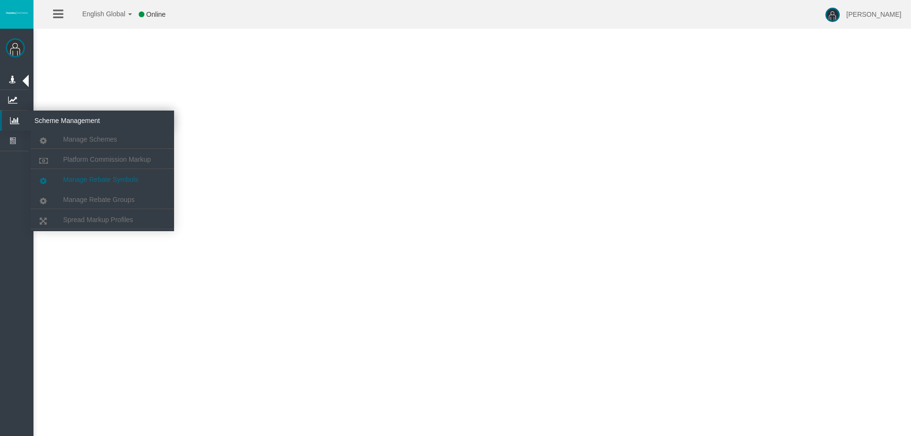
type input "EUR"
click icon
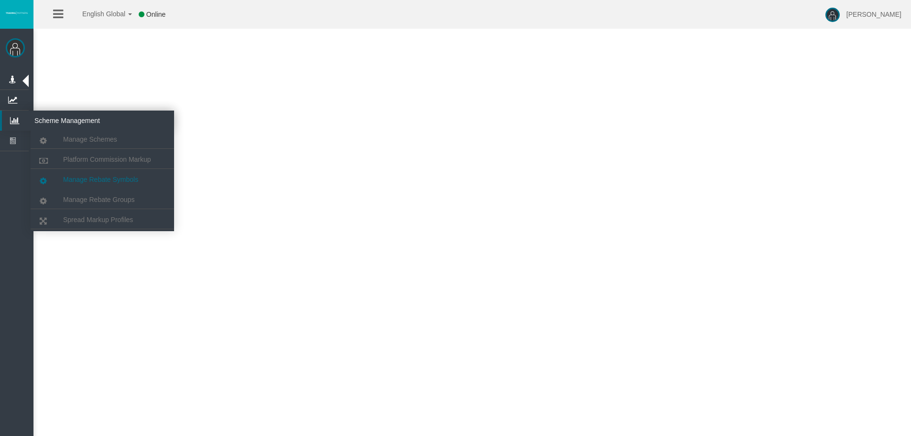
click link "EUR_Z5"
click button "Save"
select select "25"
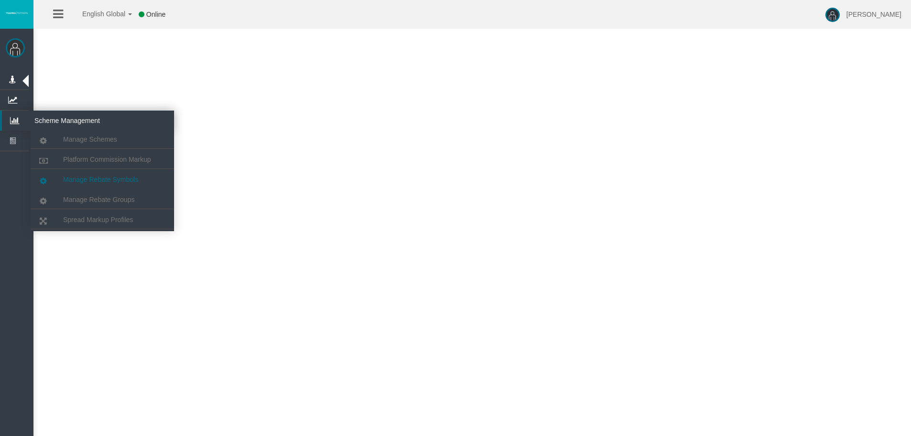
click input "Search:"
paste input "GBP"
type input "GBP"
click icon
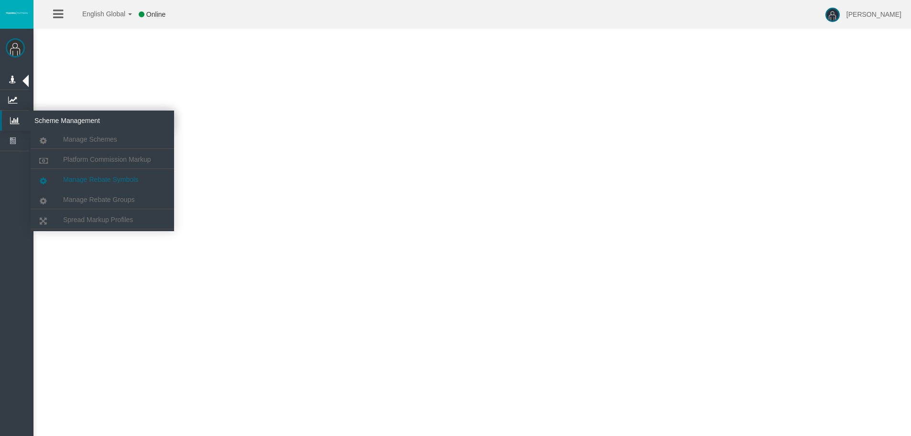
scroll to position [143, 0]
click link "GBP_Z5"
click div "Save"
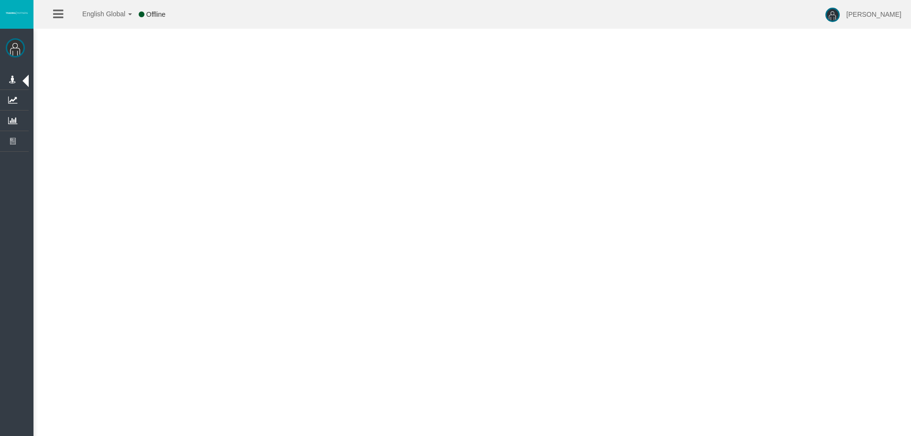
select select "25"
click input "Search:"
paste input "JPY"
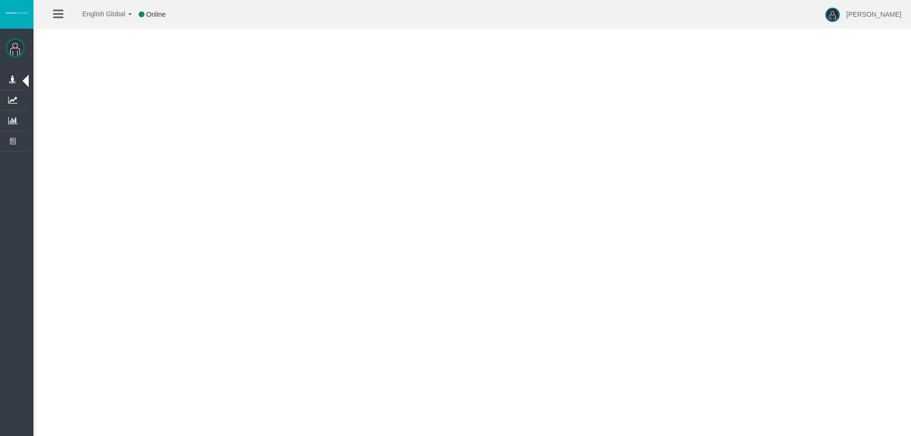
type input "JPY"
click icon
click link "JPY_Z5"
click div "Save"
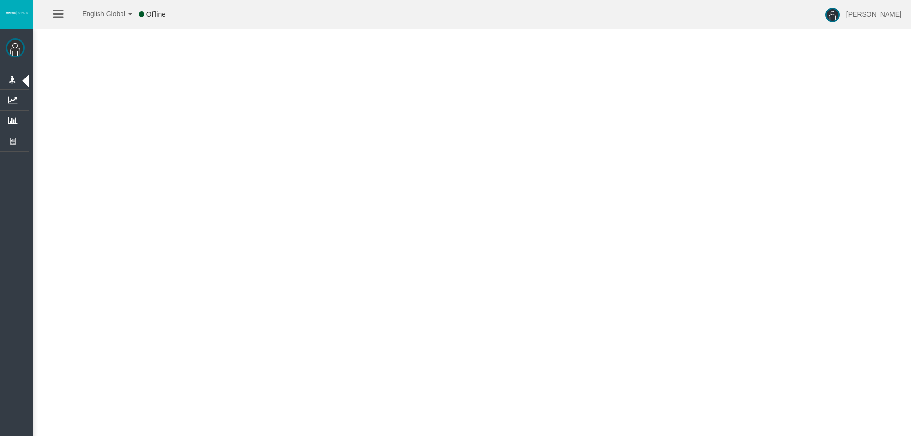
select select "25"
click input "Search:"
paste input "USDIndex"
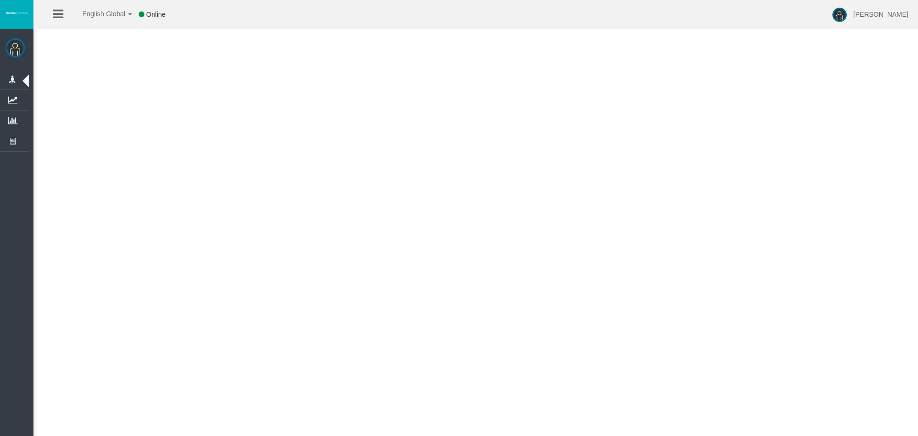
type input "USDIndex"
click icon
click link "USDIndex_Z5"
click div "Save"
select select "25"
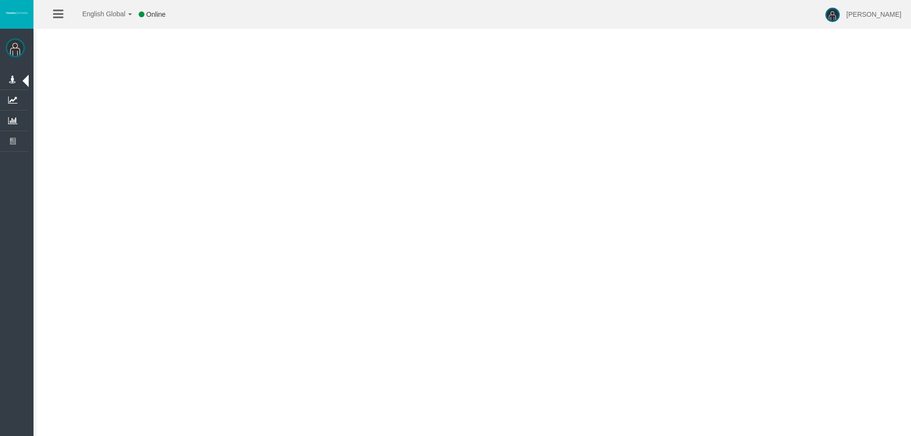
scroll to position [487, 0]
click input "Search:"
paste input "AUS200"
type input "AUS200"
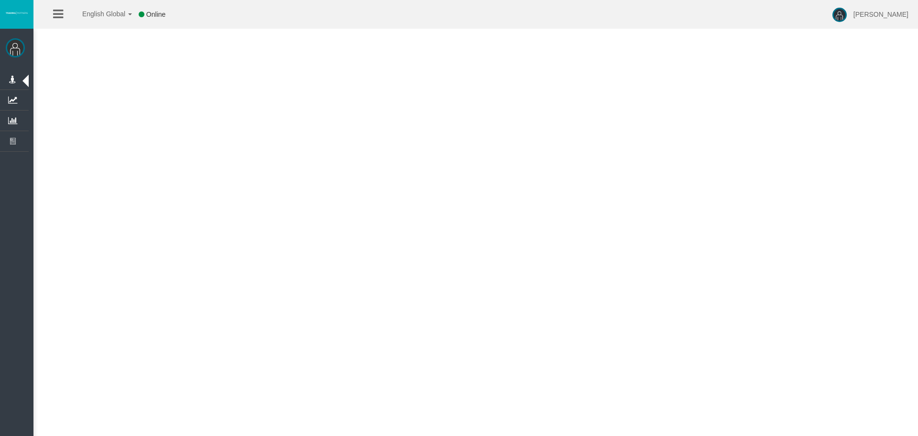
click icon
click link "AUS200_Z5"
click div "Save"
select select "25"
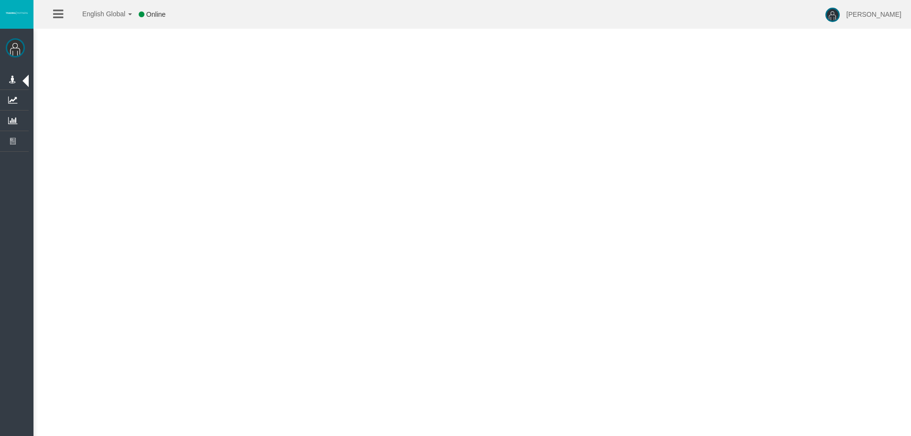
click input "Search:"
paste input "EU50"
type input "EU50"
click icon
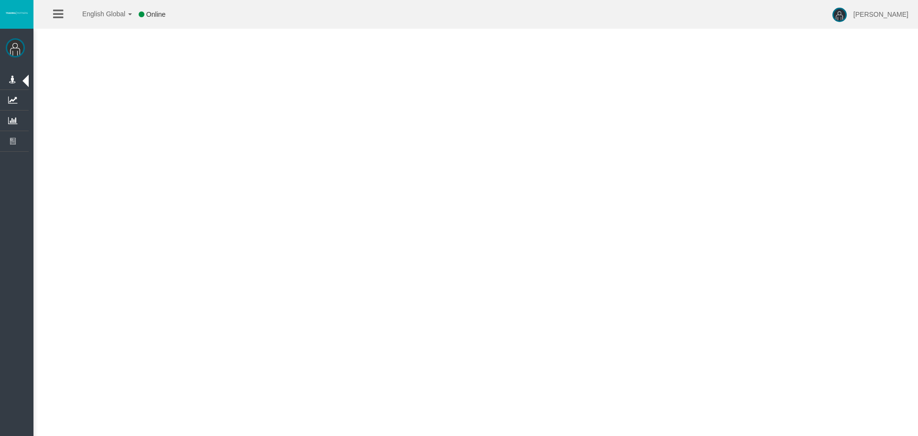
click link "EU50_Z5"
click div "Save"
select select "25"
click input "Search:"
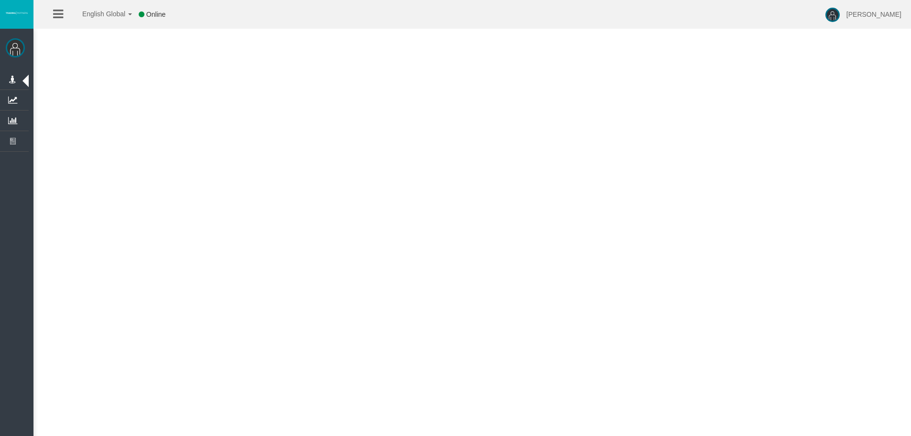
paste input "FRA40"
type input "FRA40"
click icon
click link "FRA40_Z5"
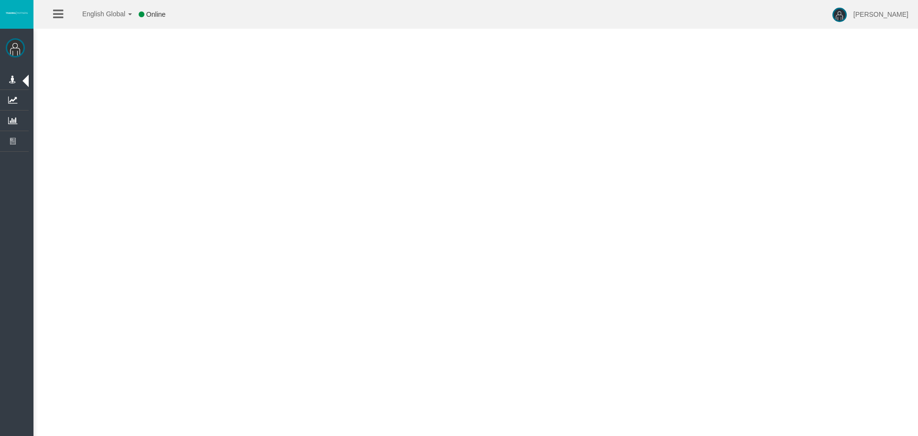
click div "Save"
select select "25"
click input "Search:"
paste input "GER40"
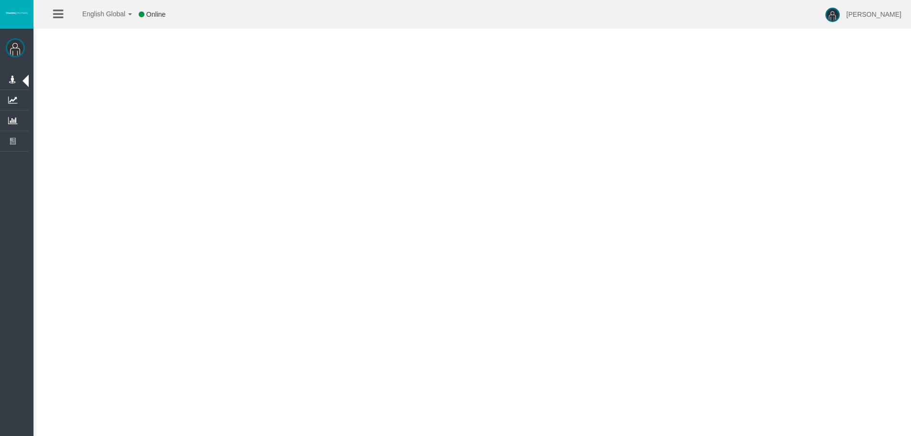
scroll to position [0, 0]
type input "GER40"
click icon
click link "GER40_Z5"
click button "Save"
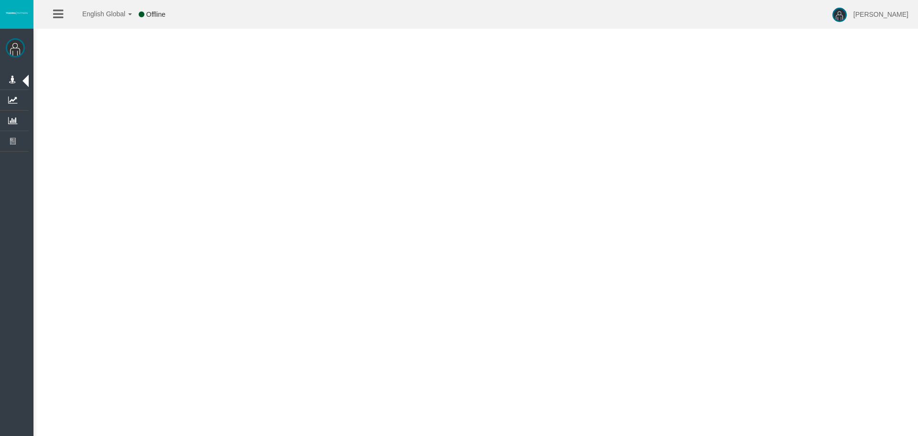
select select "25"
click input "Search:"
paste input "Swiss20"
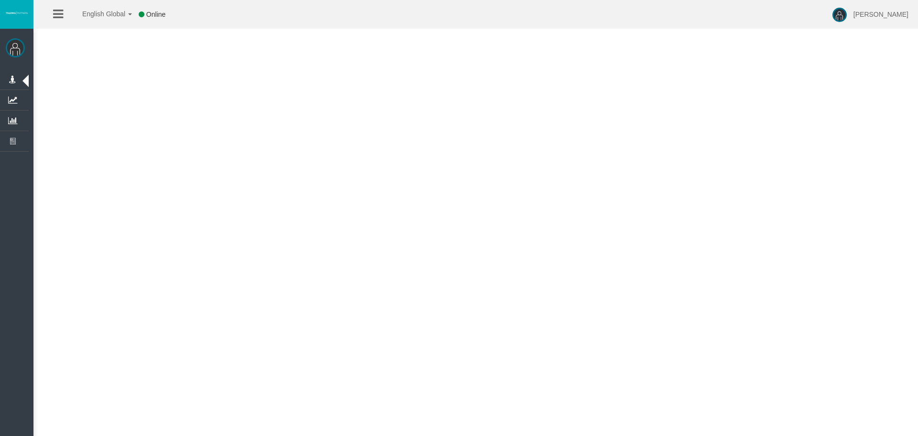
type input "Swiss20"
click icon
click link "Swiss20_Z5"
click div "Save"
select select "25"
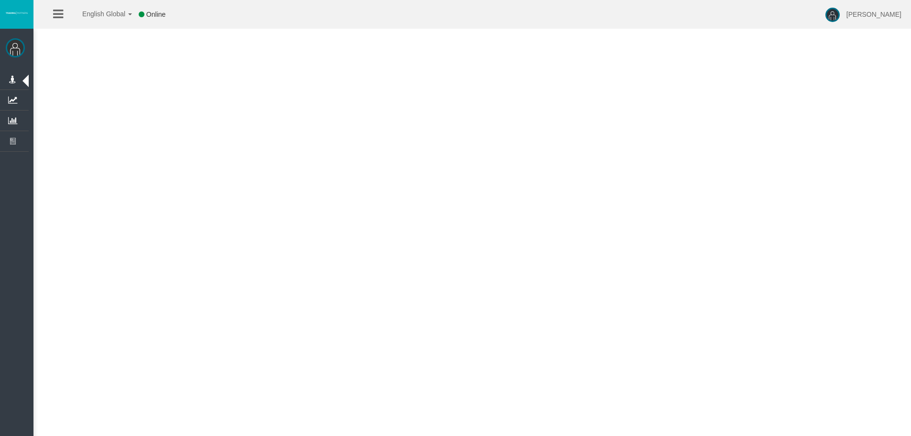
scroll to position [487, 0]
click input "Search:"
paste input "UK100"
type input "UK100"
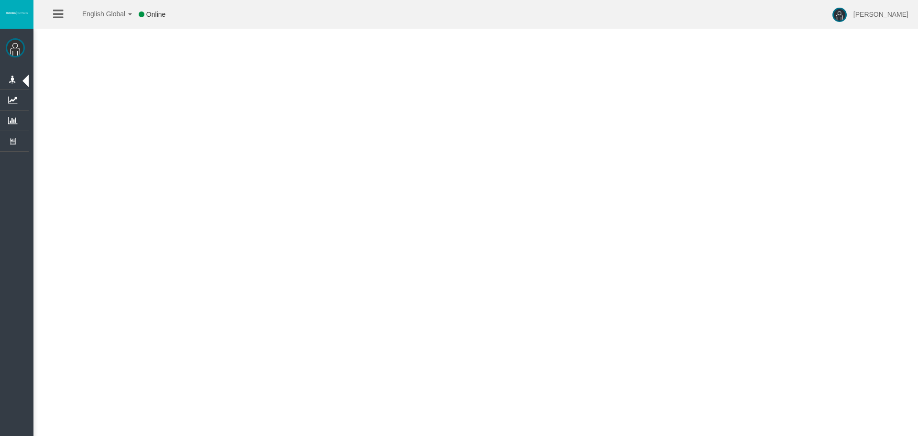
click icon
click link "UK100_Z5"
click div "Save"
select select "25"
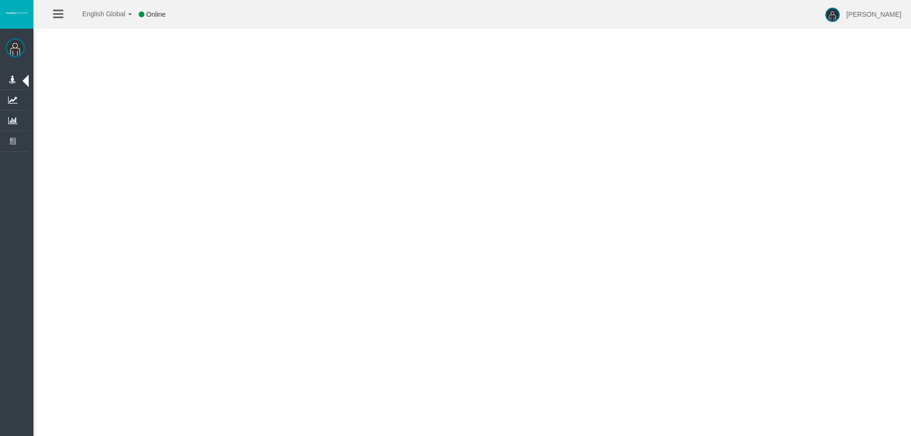
click input "Search:"
paste input "US100"
type input "US100"
click icon
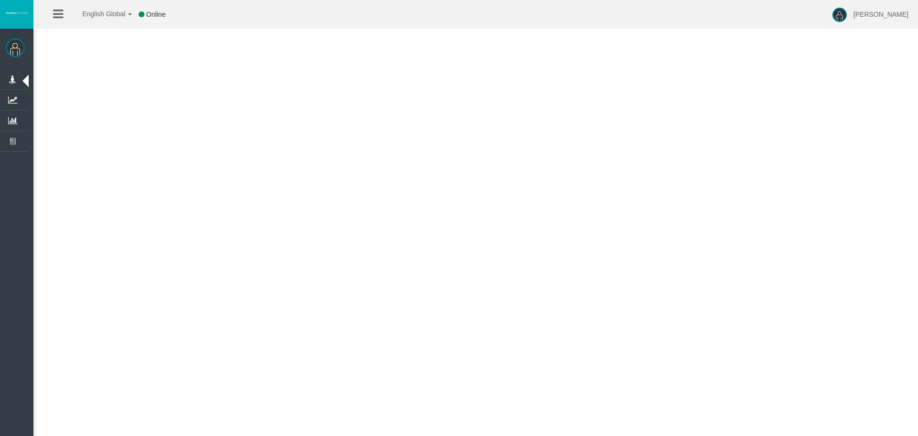
click link "US100_Z5"
click div "Save"
select select "25"
click input "Search:"
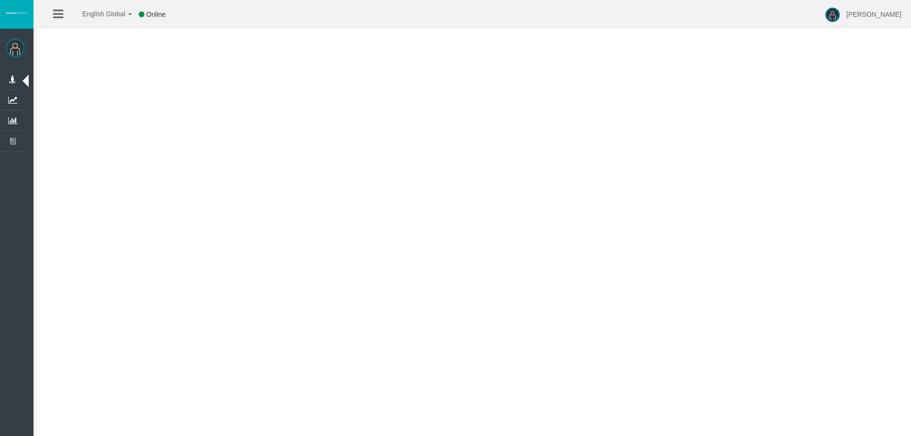
paste input "US30"
type input "US30"
click icon
click link "US30_Z5"
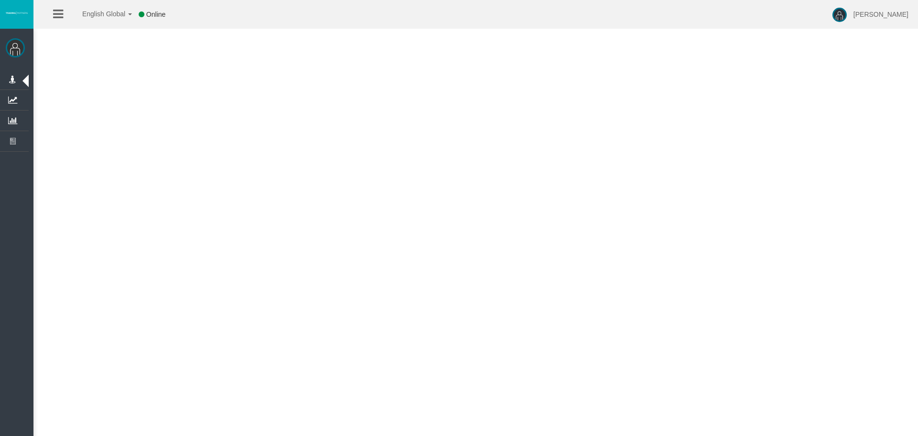
click div "Save"
select select "25"
click input "Search:"
paste input "US500"
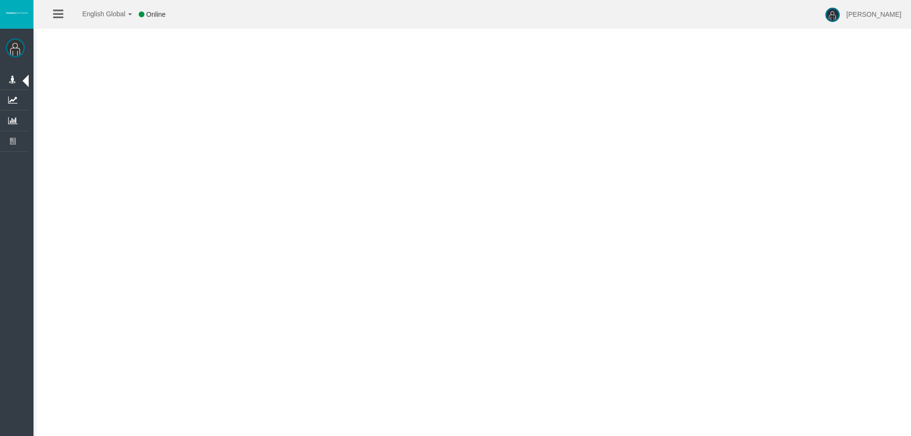
scroll to position [0, 0]
type input "US500"
click icon
click link "US500_Z5"
click div "Save"
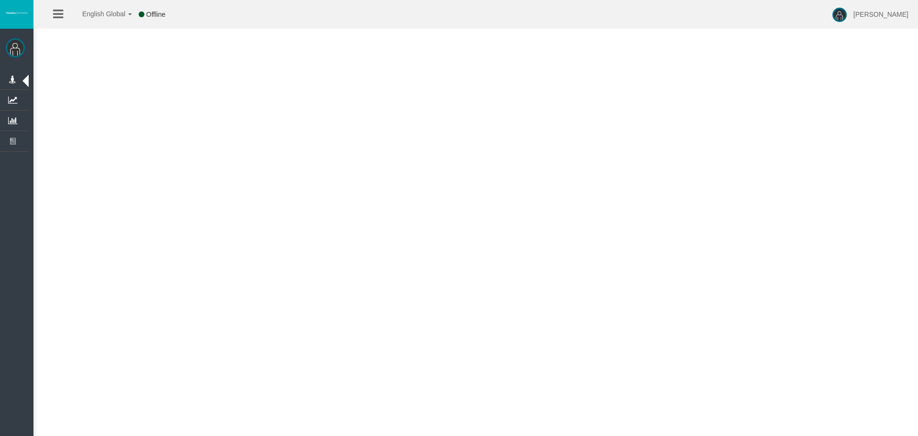
select select "25"
click input "Search:"
paste input "USOIL"
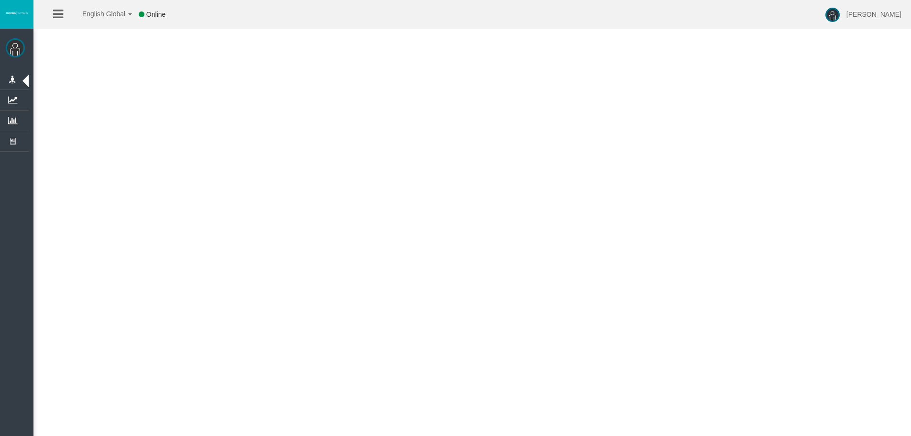
type input "USOIL"
click icon
click link "USOIL_X5"
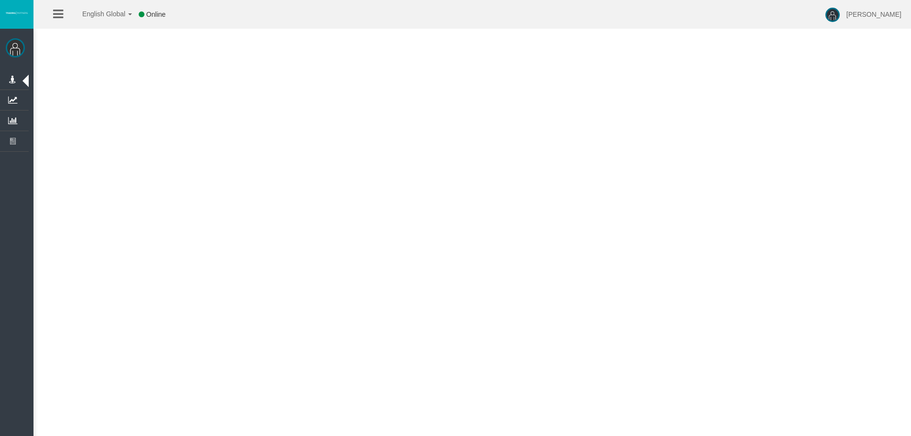
click button "Save"
select select "25"
click input "Search:"
paste input "Cotton"
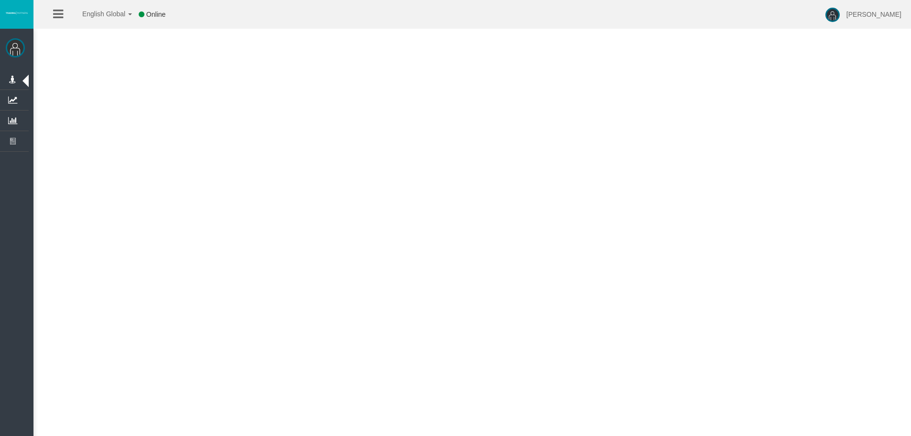
scroll to position [0, 0]
type input "Cotton"
click icon
click link "Cotton_Z5"
click div "Save"
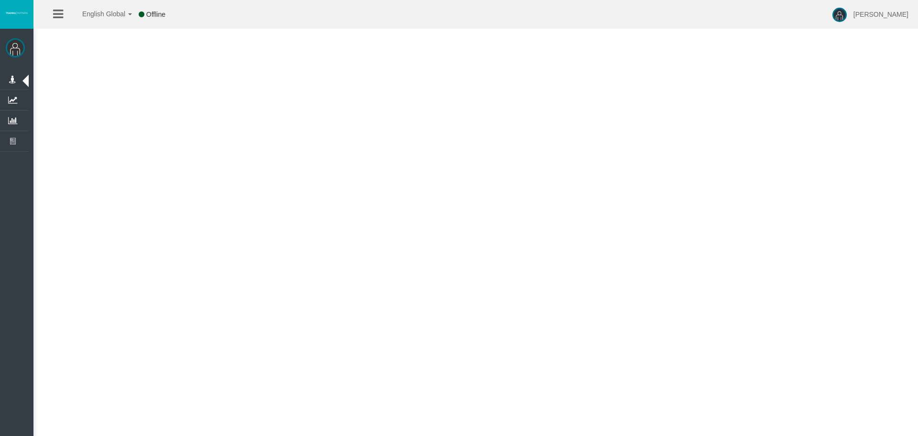
select select "25"
click div "Print Symbol Name Group Name Quote Currency Column Filters Symbol Name Group Na…"
click input "Search:"
paste input "NAT.GAS"
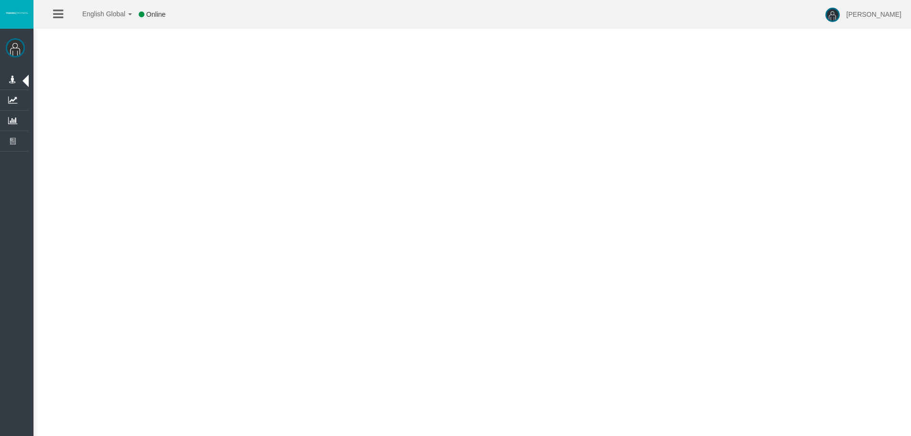
scroll to position [36, 0]
type input "NAT.GAS"
click icon
click link "NAT.GAS_X5"
click div "Save"
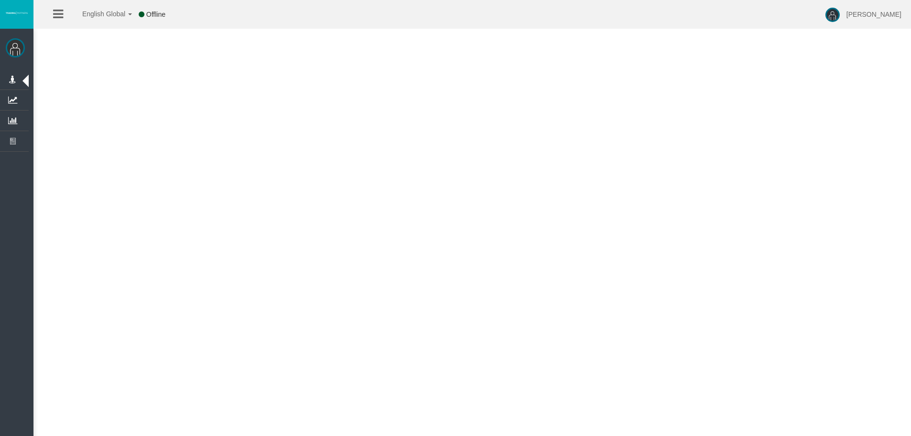
select select "25"
click input "Search:"
type input "v"
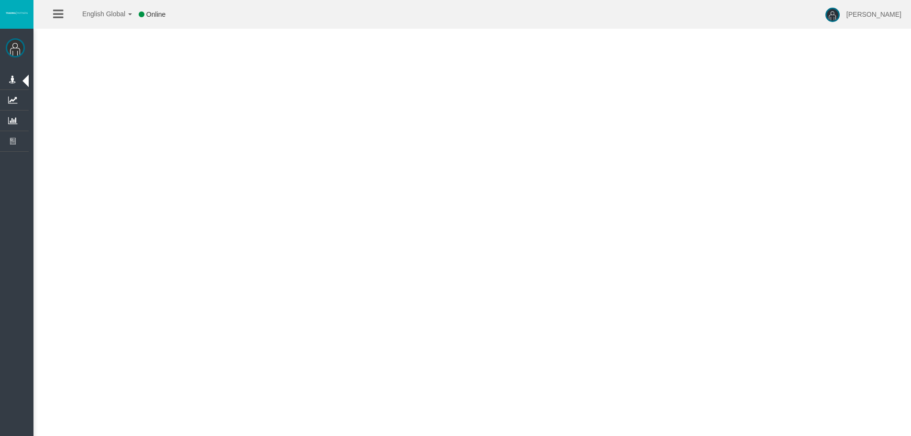
paste input "China50"
type input "China50"
click icon
click link "China50_V5"
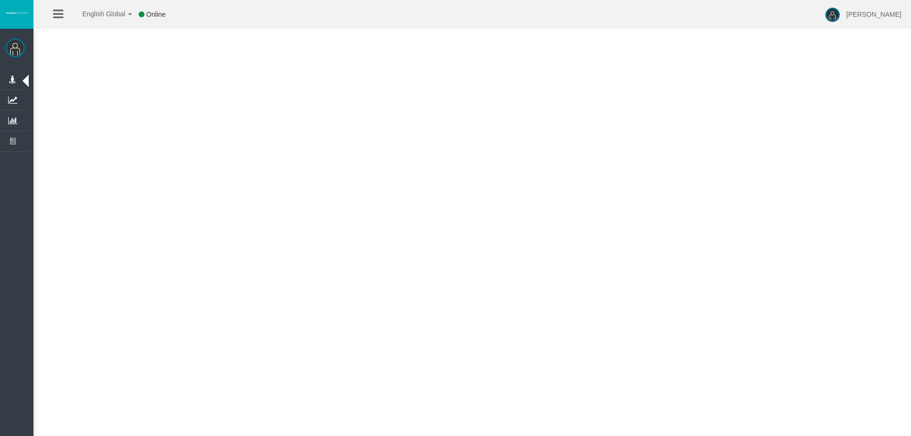
click div "Save"
select select "25"
click input "Search:"
paste input "Sugar"
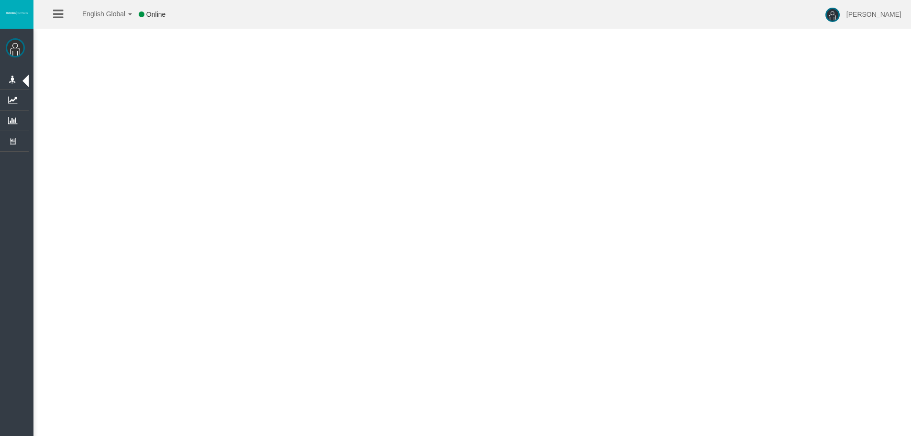
scroll to position [0, 0]
type input "Sugar"
click icon
click link "Sugar_H6"
click div "Save"
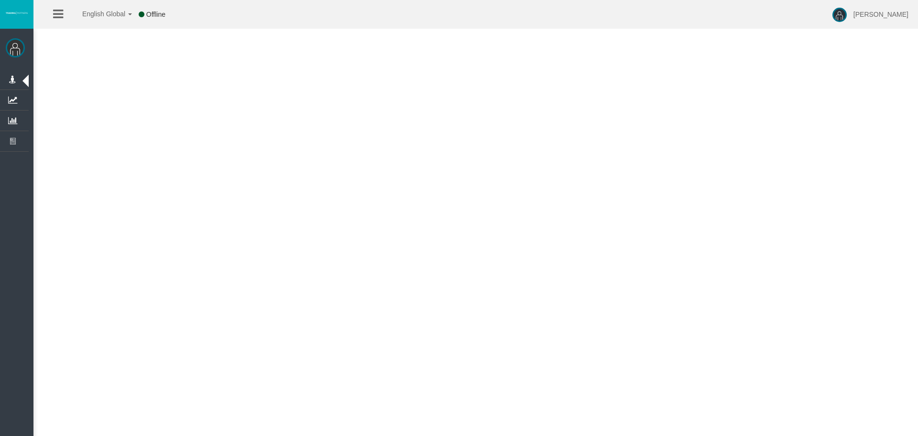
select select "25"
drag, startPoint x: 756, startPoint y: 394, endPoint x: 743, endPoint y: 398, distance: 14.1
click input "Search:"
paste input "UKOIL"
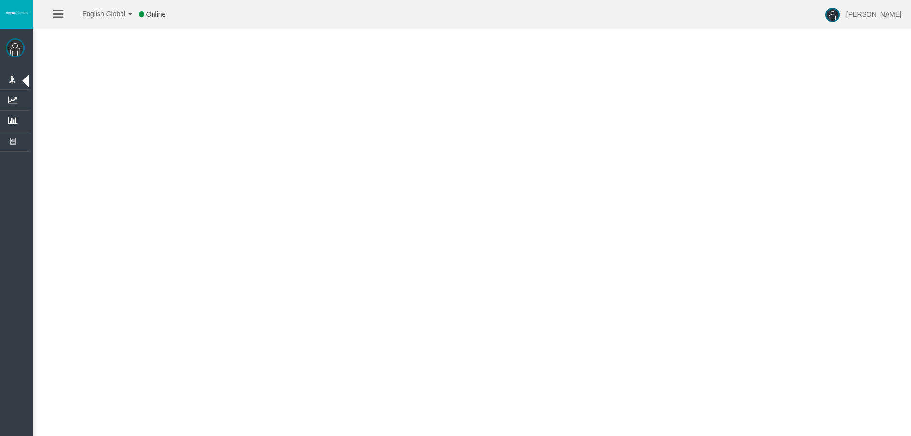
scroll to position [0, 0]
type input "UKOIL"
click icon
click link "UKOIL_Z5"
click div "Save"
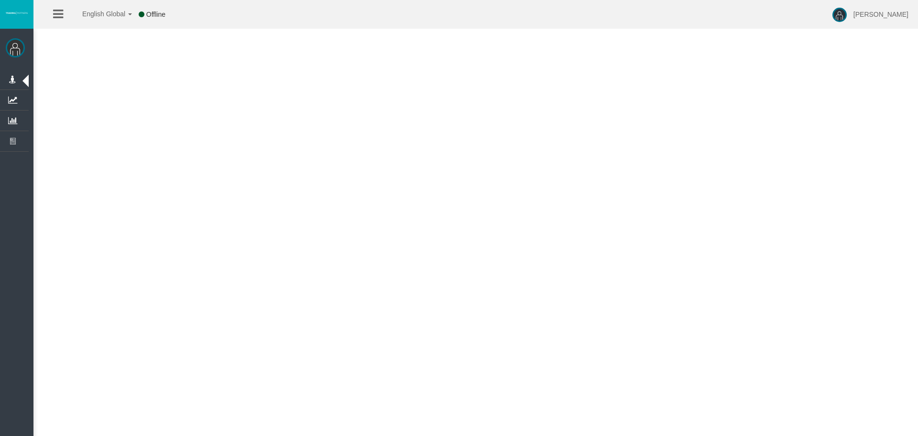
select select "25"
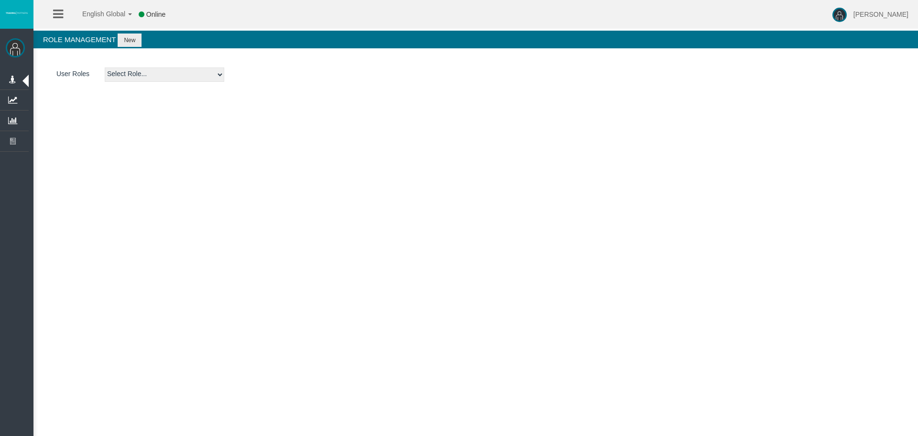
click at [192, 82] on section "User Roles Select Role... Admin AML Partner Sales Agent BackOffice Platform Adm…" at bounding box center [475, 79] width 884 height 43
click at [194, 76] on select "Select Role... Admin AML Partner Sales Agent BackOffice Platform Admin Dealer f…" at bounding box center [165, 74] width 120 height 14
click at [313, 79] on div "User Roles Select Role... Admin AML Partner Sales Agent BackOffice Platform Adm…" at bounding box center [475, 74] width 865 height 14
click at [422, 158] on div "English Global 简体中文 English Global 日本語 한국어 Online [PERSON_NAME] Help Log Out [P…" at bounding box center [459, 218] width 918 height 436
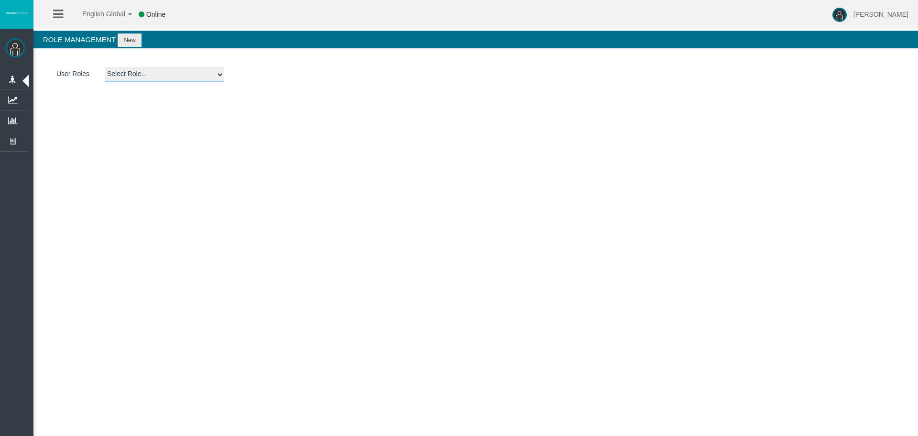
click at [118, 77] on select "Select Role... Admin AML Partner Sales Agent BackOffice Platform Admin Dealer f…" at bounding box center [165, 74] width 120 height 14
click at [532, 100] on section "User Roles Select Role... Admin AML Partner Sales Agent BackOffice Platform Adm…" at bounding box center [475, 79] width 884 height 43
click at [141, 79] on select "Select Role... Admin AML Partner Sales Agent BackOffice Platform Admin Dealer f…" at bounding box center [165, 74] width 120 height 14
click at [437, 133] on div "English Global 简体中文 English Global 日本語 한국어 Online Leticia Patsalidou Help Log O…" at bounding box center [459, 218] width 918 height 436
click at [135, 73] on select "Select Role... Admin AML Partner Sales Agent BackOffice Platform Admin Dealer f…" at bounding box center [165, 74] width 120 height 14
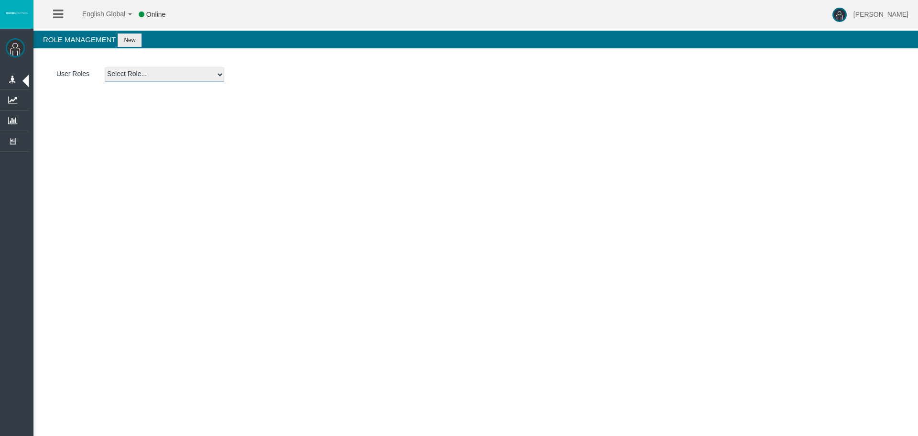
select select "15"
click at [105, 67] on select "Select Role... Admin AML Partner Sales Agent BackOffice Platform Admin Dealer f…" at bounding box center [165, 74] width 120 height 14
select select "26"
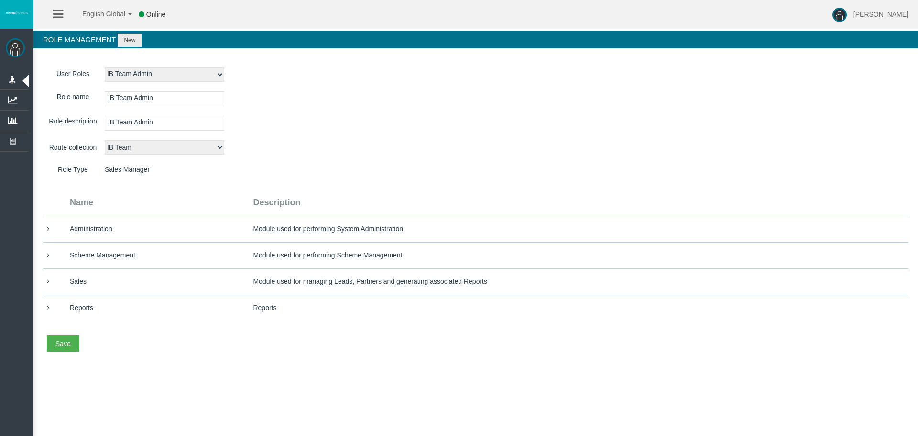
click at [81, 341] on section "Role name IB Team Admin Name is required Role description IB Team Admin Descrip…" at bounding box center [475, 245] width 865 height 308
click at [35, 345] on section "User Roles Select Role... Admin AML Partner Sales Agent BackOffice Platform Adm…" at bounding box center [475, 233] width 884 height 351
click at [51, 341] on button "Save" at bounding box center [63, 343] width 33 height 16
click at [75, 376] on link "Save all" at bounding box center [85, 374] width 76 height 12
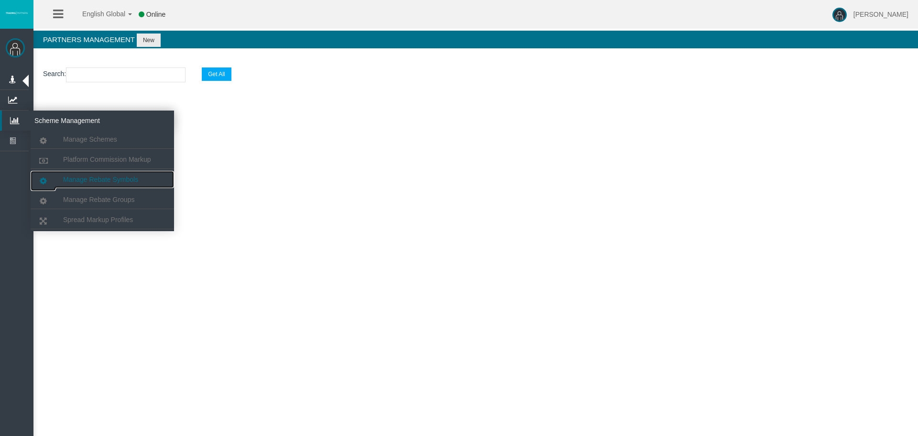
click at [84, 181] on span "Manage Rebate Symbols" at bounding box center [100, 179] width 75 height 8
select select "25"
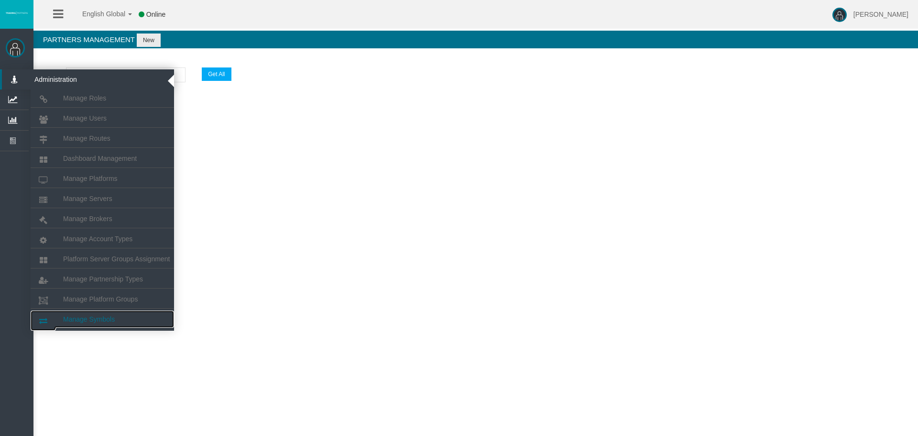
click at [115, 315] on link "Manage Symbols" at bounding box center [102, 318] width 143 height 17
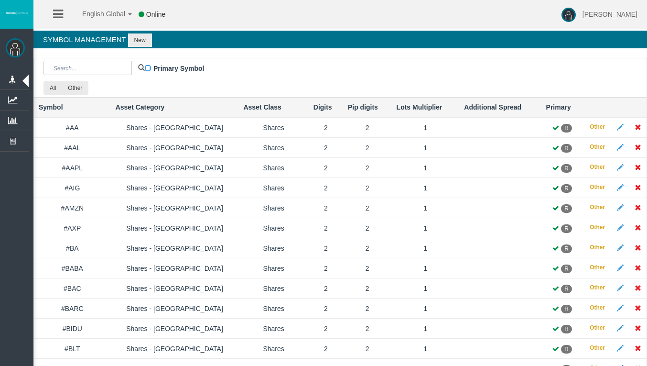
click at [149, 84] on div "All Other" at bounding box center [340, 87] width 608 height 13
click at [89, 65] on input "text" at bounding box center [88, 68] width 88 height 14
paste input "JPY225_"
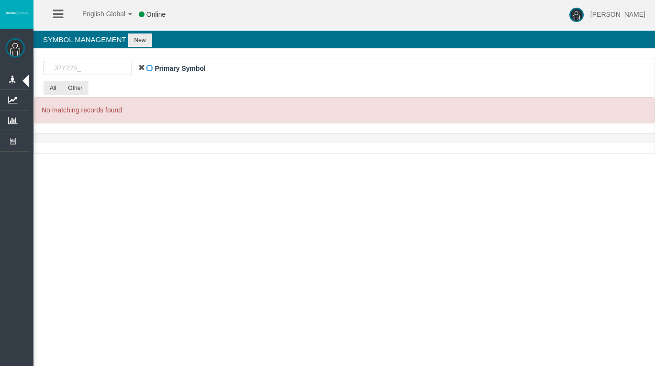
click at [76, 140] on div at bounding box center [344, 138] width 620 height 10
click at [97, 69] on input "JPY225_" at bounding box center [88, 68] width 88 height 14
click at [56, 66] on input "JPY225_" at bounding box center [88, 68] width 88 height 14
click at [51, 70] on input "JPY225_" at bounding box center [88, 68] width 88 height 14
click at [98, 65] on input "JPY225_" at bounding box center [88, 68] width 88 height 14
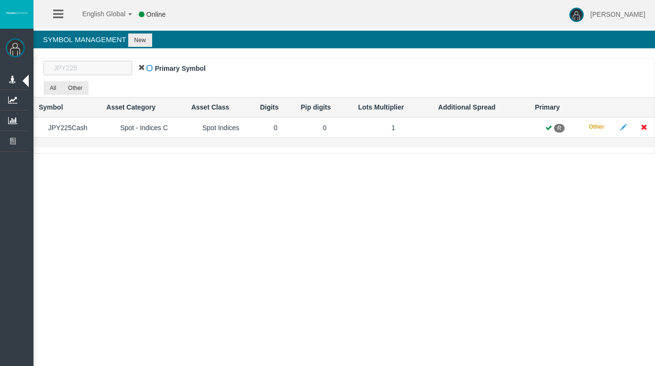
click at [110, 65] on input "JPY225" at bounding box center [88, 68] width 88 height 14
paste input "Rice_"
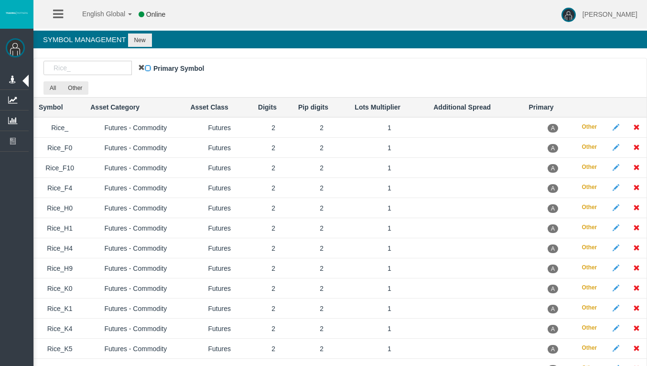
click at [113, 87] on div "All Other" at bounding box center [340, 87] width 608 height 13
click at [150, 97] on div "Rice_ Primary Symbol All Other" at bounding box center [340, 77] width 613 height 39
drag, startPoint x: 81, startPoint y: 64, endPoint x: 18, endPoint y: 64, distance: 62.6
click at [18, 64] on div "[PERSON_NAME] Administration Manage Roles Manage Users" at bounding box center [332, 292] width 631 height 584
paste input "AUD"
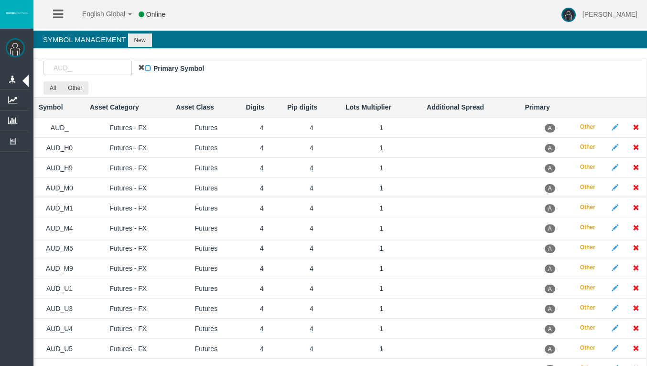
click at [132, 88] on div "All Other" at bounding box center [340, 87] width 608 height 13
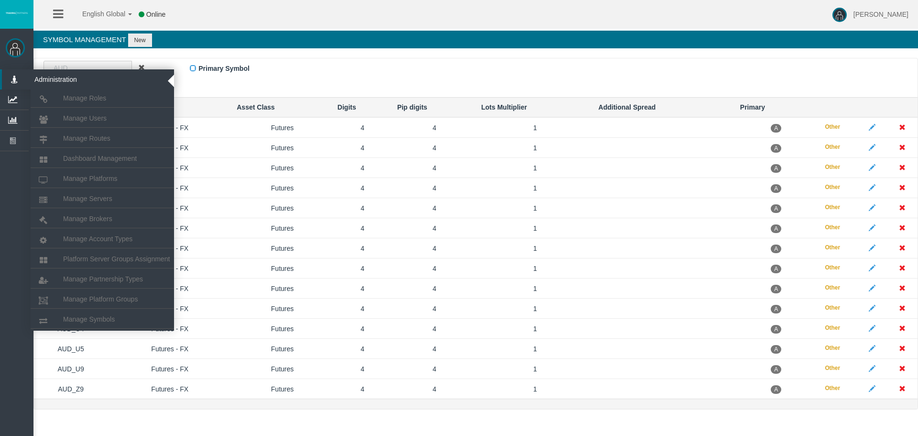
drag, startPoint x: 115, startPoint y: 70, endPoint x: 0, endPoint y: 81, distance: 115.3
click at [17, 81] on div "[PERSON_NAME] Administration Manage Roles Manage Users" at bounding box center [467, 212] width 901 height 424
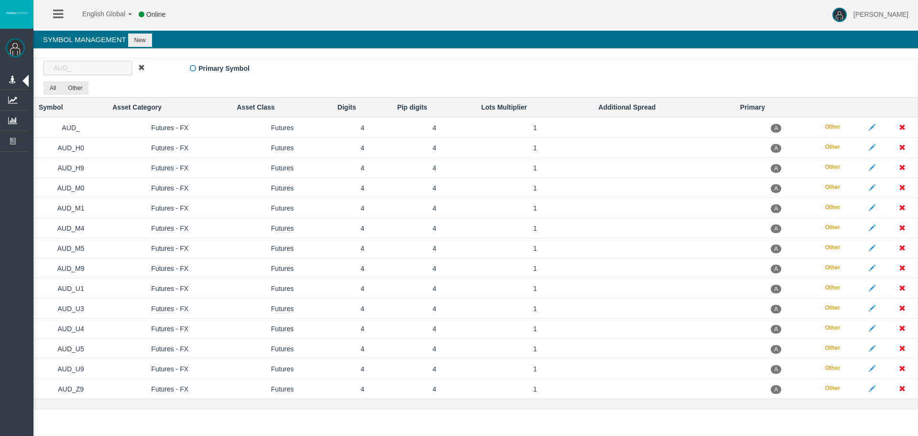
paste input "CHF"
click at [75, 59] on div "CHF_ Primary Symbol All Other" at bounding box center [476, 77] width 884 height 39
drag, startPoint x: 78, startPoint y: 67, endPoint x: 0, endPoint y: 67, distance: 77.9
click at [17, 67] on div "[PERSON_NAME] Administration Manage Roles Manage Users" at bounding box center [467, 212] width 901 height 424
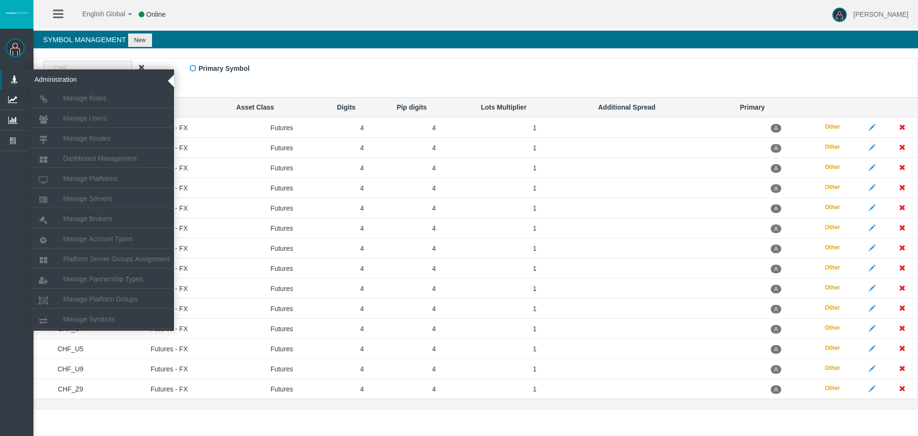
paste input "EUR"
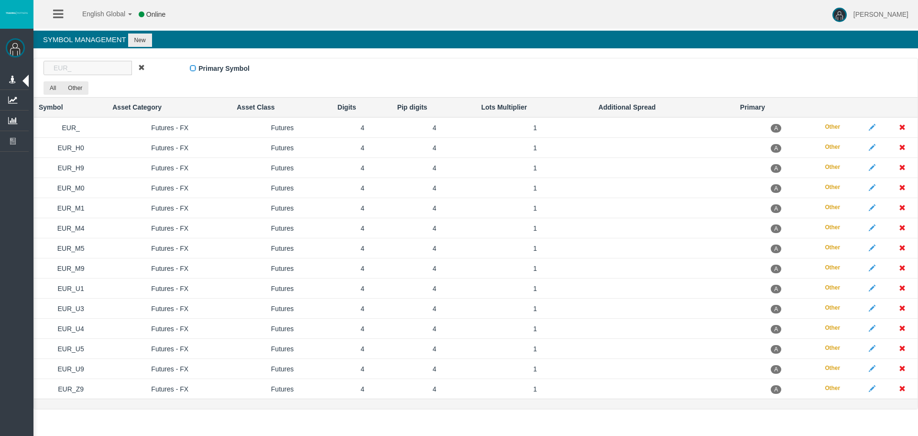
drag, startPoint x: 82, startPoint y: 68, endPoint x: 0, endPoint y: 65, distance: 81.8
click at [17, 65] on div "[PERSON_NAME] Administration Manage Roles Manage Users" at bounding box center [467, 212] width 901 height 424
paste input "GBP"
drag, startPoint x: 87, startPoint y: 64, endPoint x: 0, endPoint y: 45, distance: 88.5
click at [17, 45] on div "[PERSON_NAME] Administration Manage Roles Manage Users" at bounding box center [467, 212] width 901 height 424
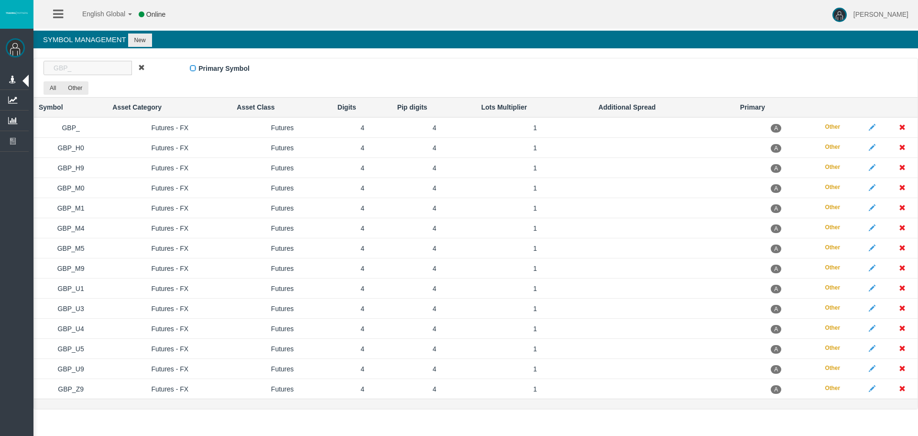
paste input "JPY"
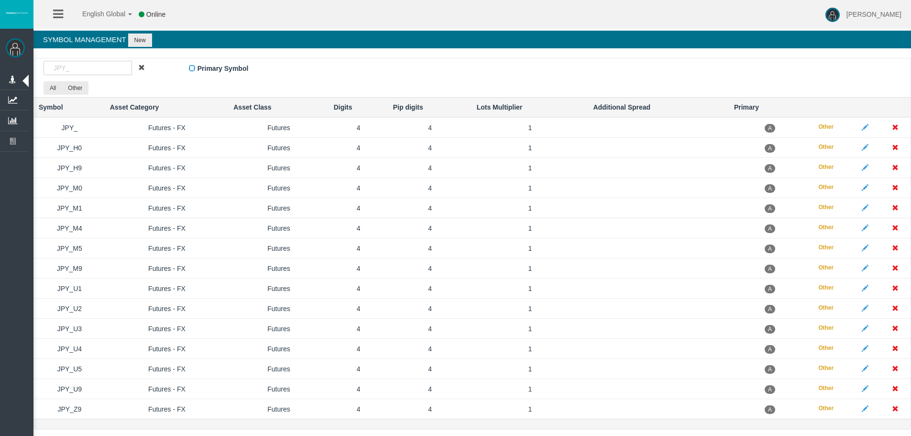
click at [631, 16] on div "English Global 简体中文 English Global 日本語 한국어 Online [PERSON_NAME] Help Log Out" at bounding box center [455, 14] width 911 height 29
drag, startPoint x: 109, startPoint y: 70, endPoint x: 0, endPoint y: 59, distance: 109.0
click at [17, 59] on div "[PERSON_NAME] Administration Manage Roles Manage Users" at bounding box center [464, 222] width 894 height 444
paste input "USDIndex"
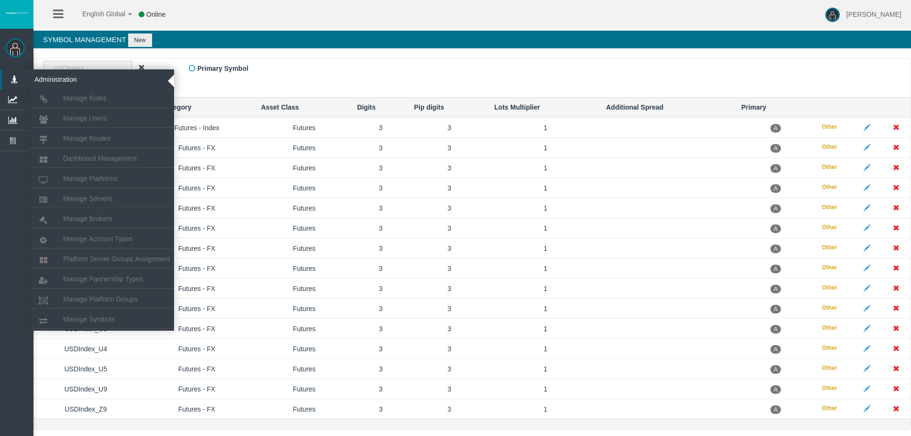
drag, startPoint x: 98, startPoint y: 71, endPoint x: 0, endPoint y: 75, distance: 97.6
click at [17, 75] on div "[PERSON_NAME] Administration Manage Roles Manage Users" at bounding box center [464, 222] width 894 height 444
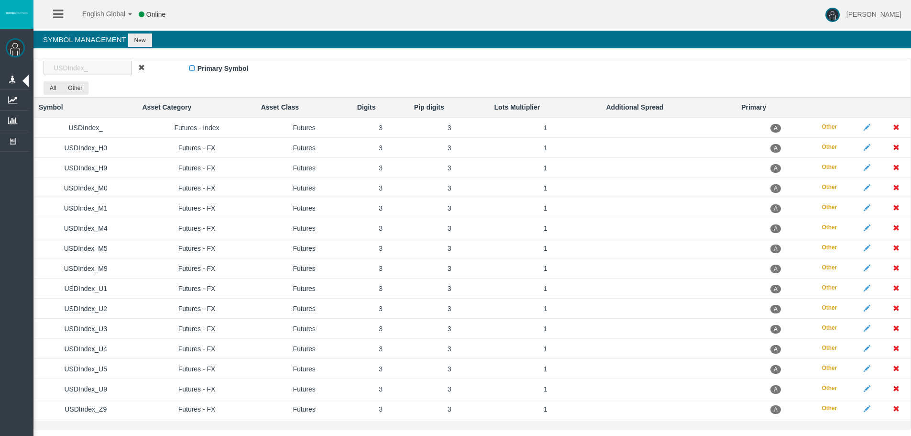
paste input "AUS200"
drag, startPoint x: 76, startPoint y: 67, endPoint x: 0, endPoint y: 69, distance: 75.6
click at [17, 69] on div "[PERSON_NAME] Administration Manage Roles Manage Users" at bounding box center [464, 222] width 894 height 444
click at [92, 65] on input "AUS200" at bounding box center [88, 68] width 88 height 14
drag, startPoint x: 93, startPoint y: 65, endPoint x: 8, endPoint y: 66, distance: 85.1
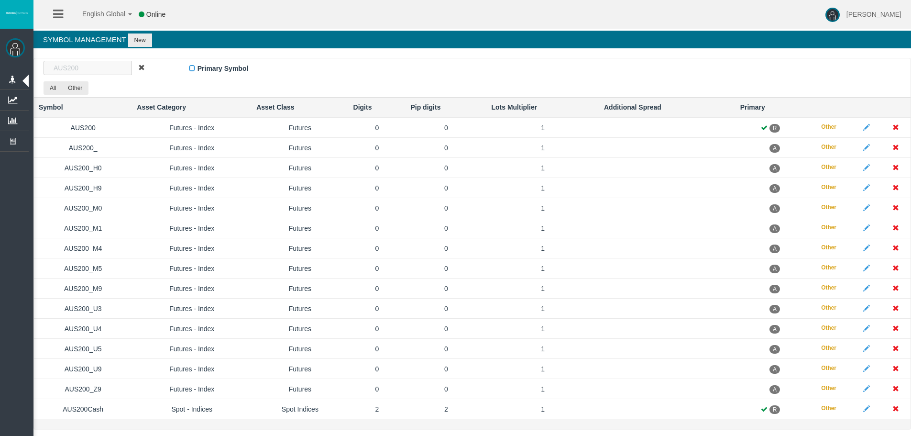
click at [17, 66] on div "[PERSON_NAME] Administration Manage Roles Manage Users" at bounding box center [464, 222] width 894 height 444
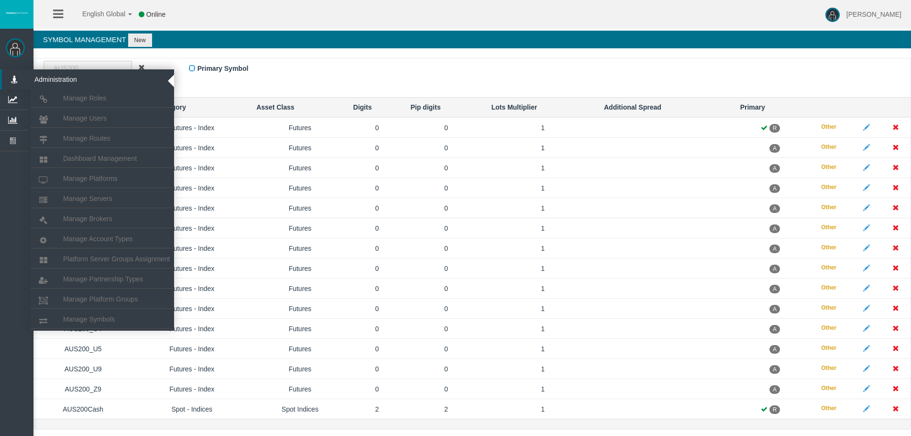
paste input "EU50_"
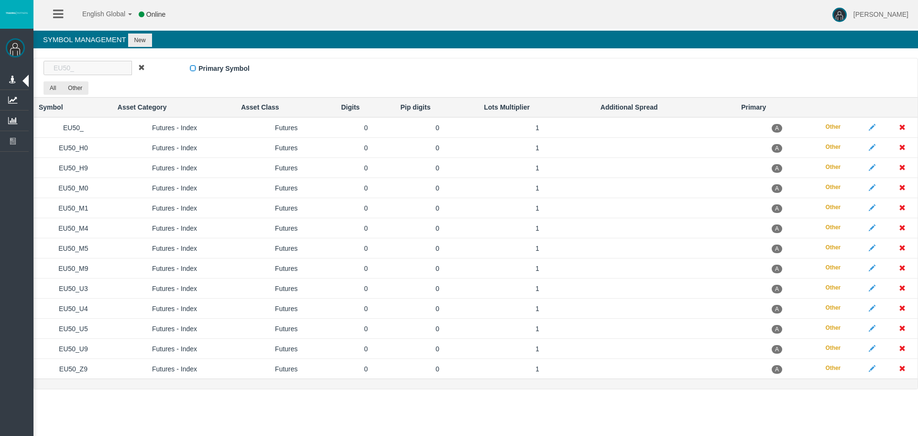
drag, startPoint x: 90, startPoint y: 61, endPoint x: 1, endPoint y: 68, distance: 89.2
click at [17, 68] on div "[PERSON_NAME] Administration Manage Roles Manage Users" at bounding box center [467, 202] width 901 height 404
paste input "FRA4"
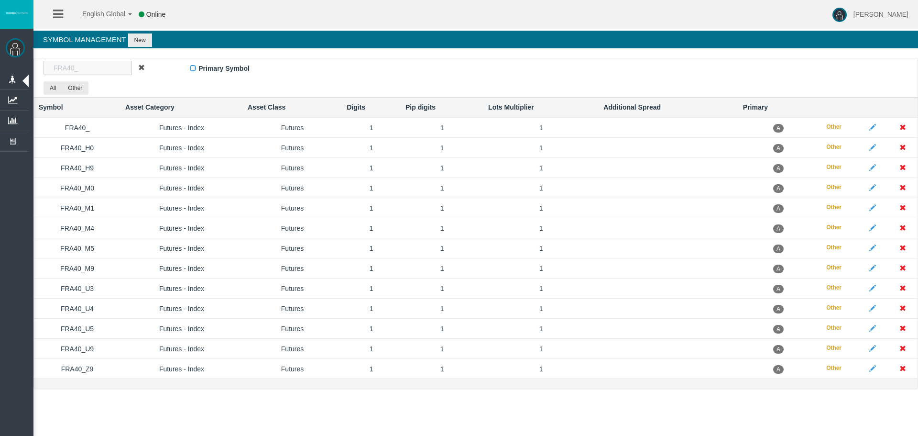
drag, startPoint x: 84, startPoint y: 66, endPoint x: 0, endPoint y: 67, distance: 83.7
click at [17, 67] on div "[PERSON_NAME] Administration Manage Roles Manage Users" at bounding box center [467, 202] width 901 height 404
paste input "GER"
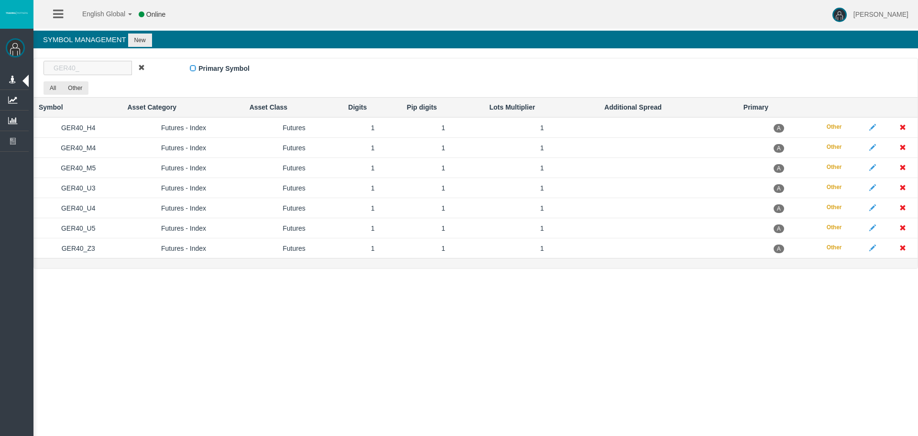
drag, startPoint x: 86, startPoint y: 65, endPoint x: 0, endPoint y: 58, distance: 85.8
click at [17, 58] on div "[PERSON_NAME] Administration Manage Roles Manage Users" at bounding box center [467, 141] width 901 height 283
paste input "Swiss2"
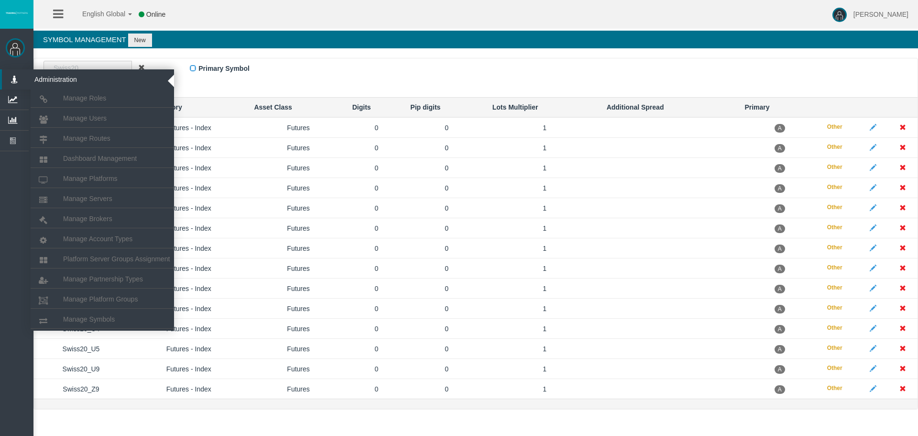
drag, startPoint x: 98, startPoint y: 65, endPoint x: 0, endPoint y: 69, distance: 98.6
click at [17, 69] on div "[PERSON_NAME] Administration Manage Roles Manage Users" at bounding box center [467, 212] width 901 height 424
paste input "UK10"
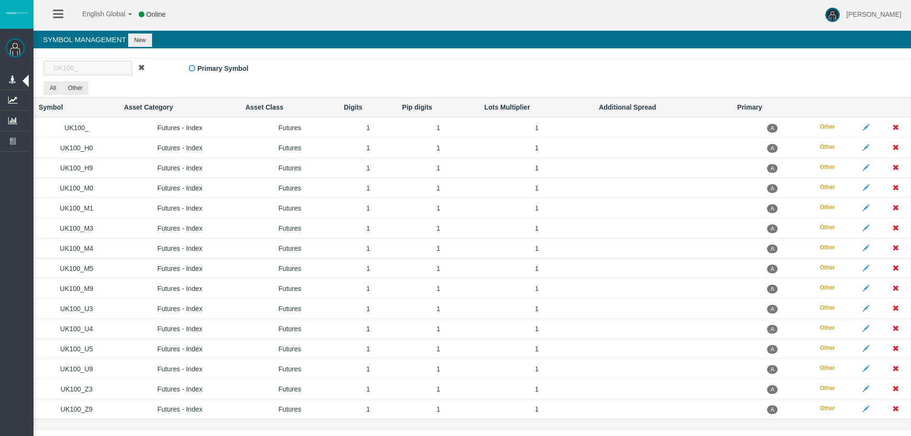
drag, startPoint x: 98, startPoint y: 70, endPoint x: 0, endPoint y: 39, distance: 103.3
click at [17, 39] on div "[PERSON_NAME] Administration Manage Roles Manage Users" at bounding box center [464, 222] width 894 height 444
paste input "S"
drag, startPoint x: 116, startPoint y: 66, endPoint x: 0, endPoint y: 57, distance: 116.5
click at [17, 66] on div "[PERSON_NAME] Administration Manage Roles Manage Users" at bounding box center [464, 312] width 894 height 624
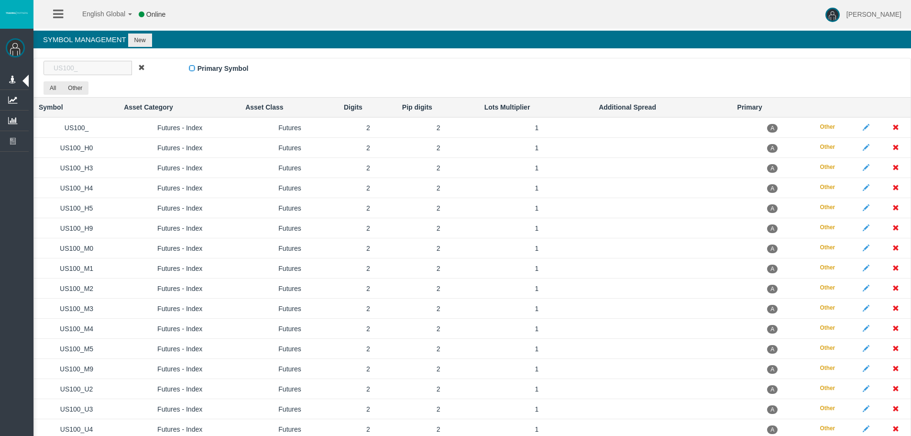
paste input "3"
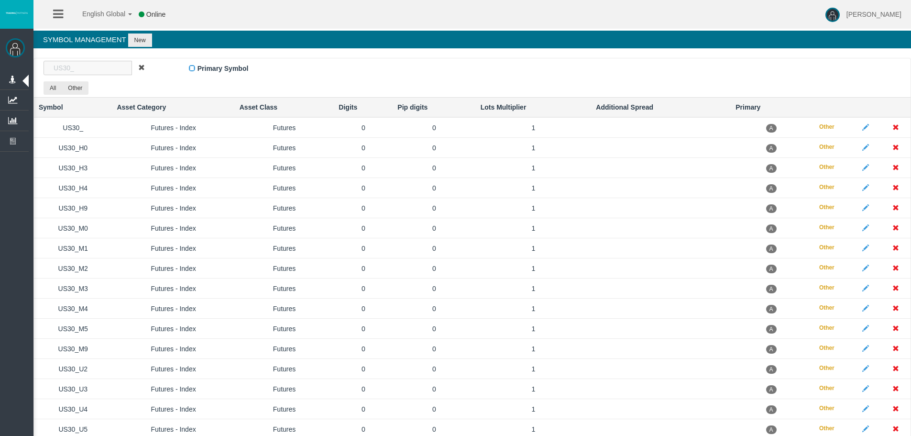
drag, startPoint x: 86, startPoint y: 63, endPoint x: 0, endPoint y: 53, distance: 86.7
click at [17, 53] on div "[PERSON_NAME] Administration Manage Roles Manage Users" at bounding box center [464, 292] width 894 height 584
paste input "50"
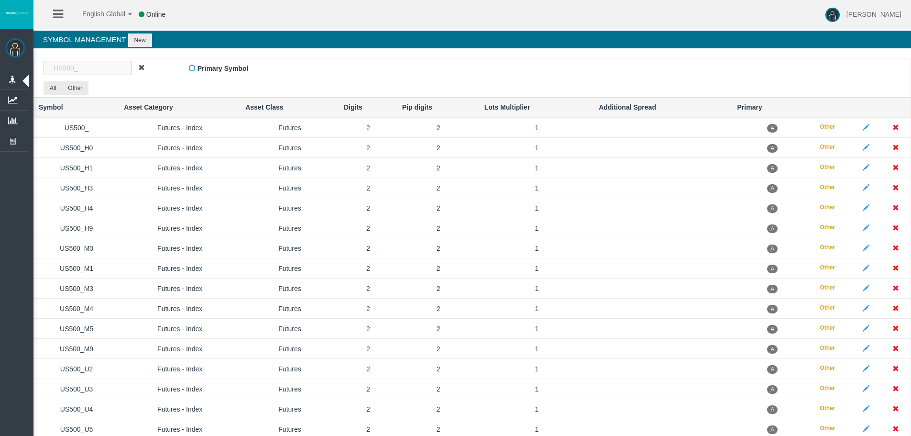
drag, startPoint x: 78, startPoint y: 68, endPoint x: 0, endPoint y: 51, distance: 80.3
click at [17, 51] on div "[PERSON_NAME] Administration Manage Roles Manage Users" at bounding box center [464, 272] width 894 height 544
paste input "OIL"
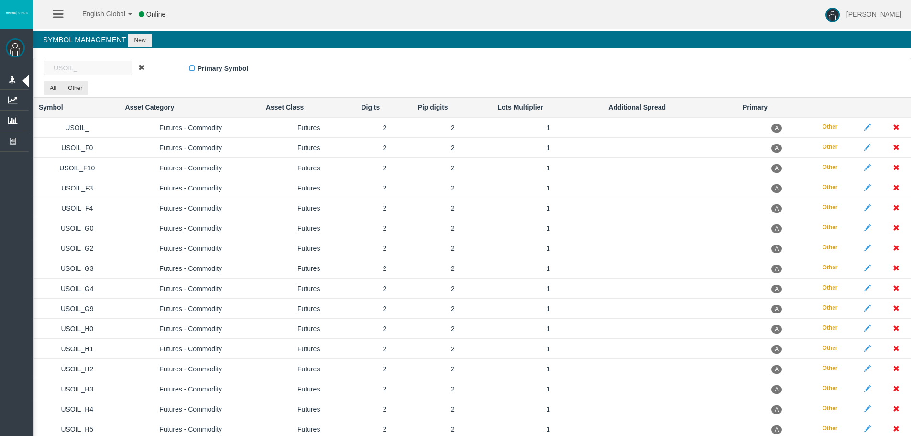
drag, startPoint x: 92, startPoint y: 67, endPoint x: 0, endPoint y: 67, distance: 91.8
paste input "Cotton"
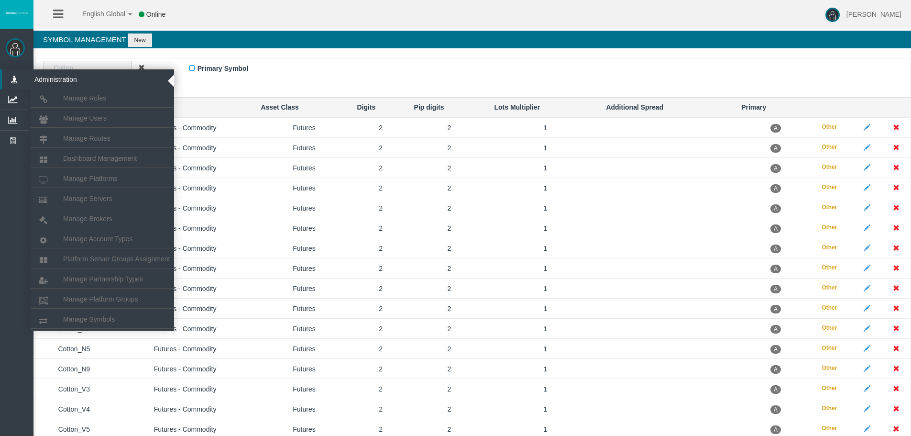
drag, startPoint x: 95, startPoint y: 62, endPoint x: 0, endPoint y: 76, distance: 95.7
click at [17, 76] on div "[PERSON_NAME] Administration Manage Roles Manage Users" at bounding box center [464, 252] width 894 height 504
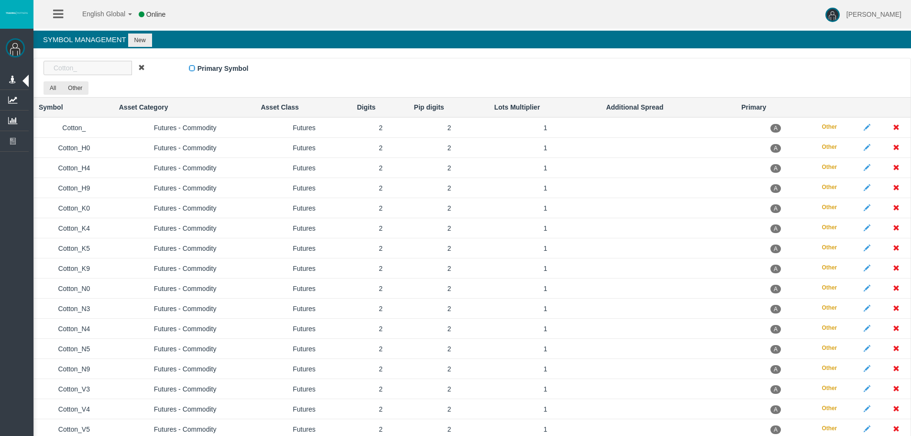
paste input "NAT.GAS"
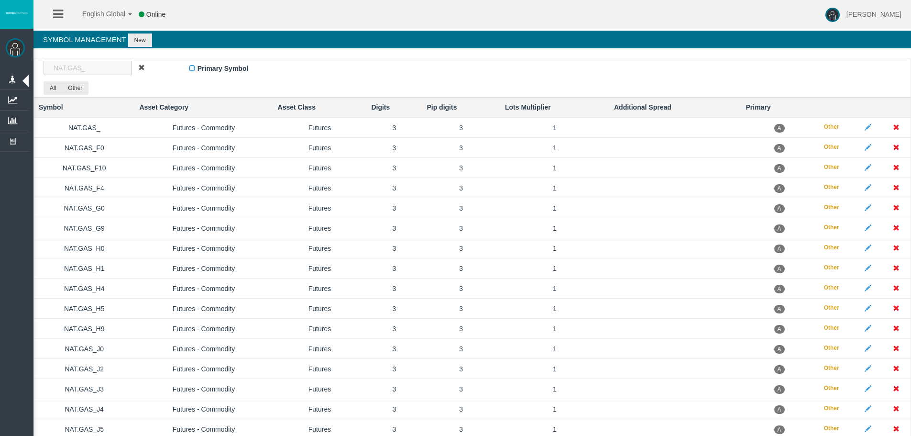
drag, startPoint x: 97, startPoint y: 71, endPoint x: 0, endPoint y: 66, distance: 97.2
paste input "China50"
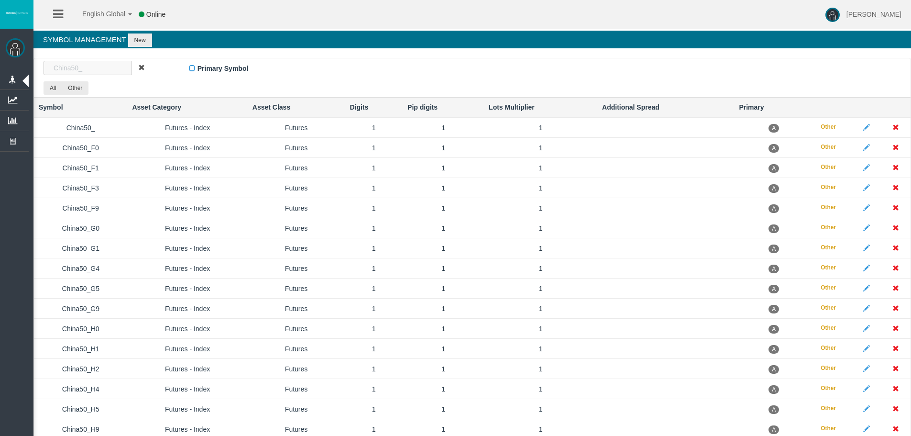
click at [80, 62] on input "China50_" at bounding box center [88, 68] width 88 height 14
drag, startPoint x: 91, startPoint y: 65, endPoint x: 0, endPoint y: 68, distance: 90.9
paste input "Sugar"
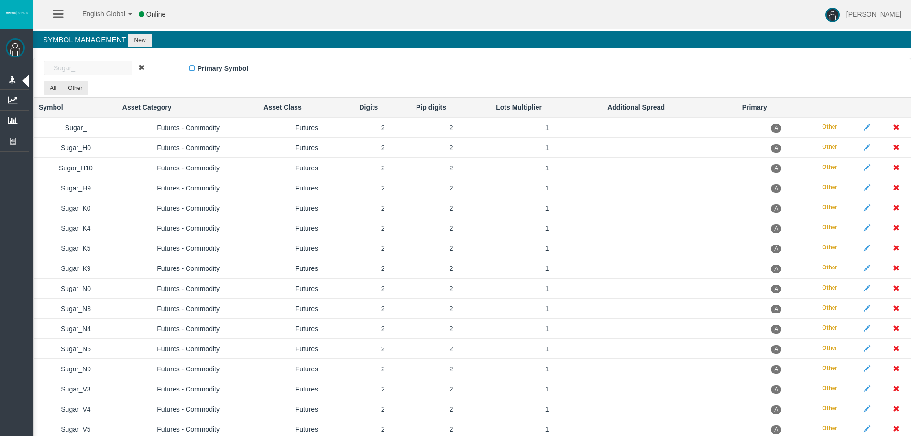
drag, startPoint x: 91, startPoint y: 64, endPoint x: 0, endPoint y: 64, distance: 90.8
click at [17, 64] on div "[PERSON_NAME] Administration Manage Roles Manage Users" at bounding box center [464, 242] width 894 height 484
paste input "UKOIL"
type input "UKOIL_"
